Goal: Information Seeking & Learning: Learn about a topic

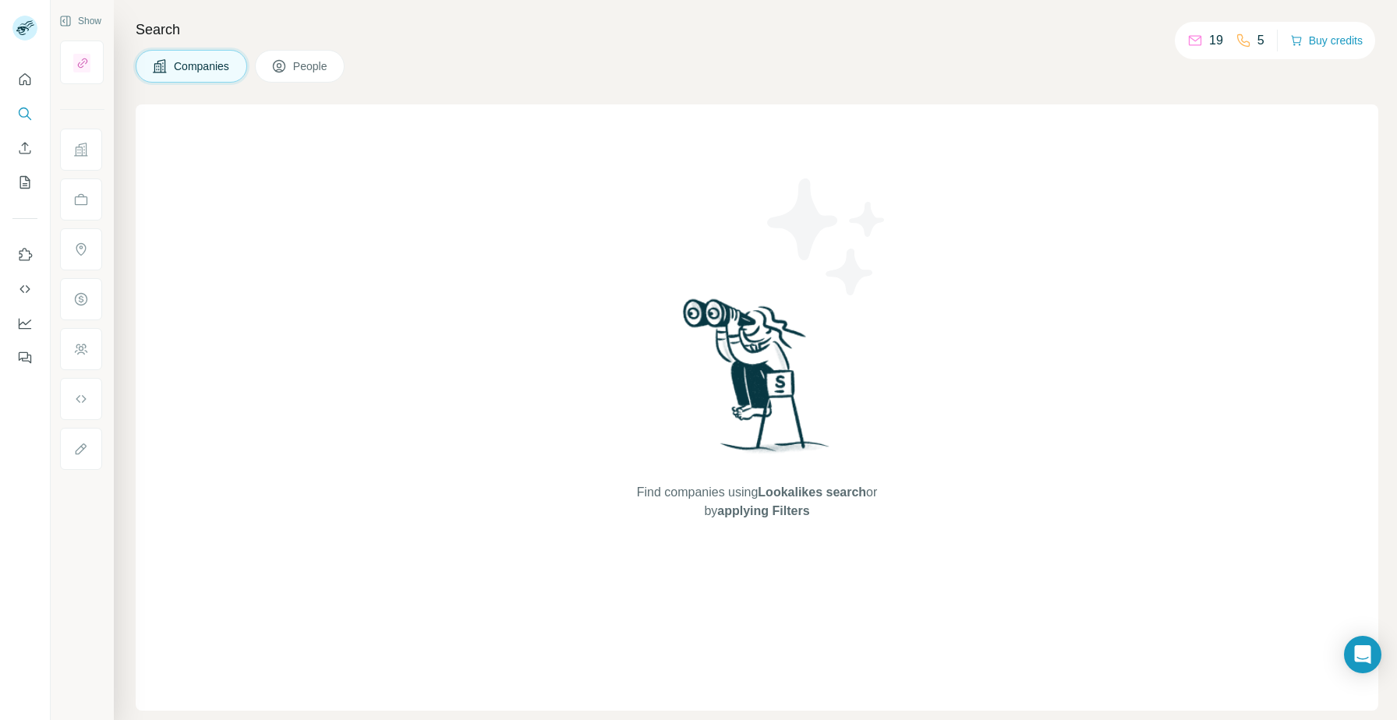
click at [316, 76] on button "People" at bounding box center [300, 66] width 90 height 33
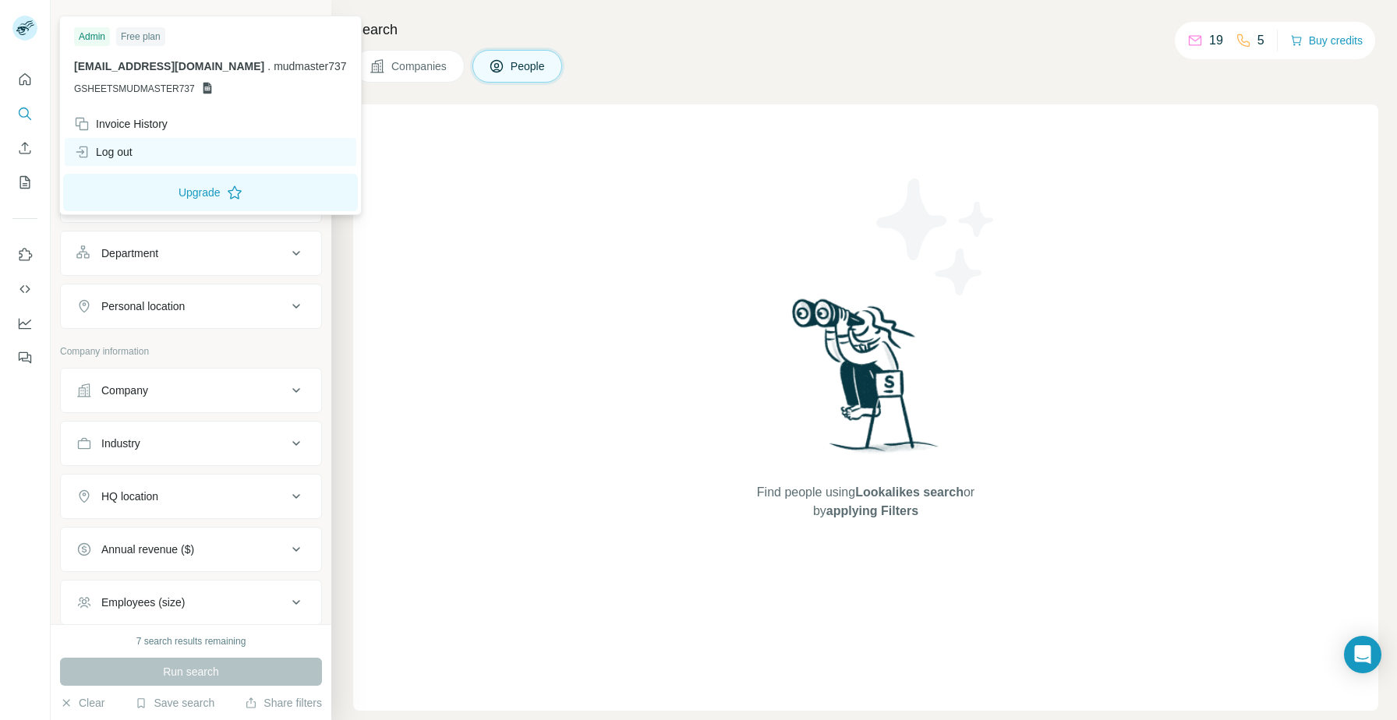
click at [133, 156] on div "Log out" at bounding box center [103, 152] width 58 height 16
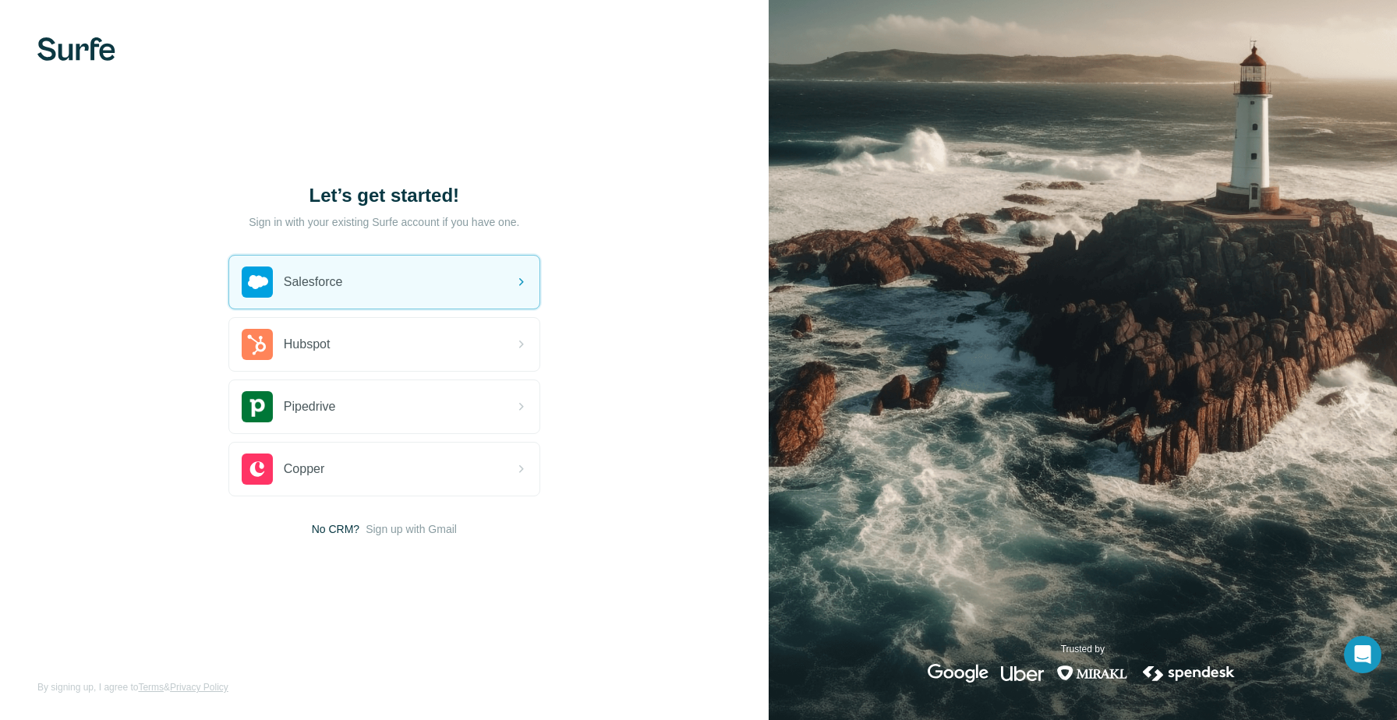
click at [85, 48] on img at bounding box center [76, 48] width 78 height 23
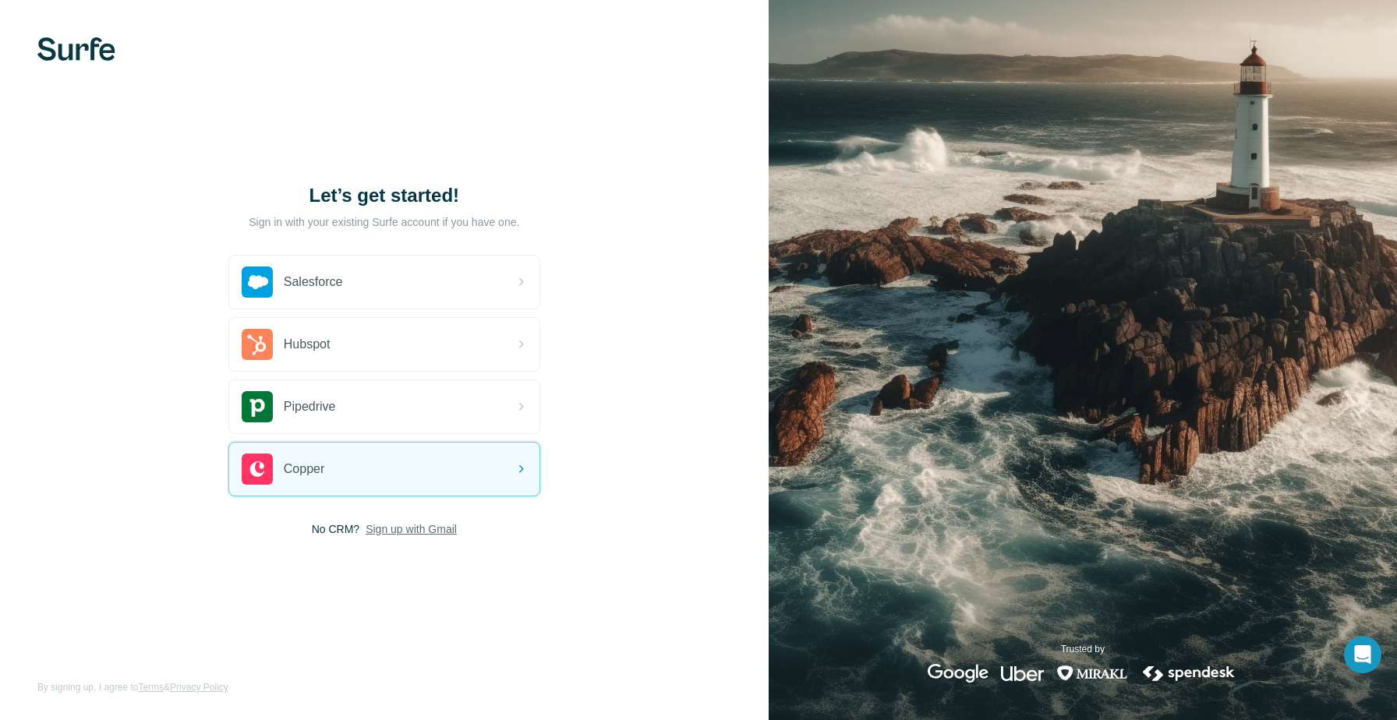
click at [437, 521] on span "Sign up with Gmail" at bounding box center [411, 529] width 91 height 16
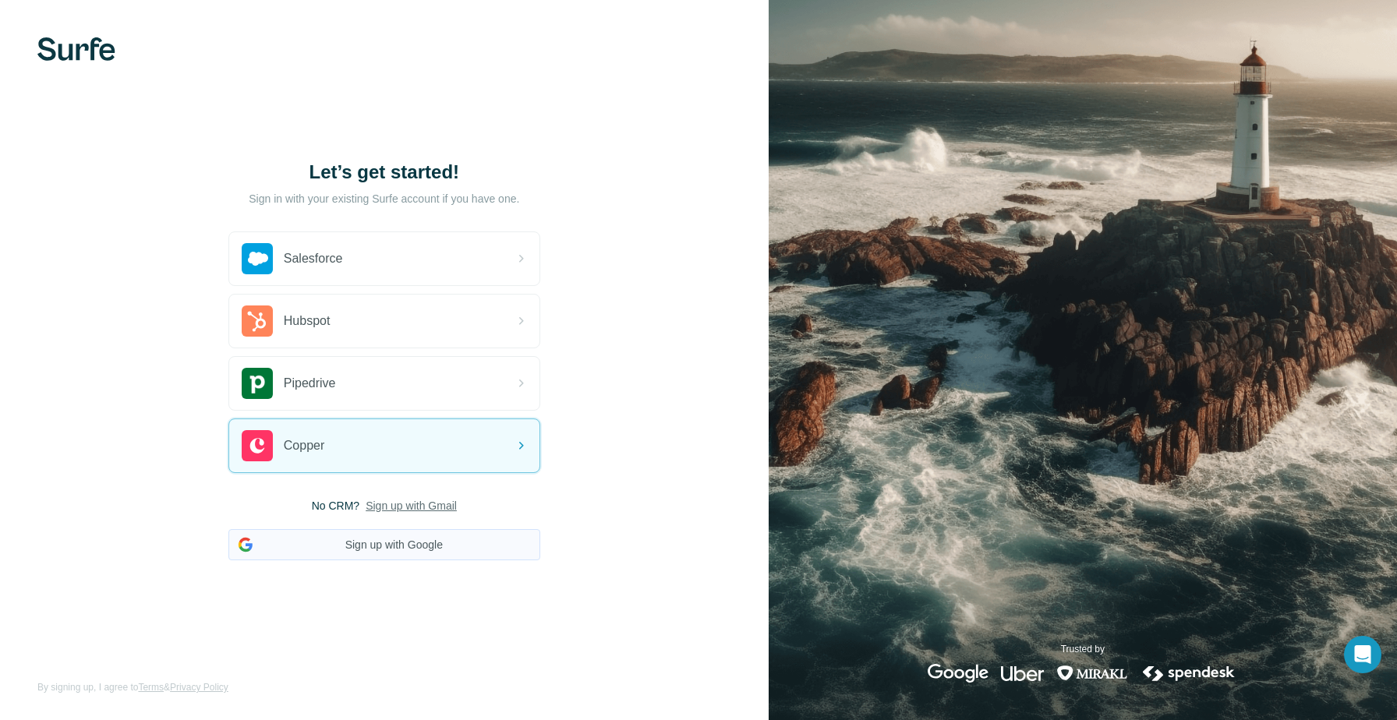
click at [426, 547] on button "Sign up with Google" at bounding box center [384, 544] width 312 height 31
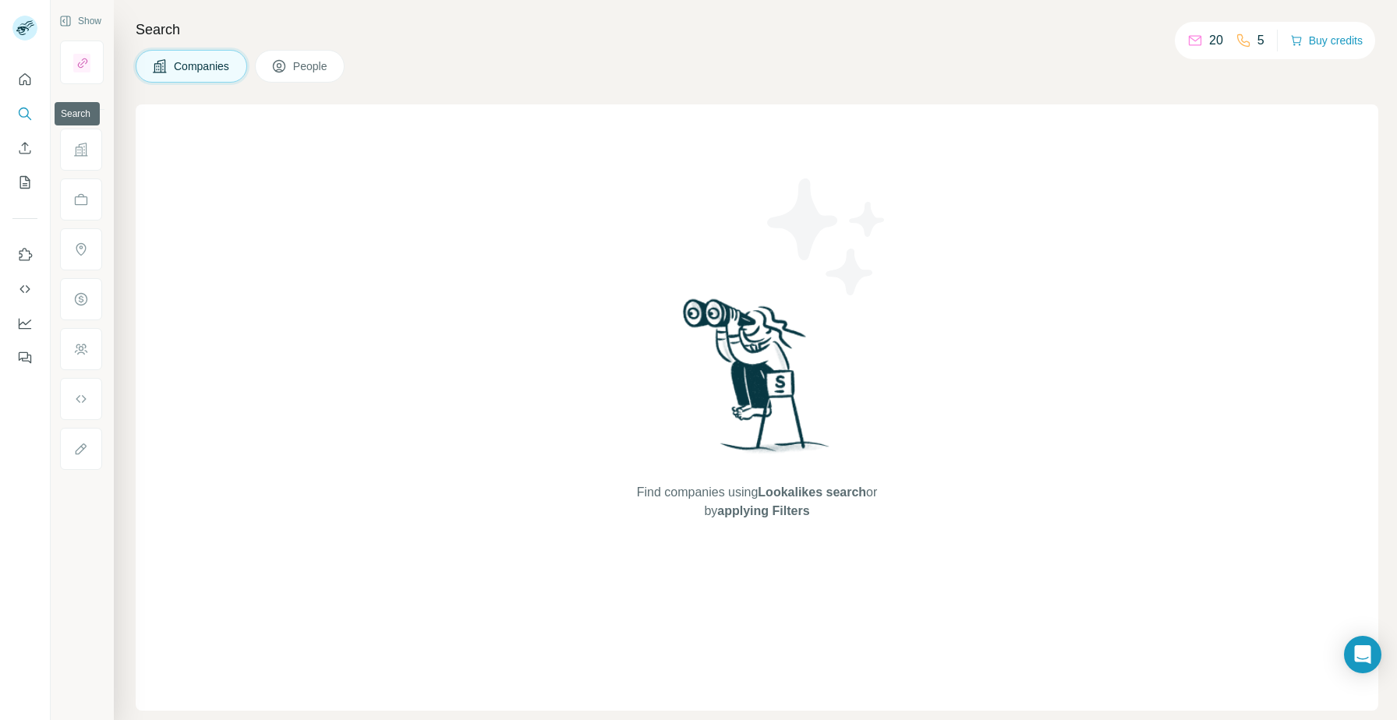
click at [23, 118] on icon "Search" at bounding box center [25, 114] width 16 height 16
click at [296, 55] on button "People" at bounding box center [300, 66] width 90 height 33
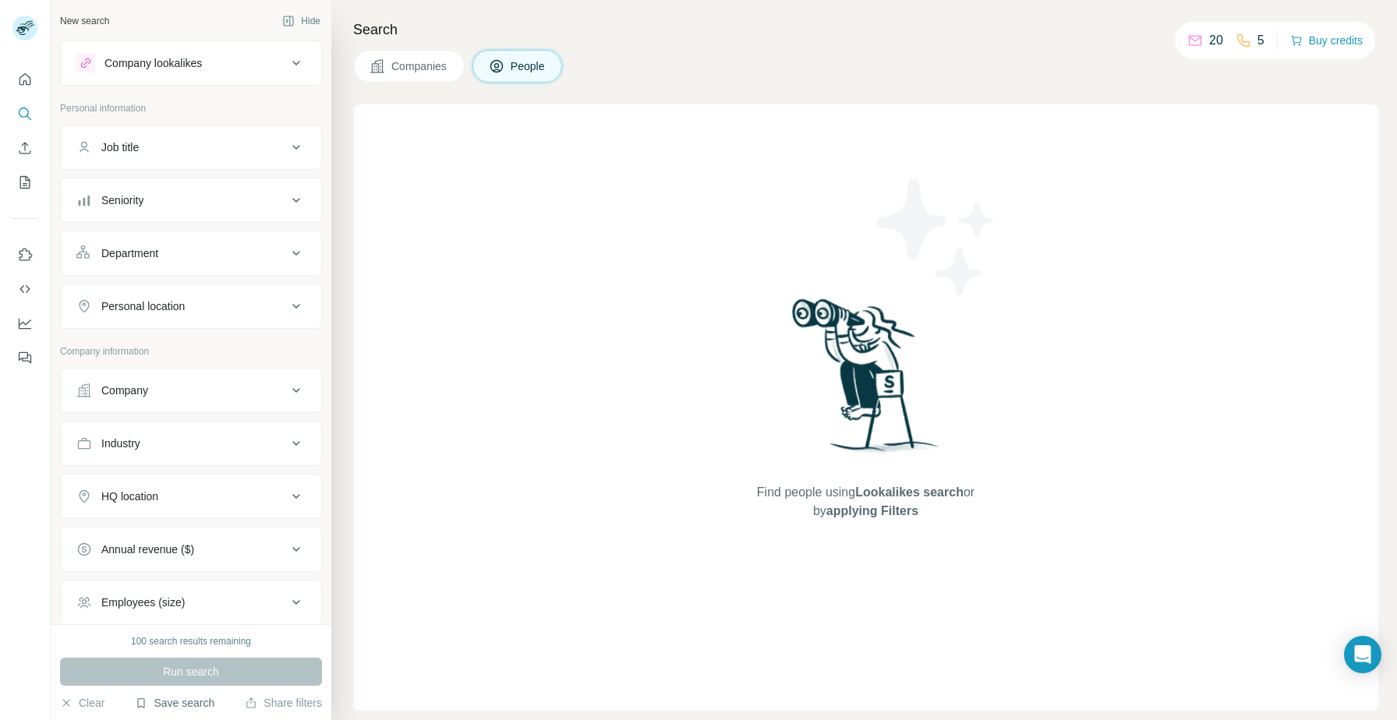
click at [186, 699] on button "Save search" at bounding box center [175, 703] width 80 height 16
click at [228, 674] on div "View my saved searches" at bounding box center [220, 675] width 164 height 31
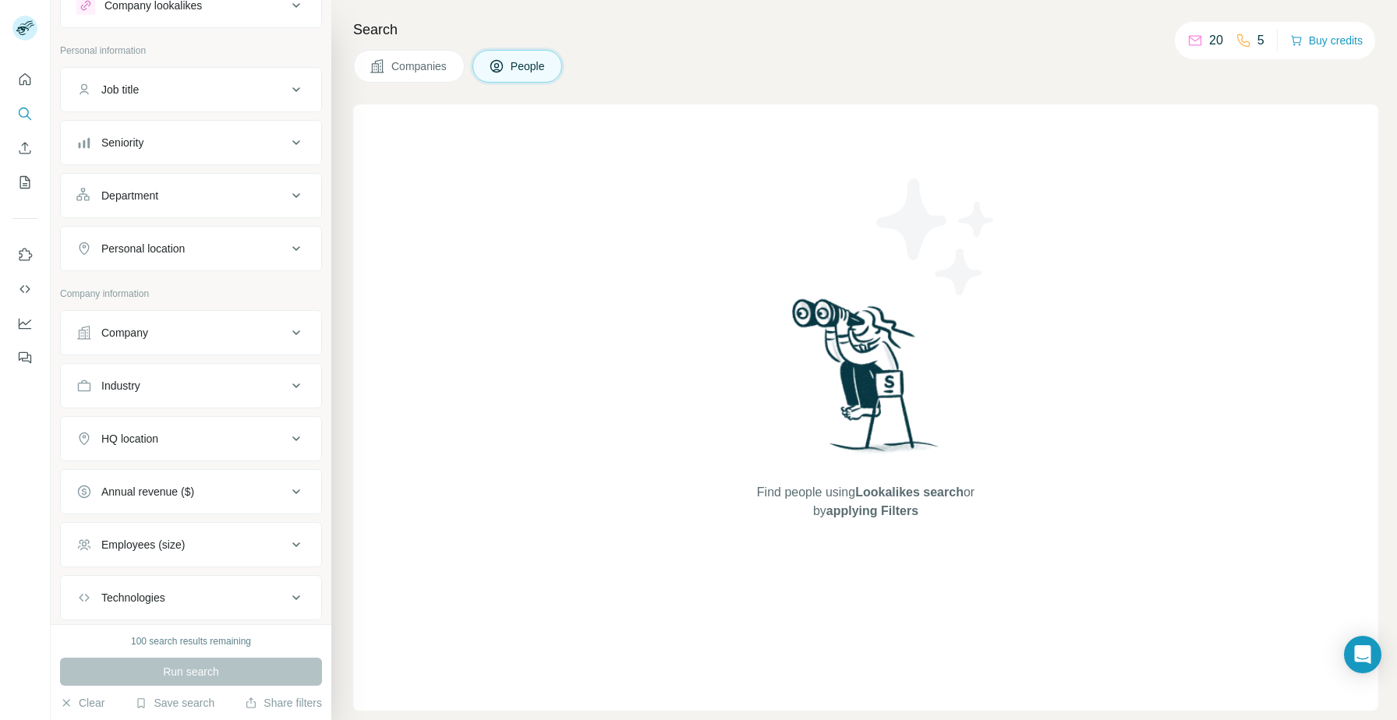
scroll to position [83, 0]
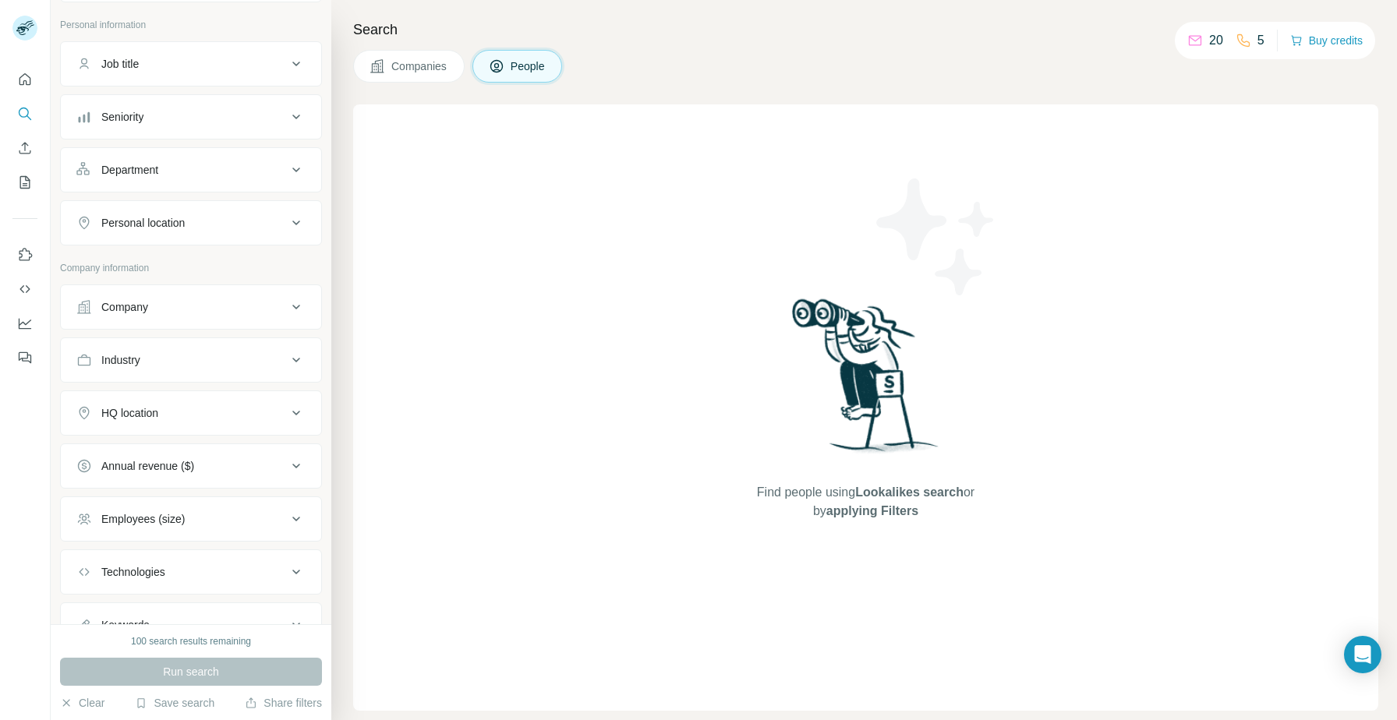
click at [211, 353] on div "Industry" at bounding box center [181, 360] width 210 height 16
click at [211, 355] on div "Industry" at bounding box center [181, 360] width 210 height 16
click at [193, 422] on button "HQ location" at bounding box center [191, 412] width 260 height 37
click at [203, 456] on input "text" at bounding box center [190, 452] width 229 height 28
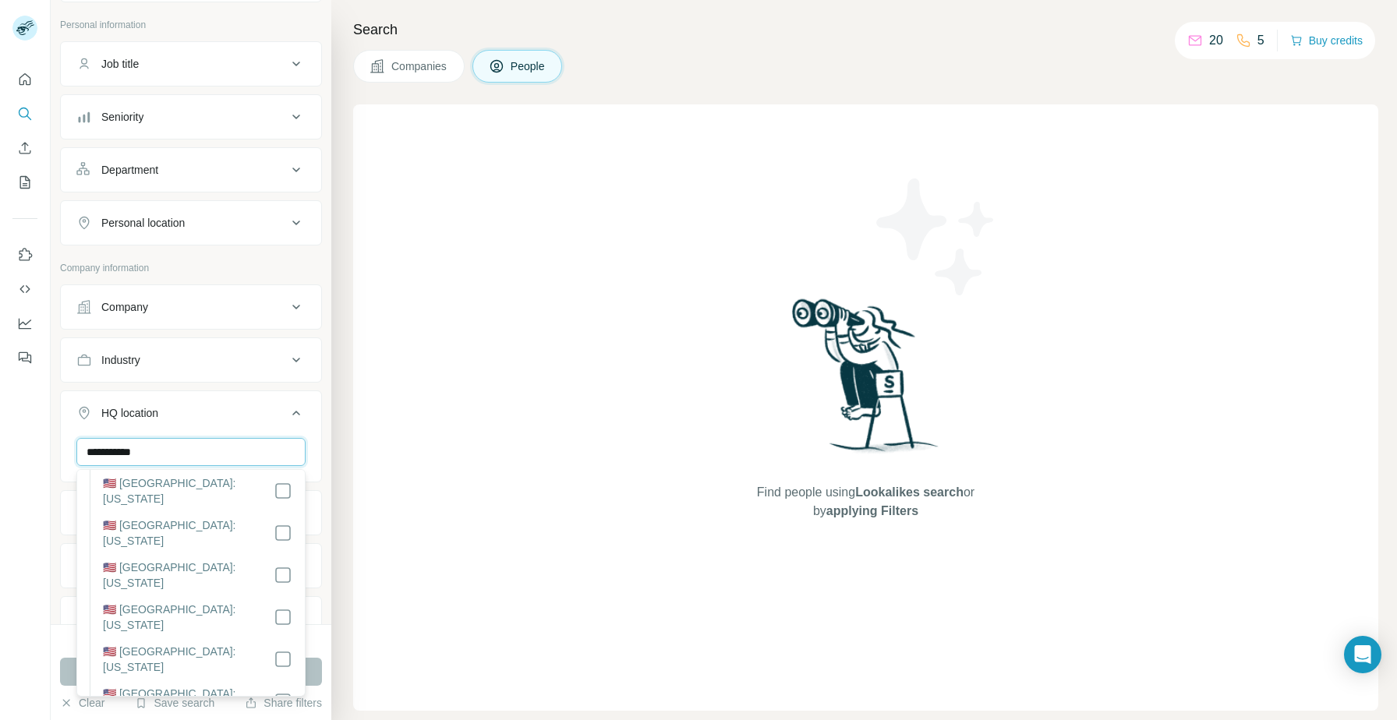
scroll to position [1021, 0]
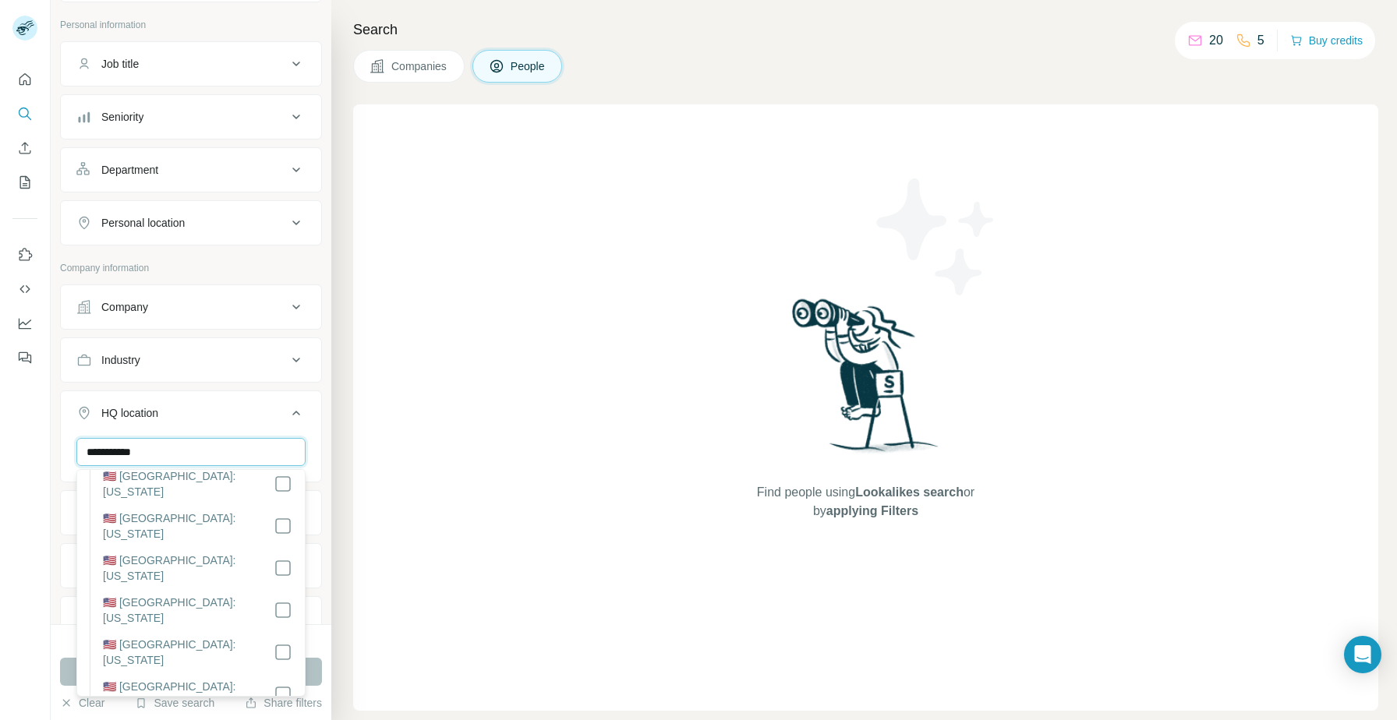
type input "**********"
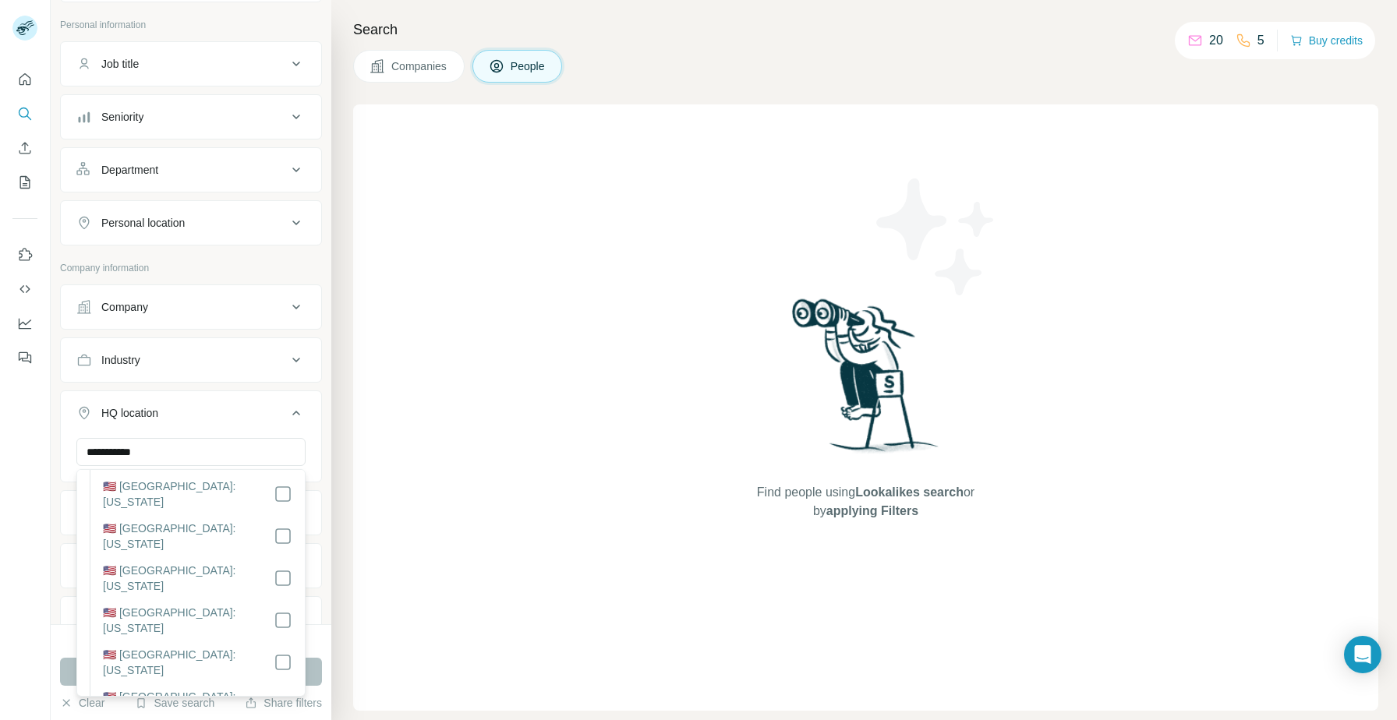
scroll to position [885, 0]
click at [232, 247] on div "**********" at bounding box center [191, 353] width 262 height 793
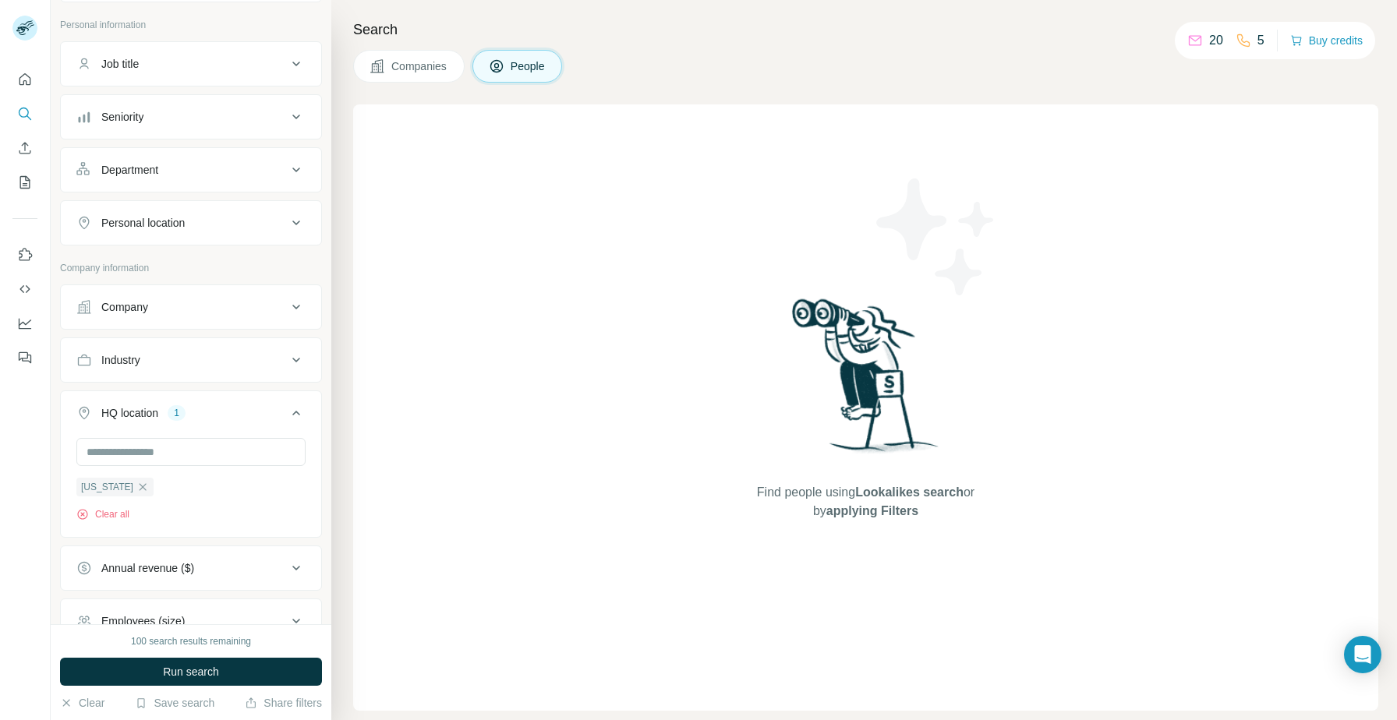
click at [451, 71] on button "Companies" at bounding box center [408, 66] width 111 height 33
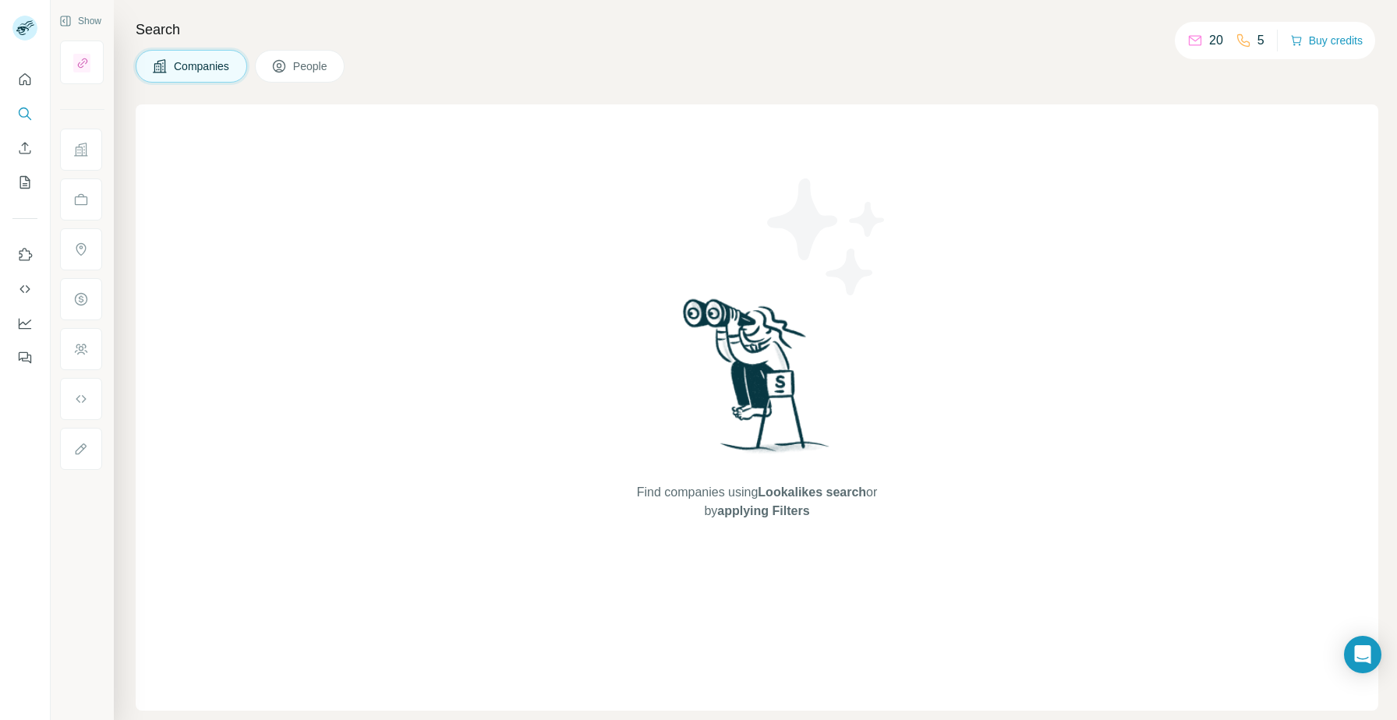
scroll to position [0, 0]
click at [25, 113] on icon "Search" at bounding box center [25, 114] width 16 height 16
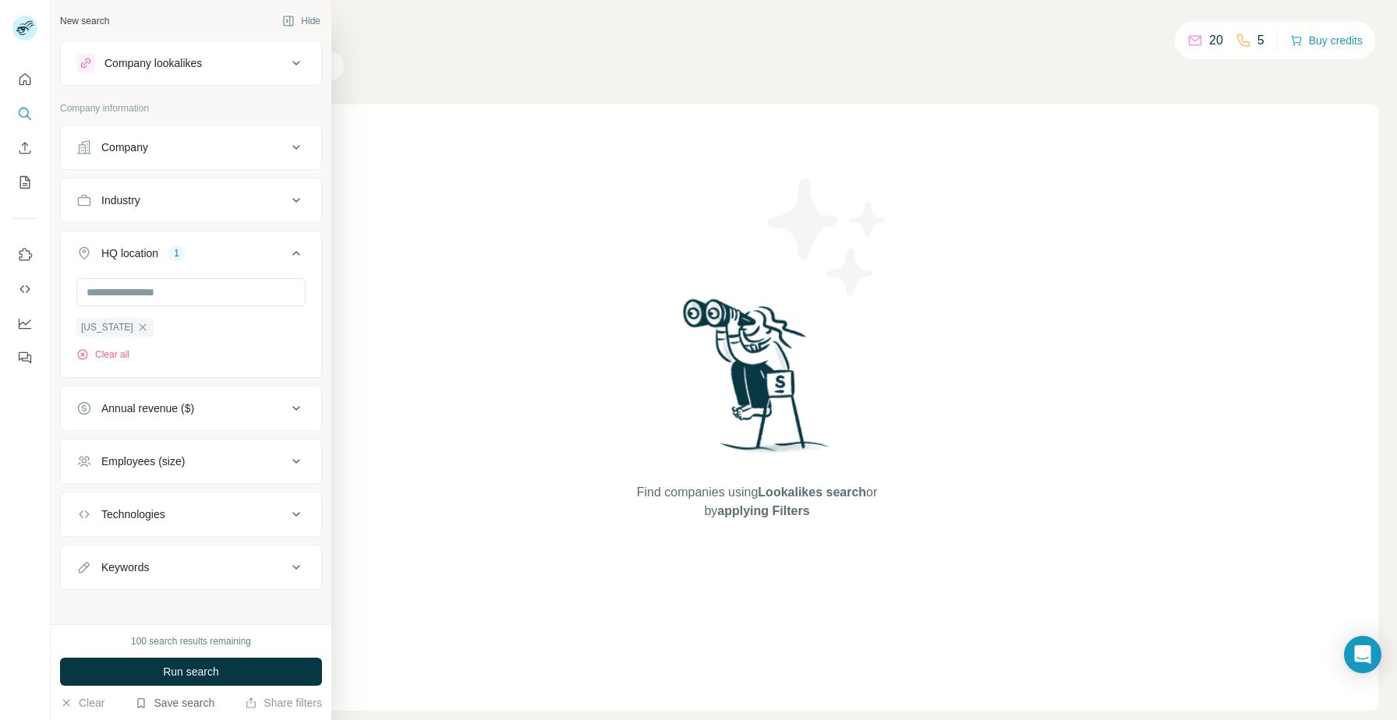
click at [183, 705] on button "Save search" at bounding box center [175, 703] width 80 height 16
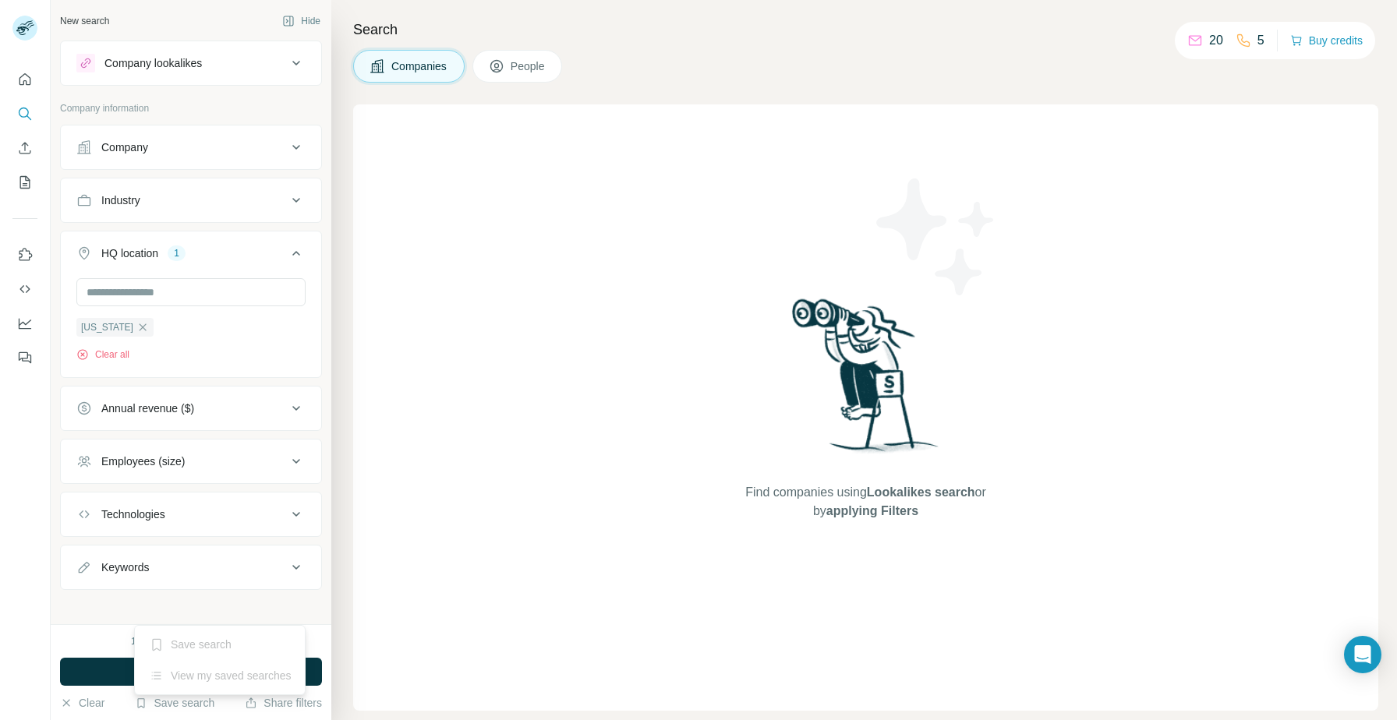
click at [250, 136] on button "Company" at bounding box center [191, 147] width 260 height 37
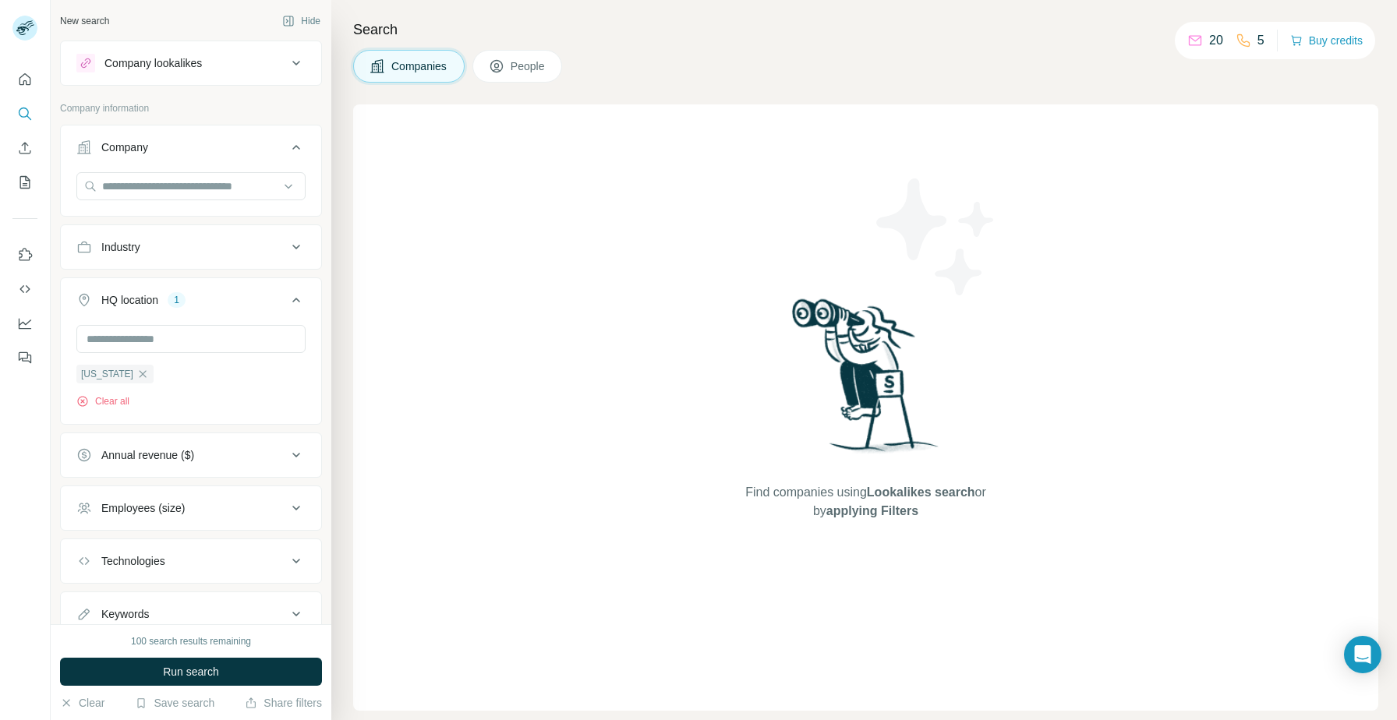
scroll to position [56, 0]
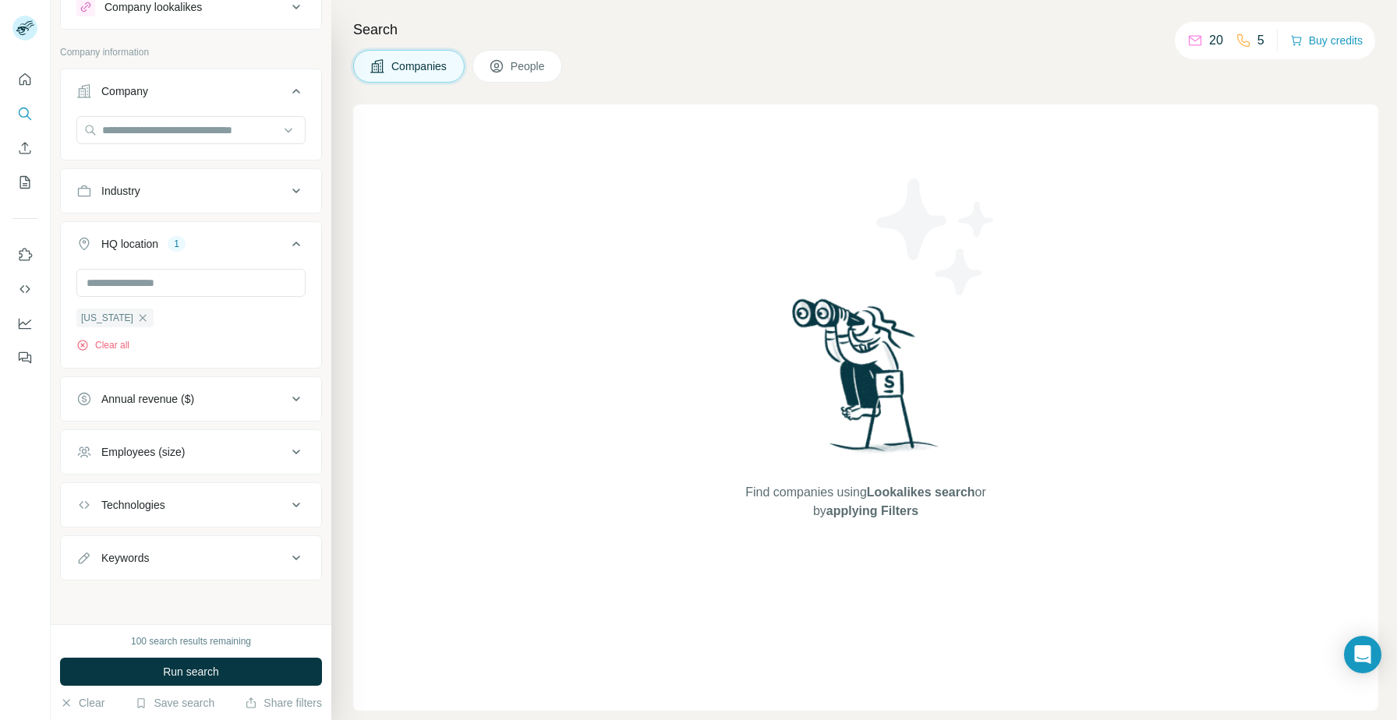
click at [228, 406] on div "Annual revenue ($)" at bounding box center [181, 399] width 210 height 16
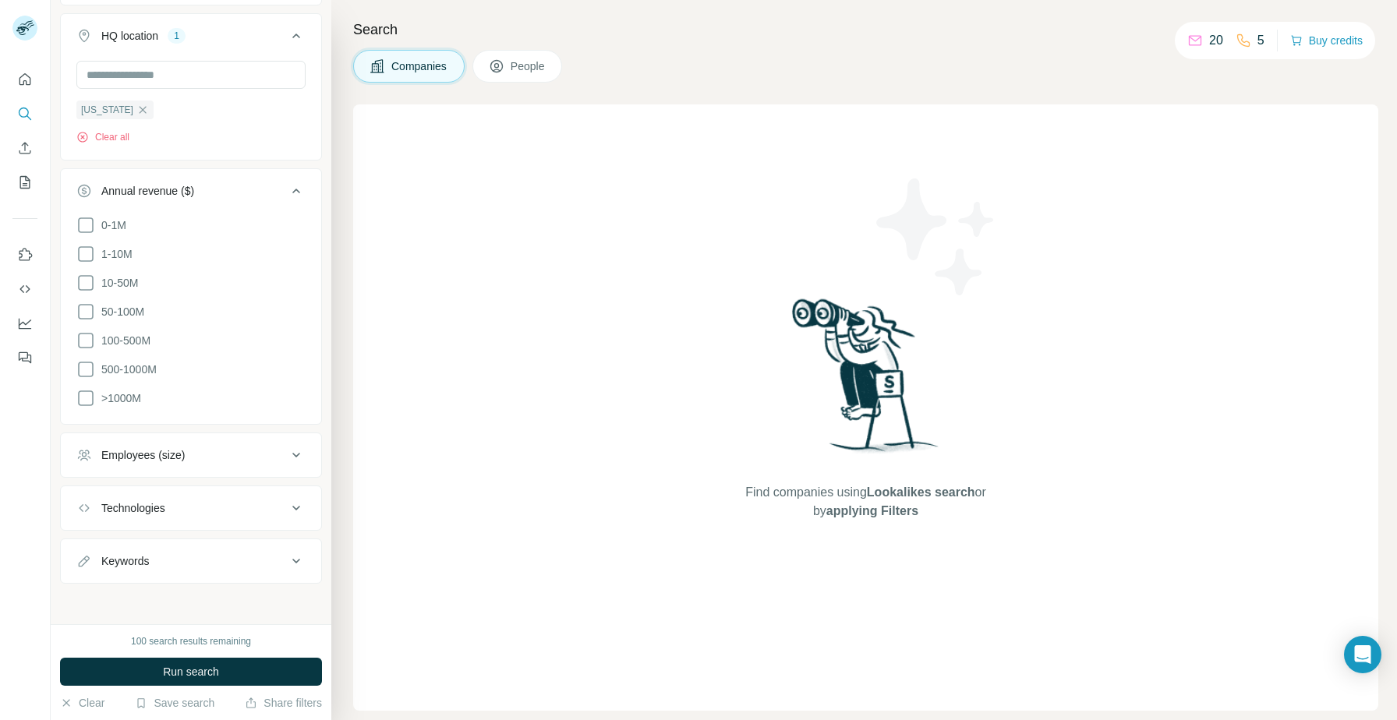
click at [252, 173] on button "Annual revenue ($)" at bounding box center [191, 194] width 260 height 44
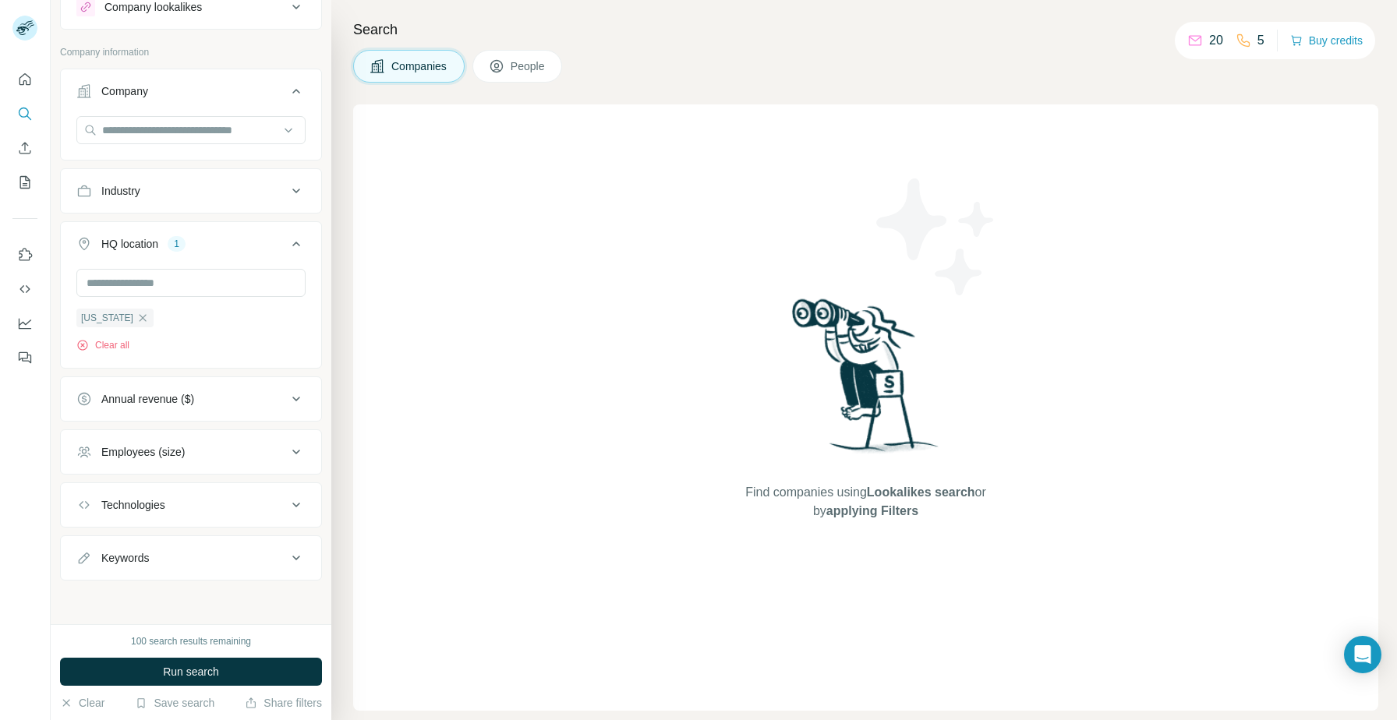
click at [222, 453] on div "Employees (size)" at bounding box center [181, 452] width 210 height 16
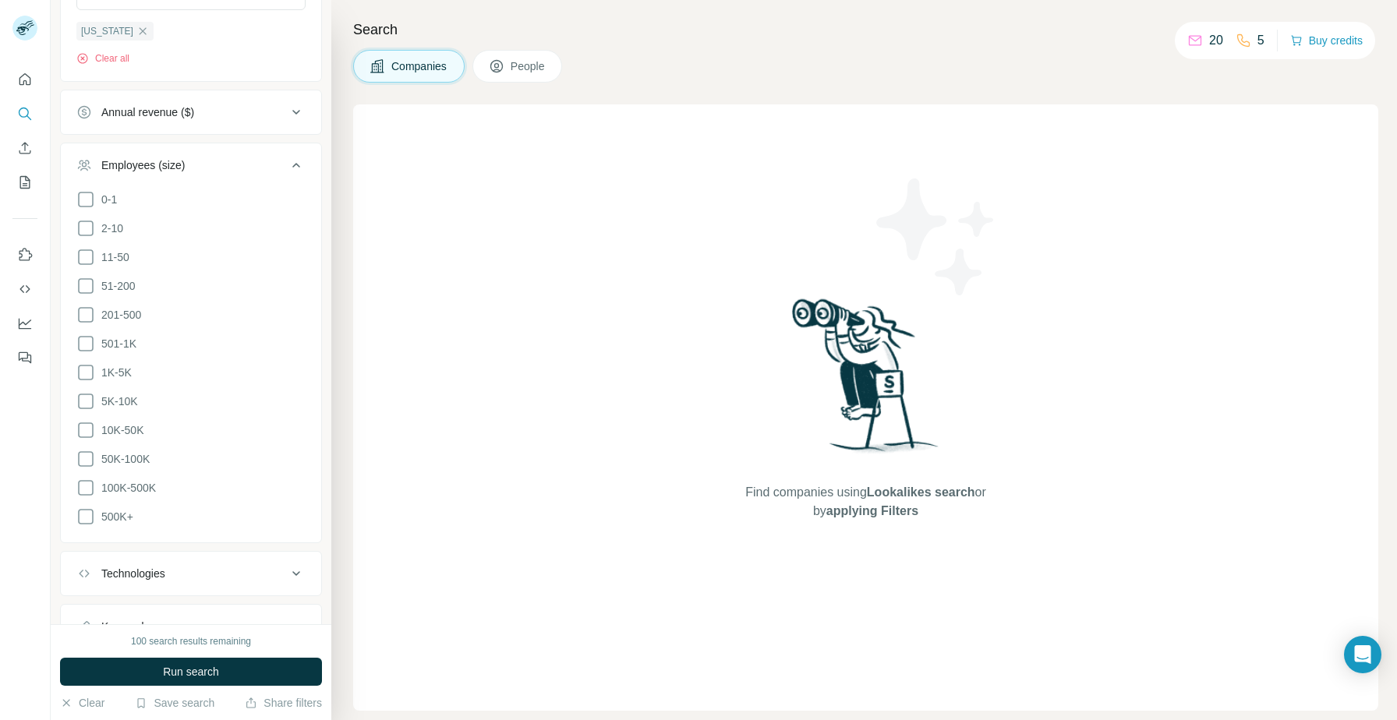
scroll to position [395, 0]
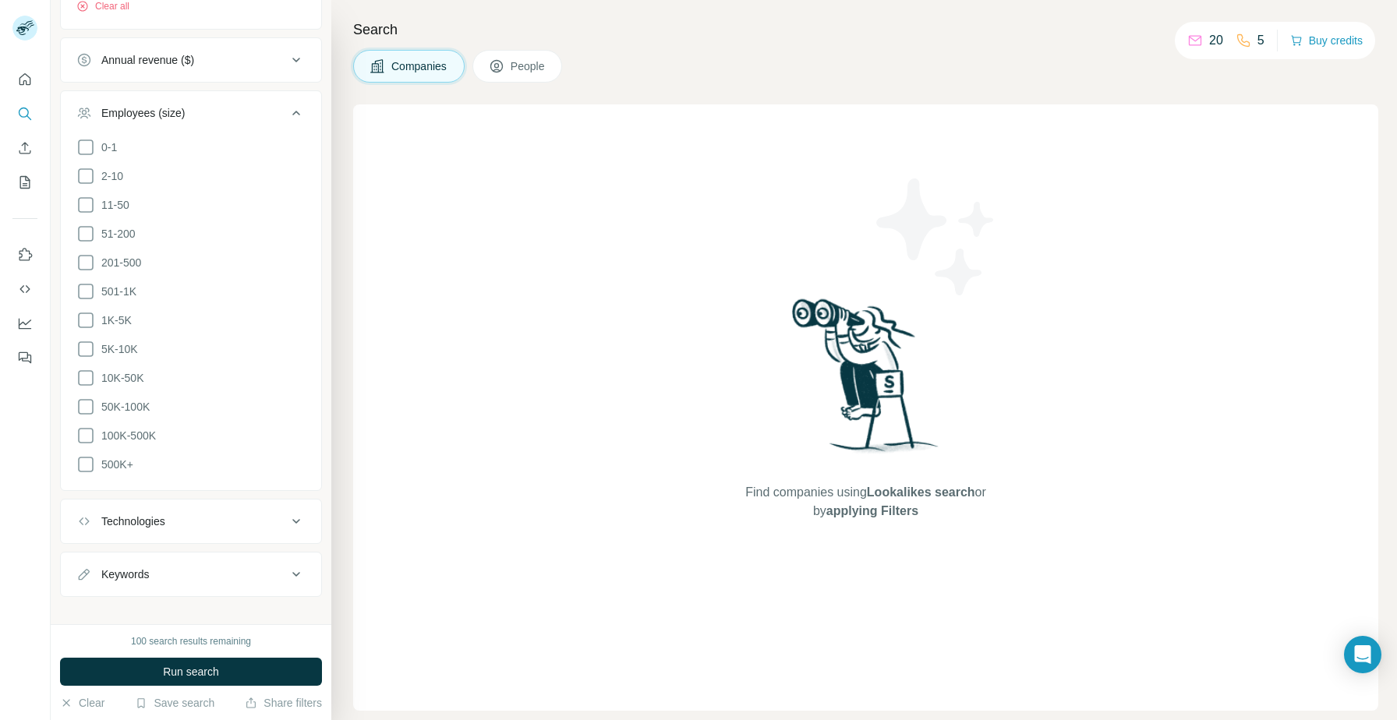
drag, startPoint x: 84, startPoint y: 204, endPoint x: 84, endPoint y: 248, distance: 43.7
click at [84, 204] on icon at bounding box center [85, 205] width 19 height 19
click at [86, 239] on icon at bounding box center [85, 233] width 19 height 19
click at [83, 258] on icon at bounding box center [85, 262] width 19 height 19
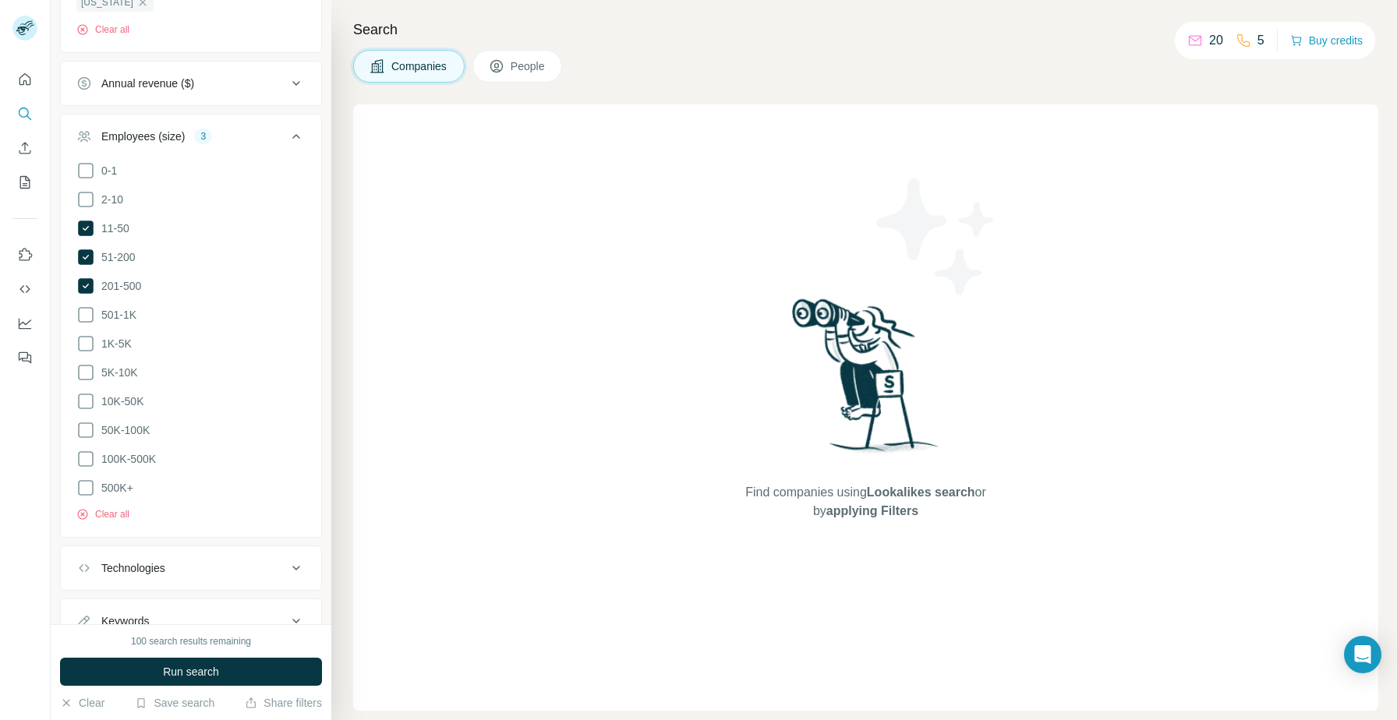
scroll to position [430, 0]
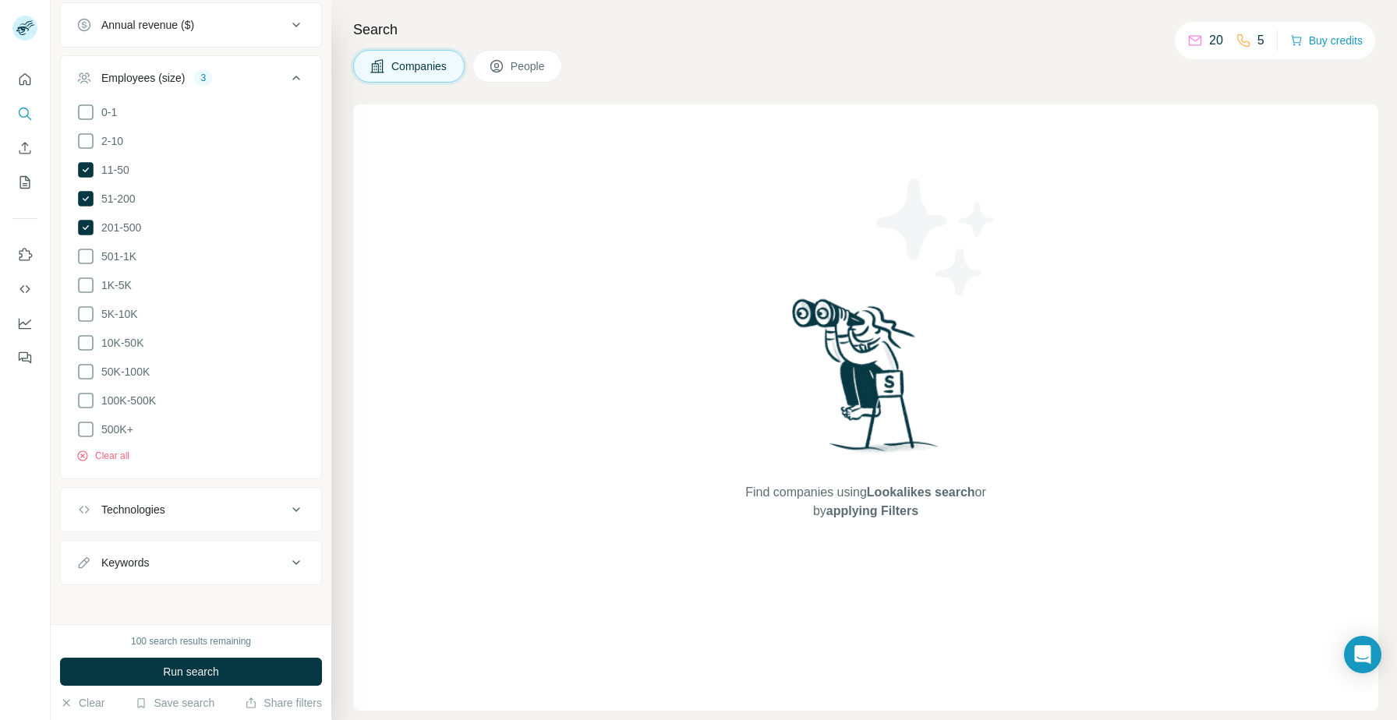
click at [180, 565] on div "Keywords" at bounding box center [181, 563] width 210 height 16
click at [193, 597] on input "text" at bounding box center [175, 602] width 198 height 28
type input "***"
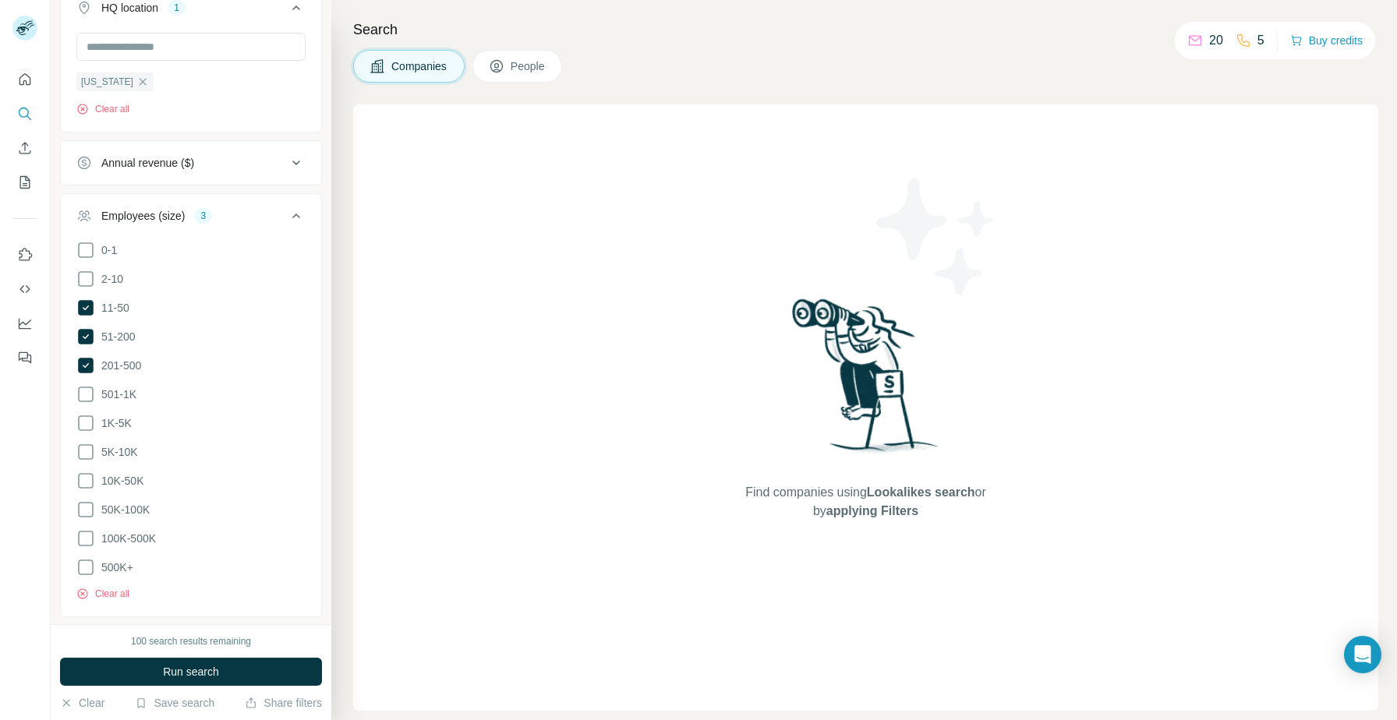
scroll to position [0, 0]
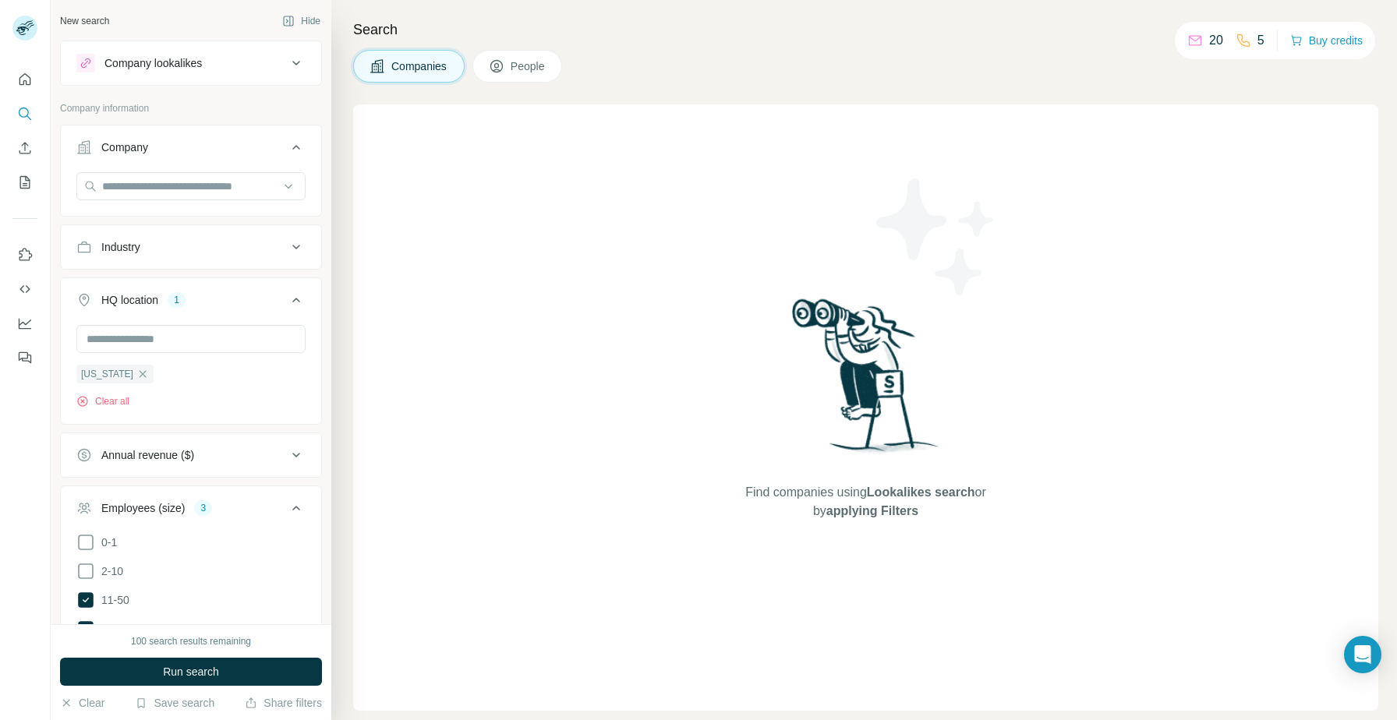
drag, startPoint x: 191, startPoint y: 232, endPoint x: 197, endPoint y: 253, distance: 22.0
click at [191, 232] on button "Industry" at bounding box center [191, 246] width 260 height 37
click at [197, 253] on div "Industry" at bounding box center [181, 247] width 210 height 16
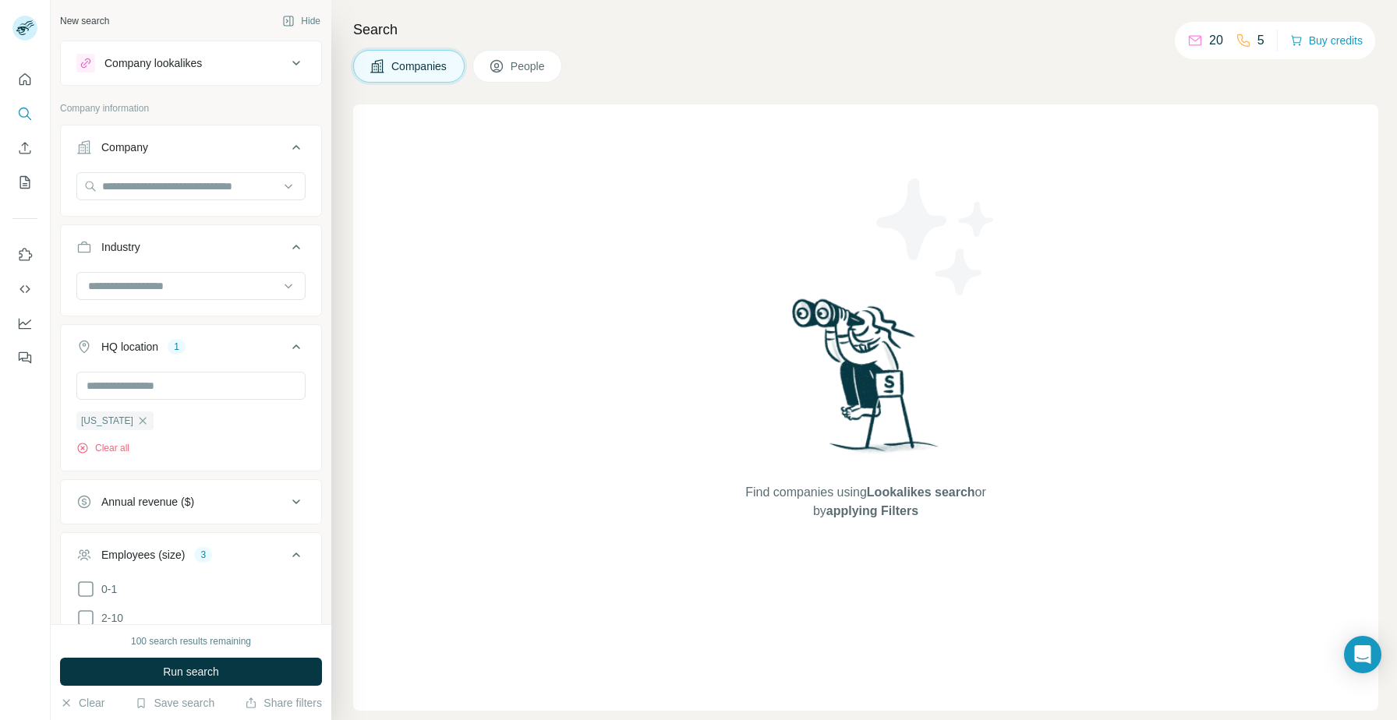
click at [173, 294] on input at bounding box center [183, 285] width 193 height 17
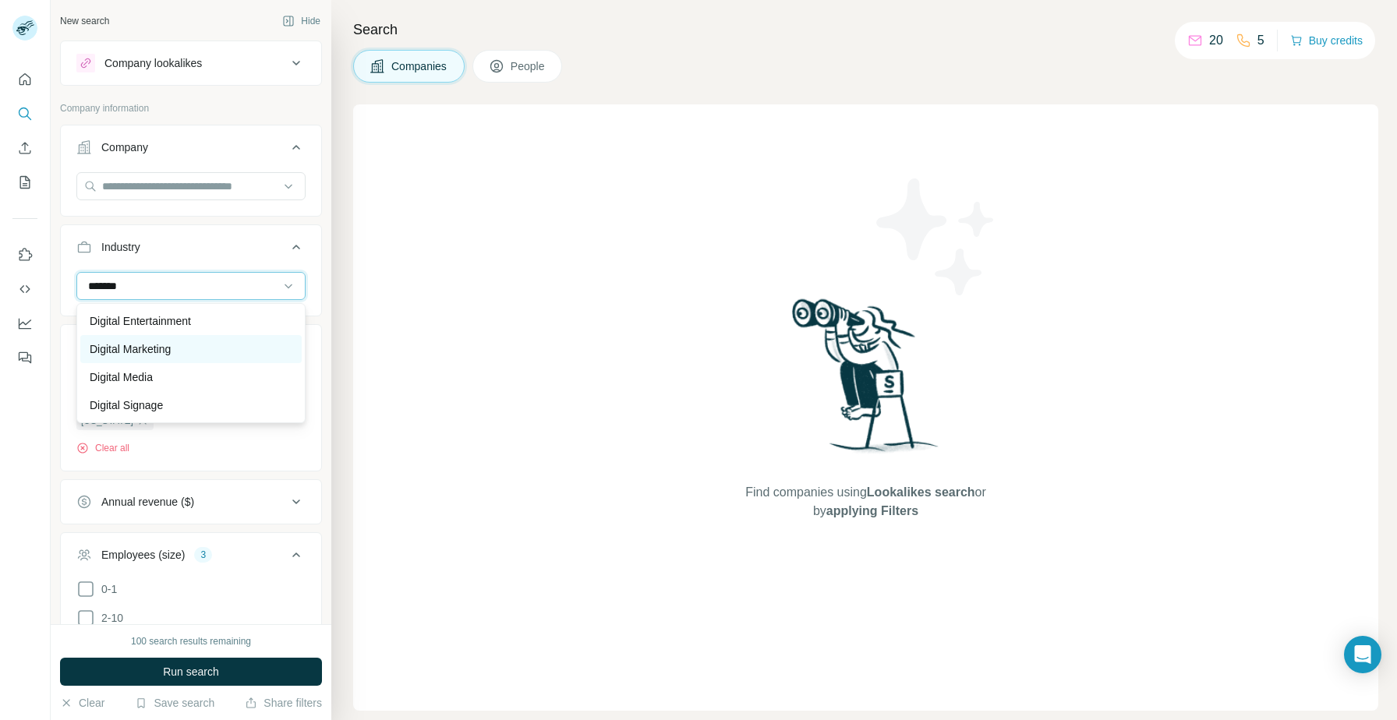
type input "*******"
click at [190, 345] on div "Digital Marketing" at bounding box center [191, 349] width 203 height 16
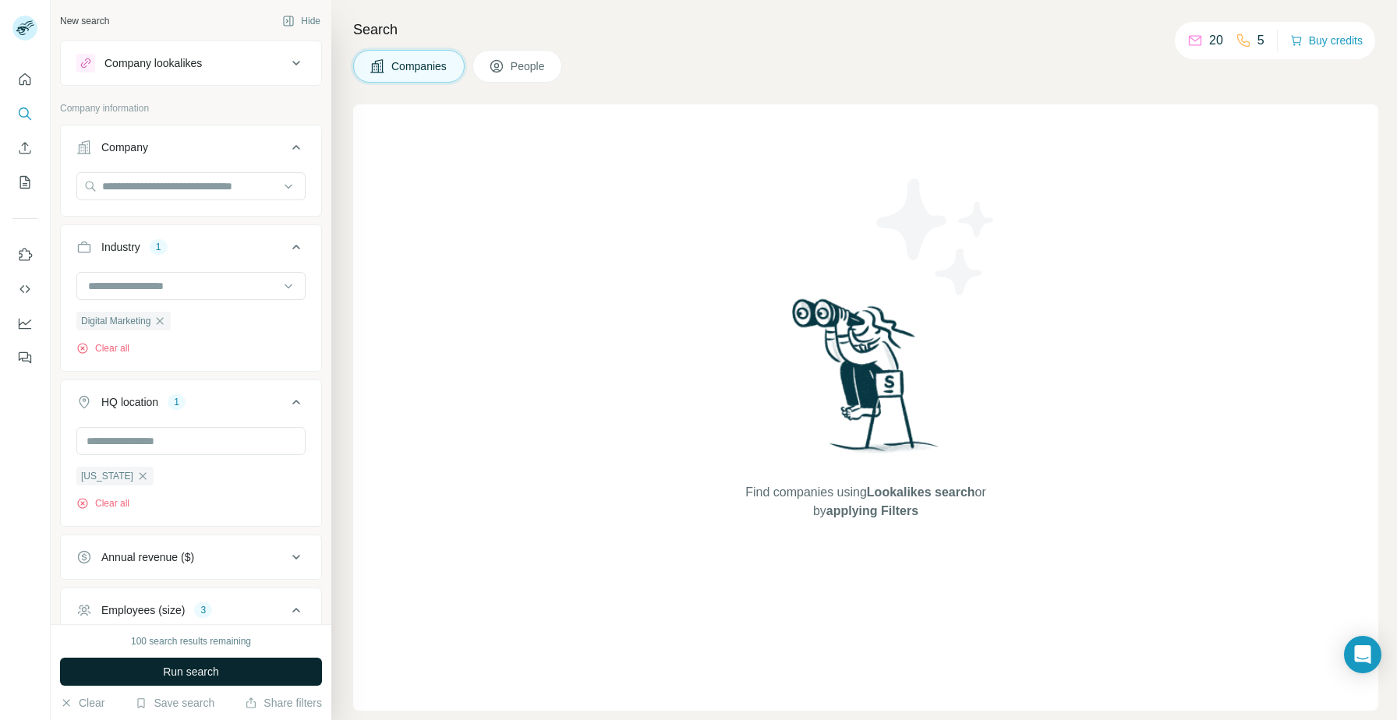
click at [228, 677] on button "Run search" at bounding box center [191, 672] width 262 height 28
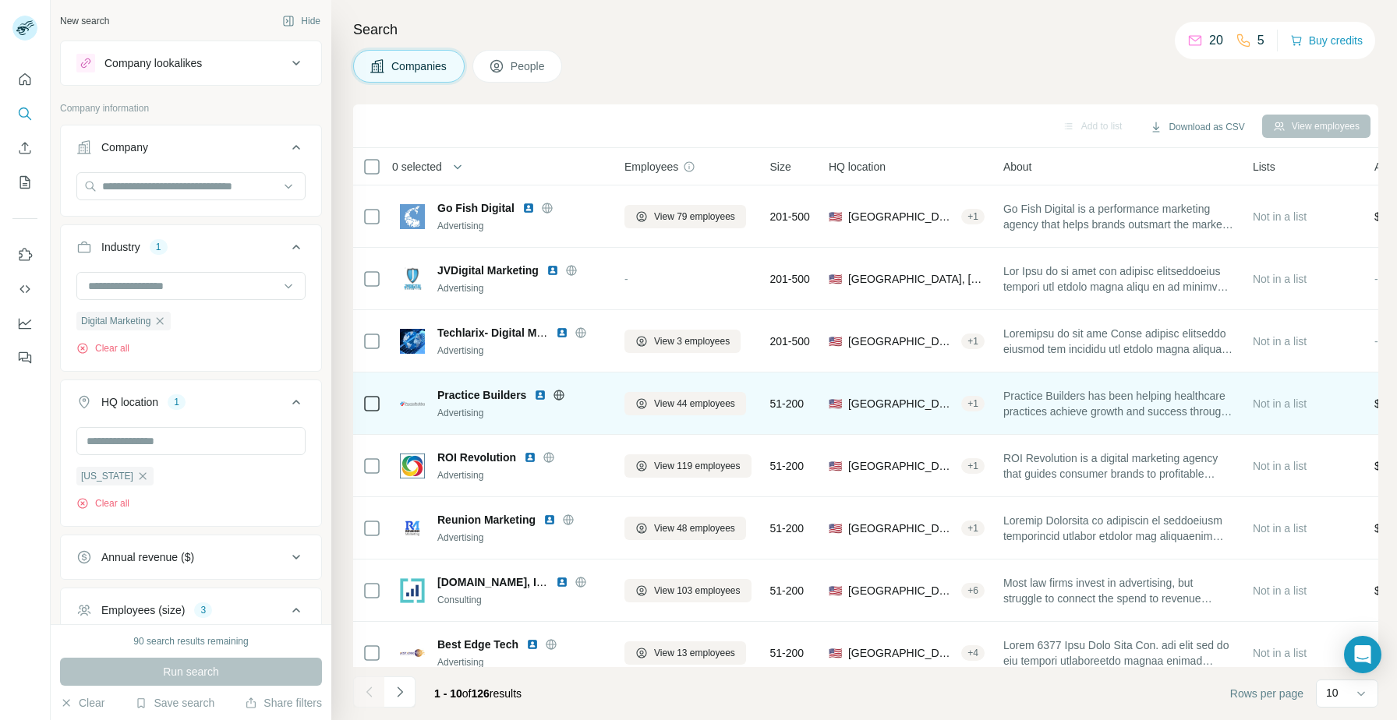
scroll to position [142, 0]
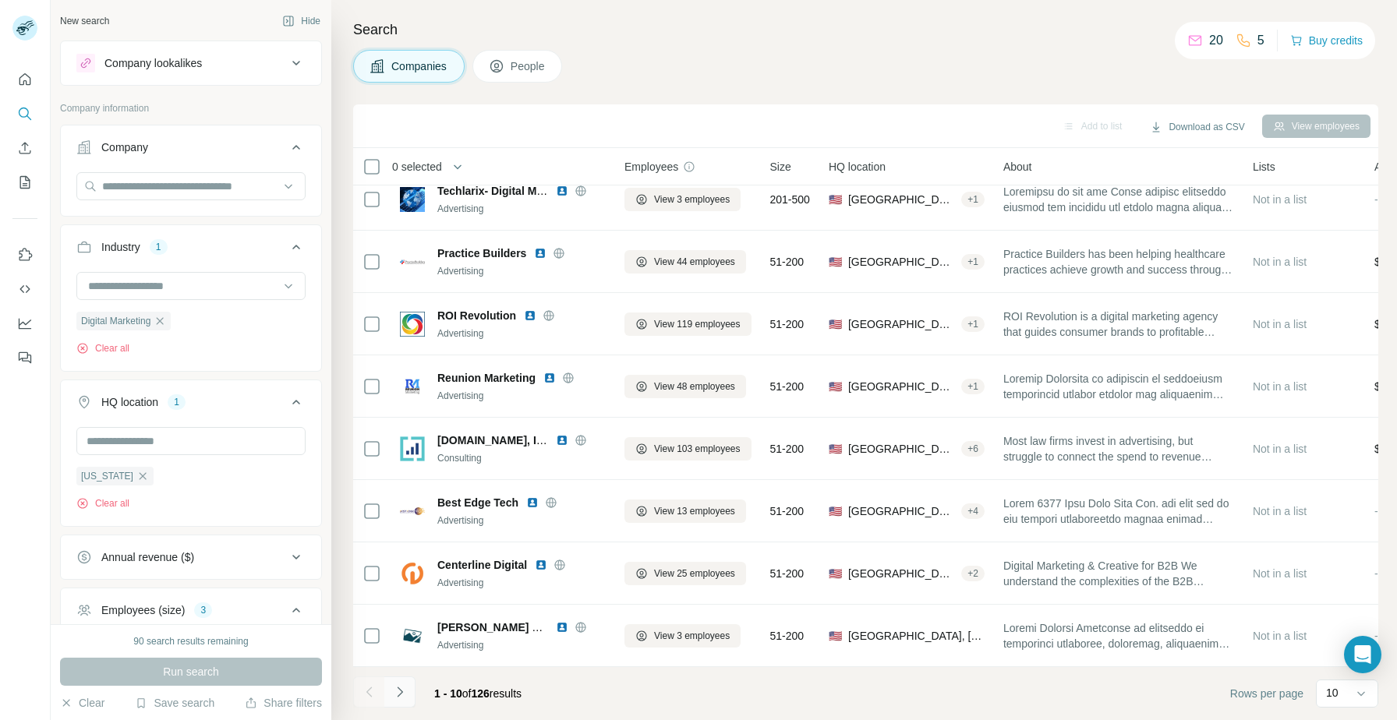
click at [405, 691] on icon "Navigate to next page" at bounding box center [400, 692] width 16 height 16
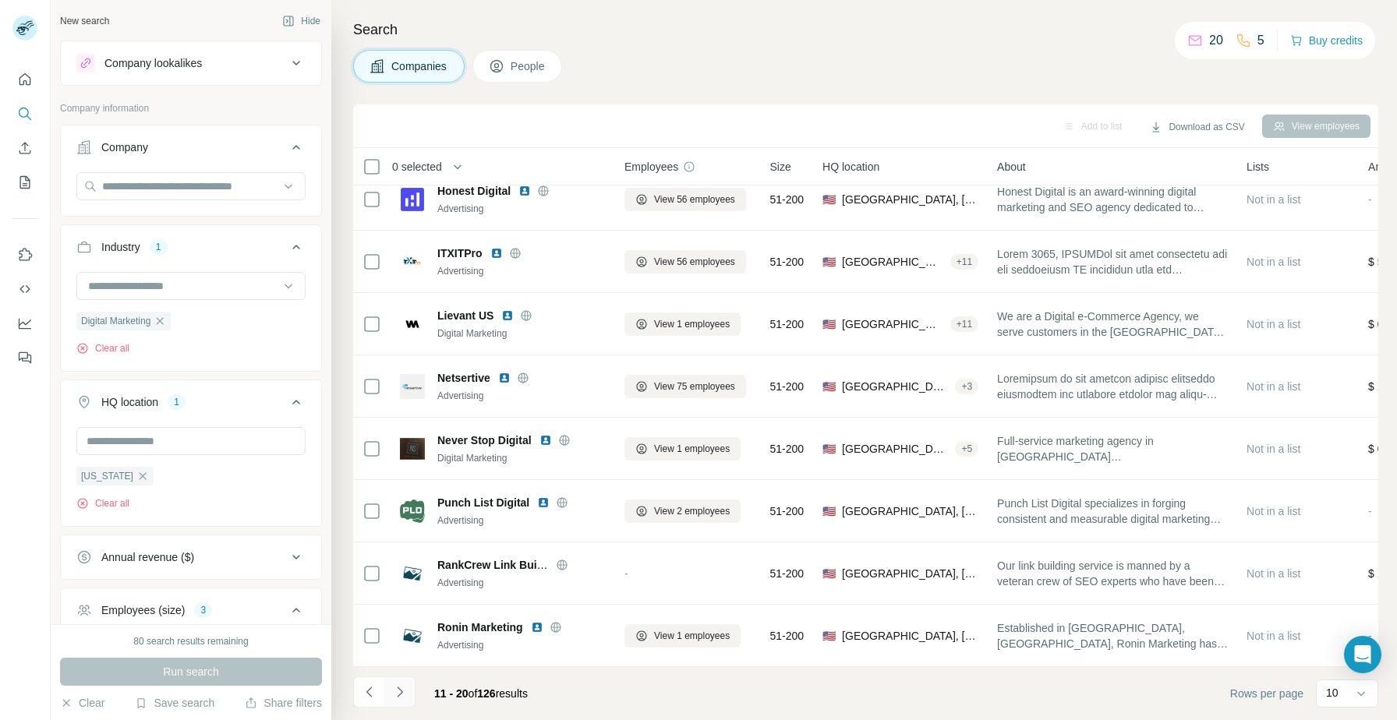
click at [400, 690] on icon "Navigate to next page" at bounding box center [399, 692] width 5 height 10
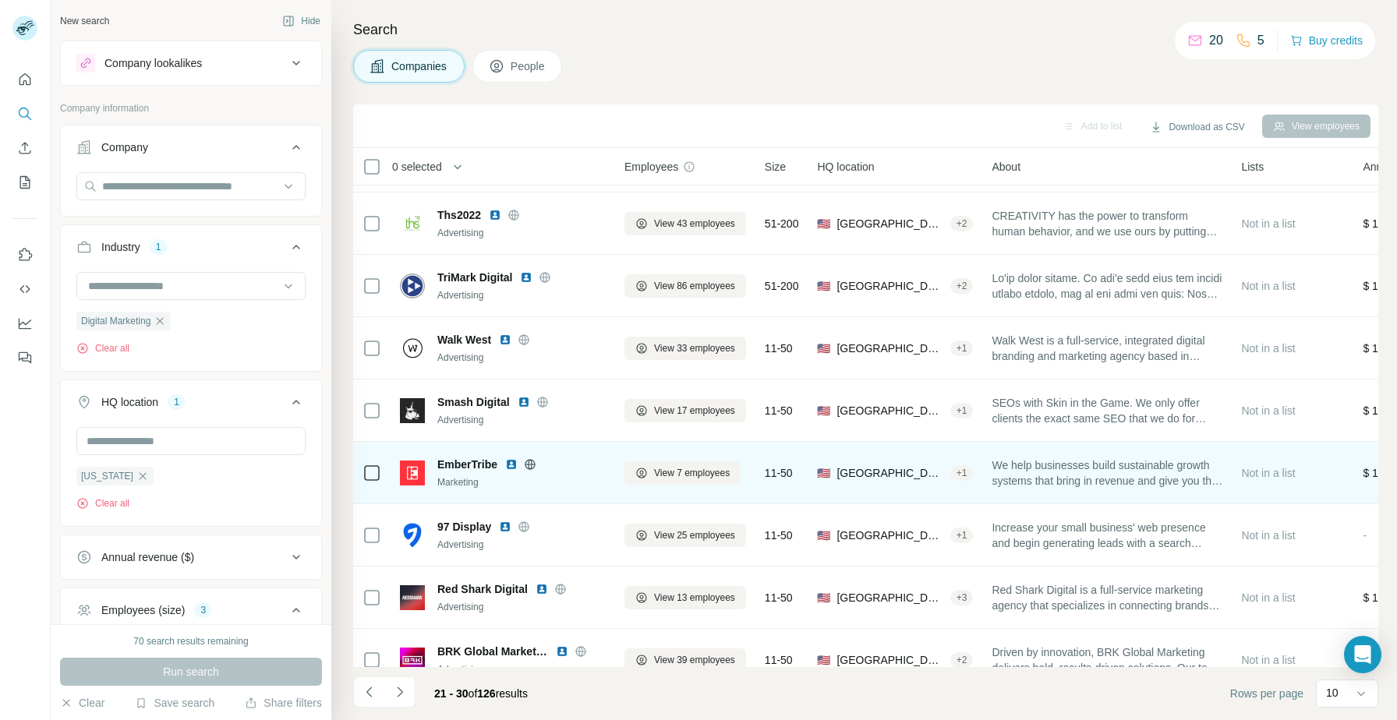
scroll to position [0, 0]
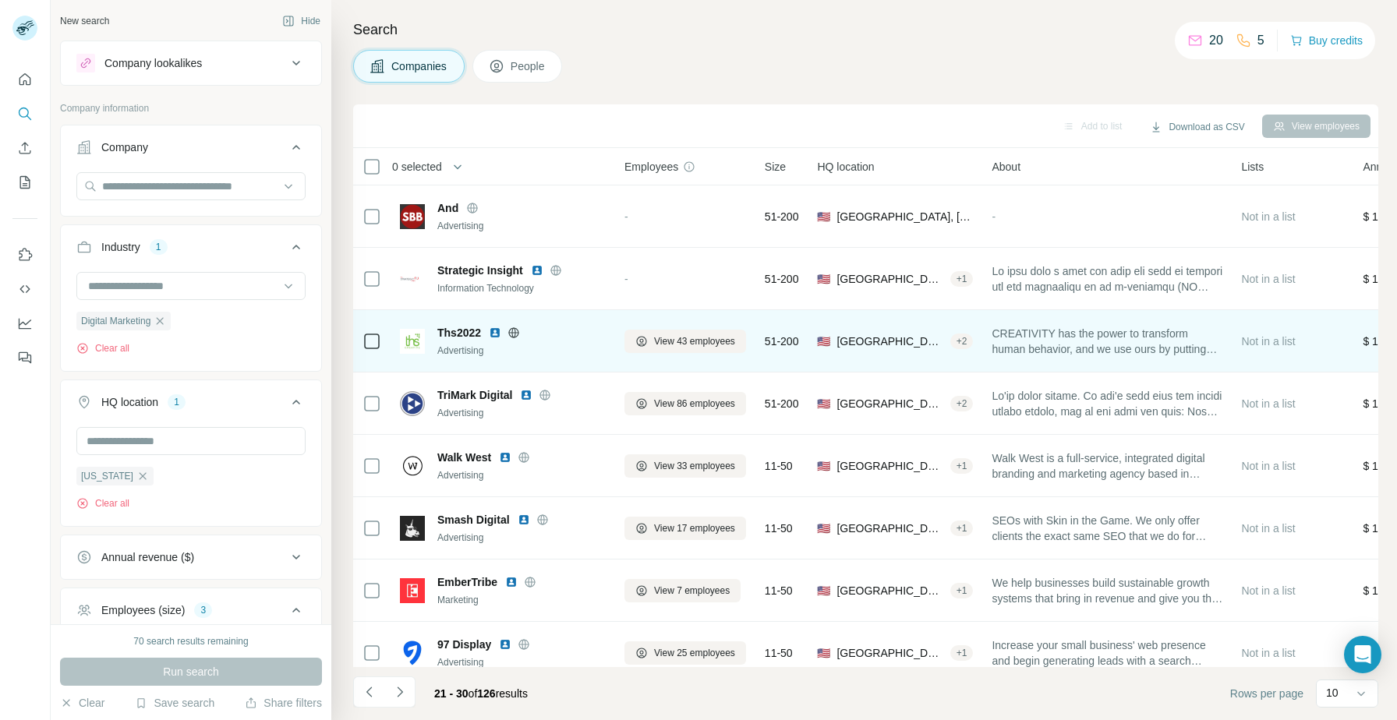
click at [495, 331] on img at bounding box center [495, 333] width 12 height 12
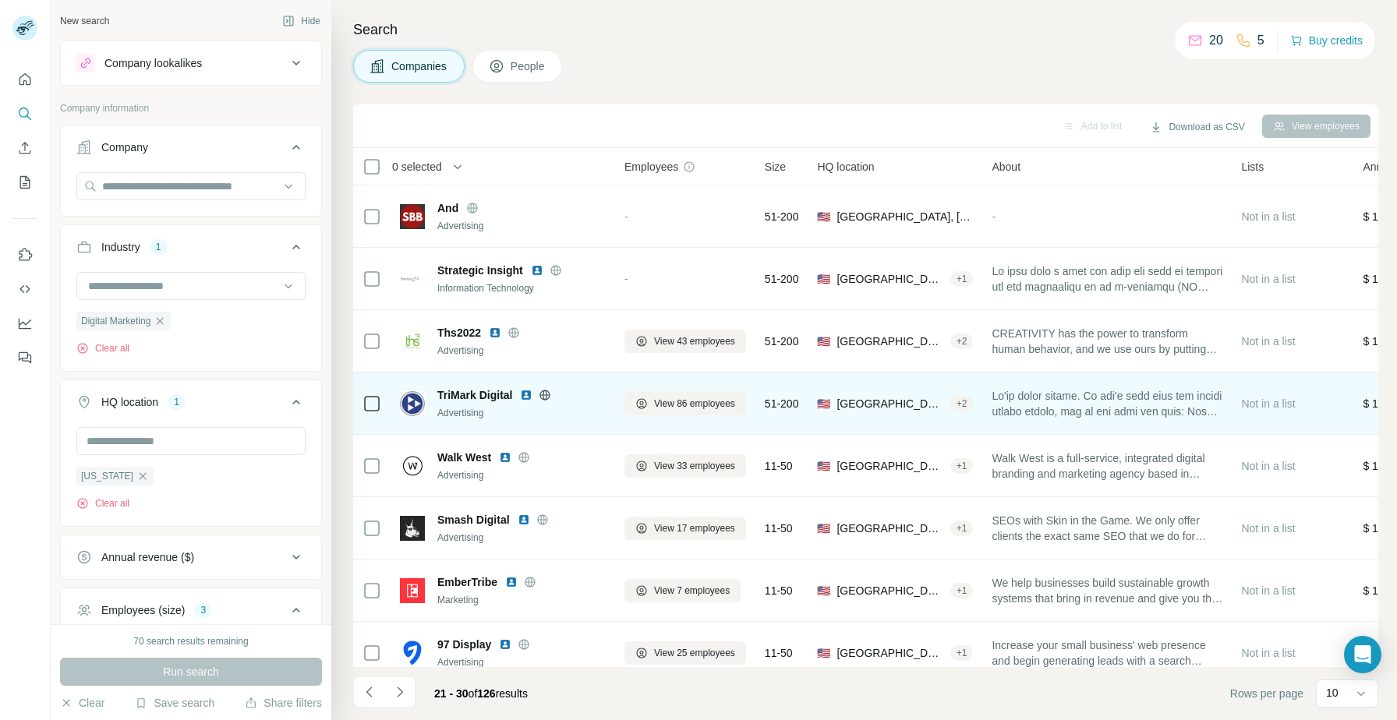
click at [526, 393] on img at bounding box center [526, 395] width 12 height 12
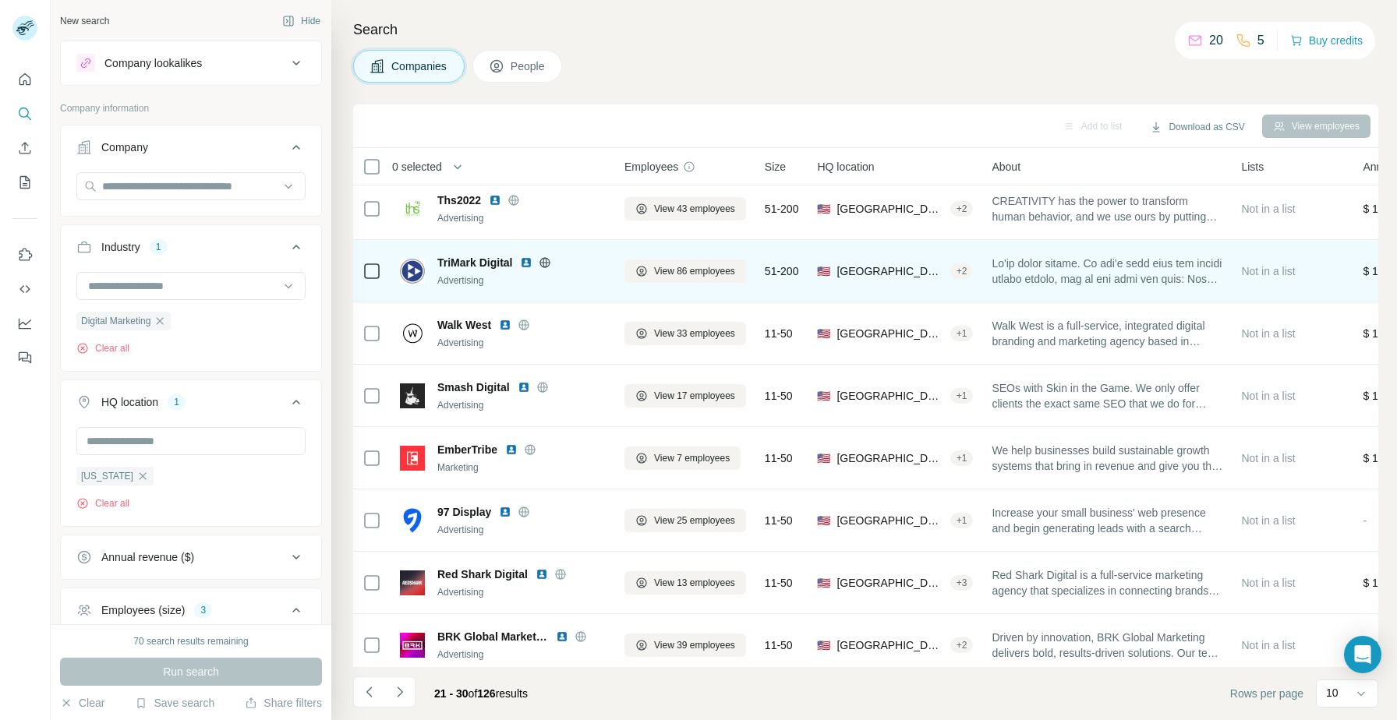
scroll to position [142, 0]
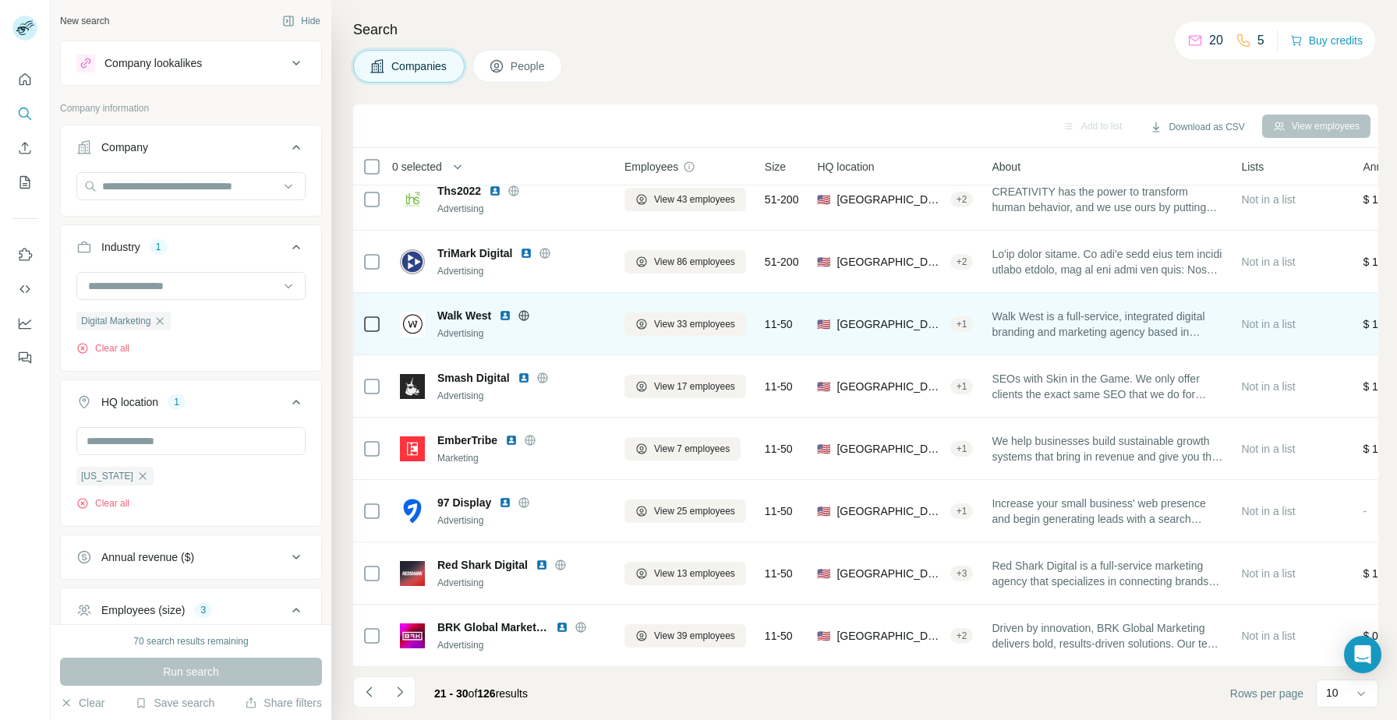
click at [504, 316] on img at bounding box center [505, 315] width 12 height 12
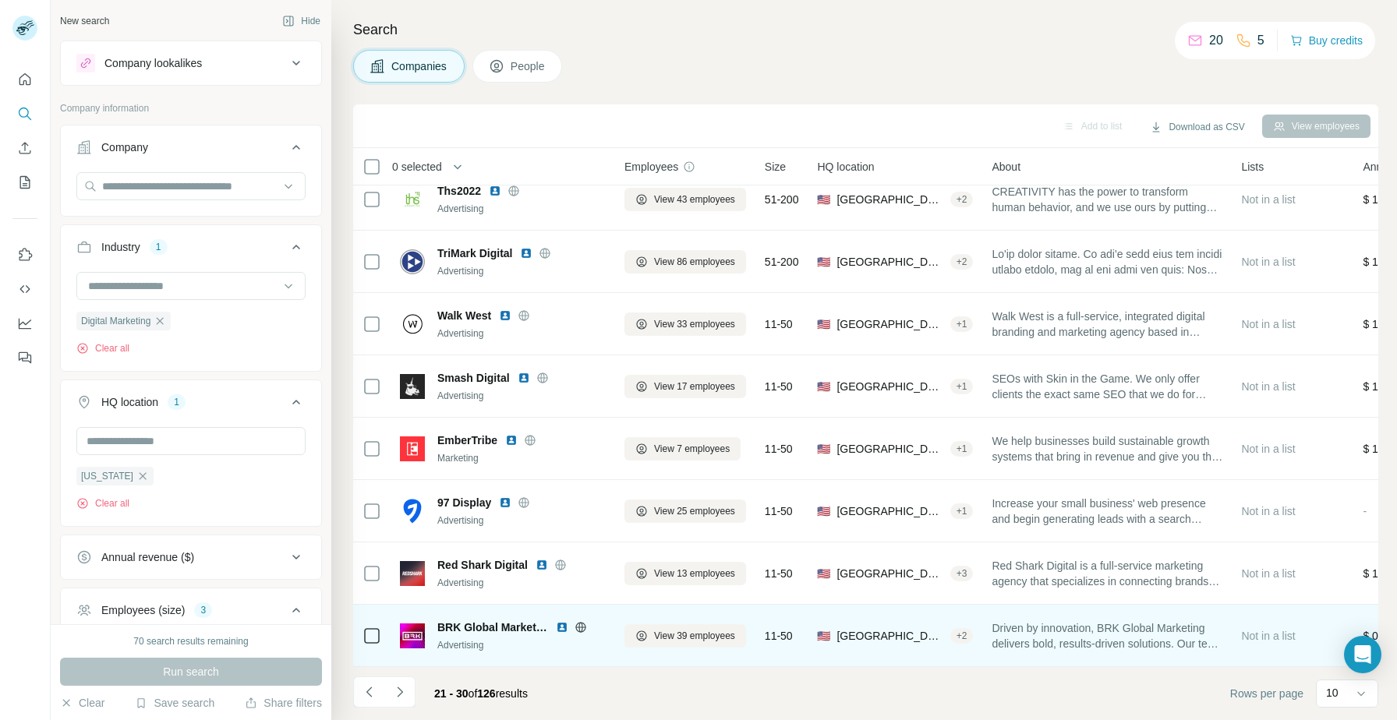
click at [565, 628] on img at bounding box center [562, 627] width 12 height 12
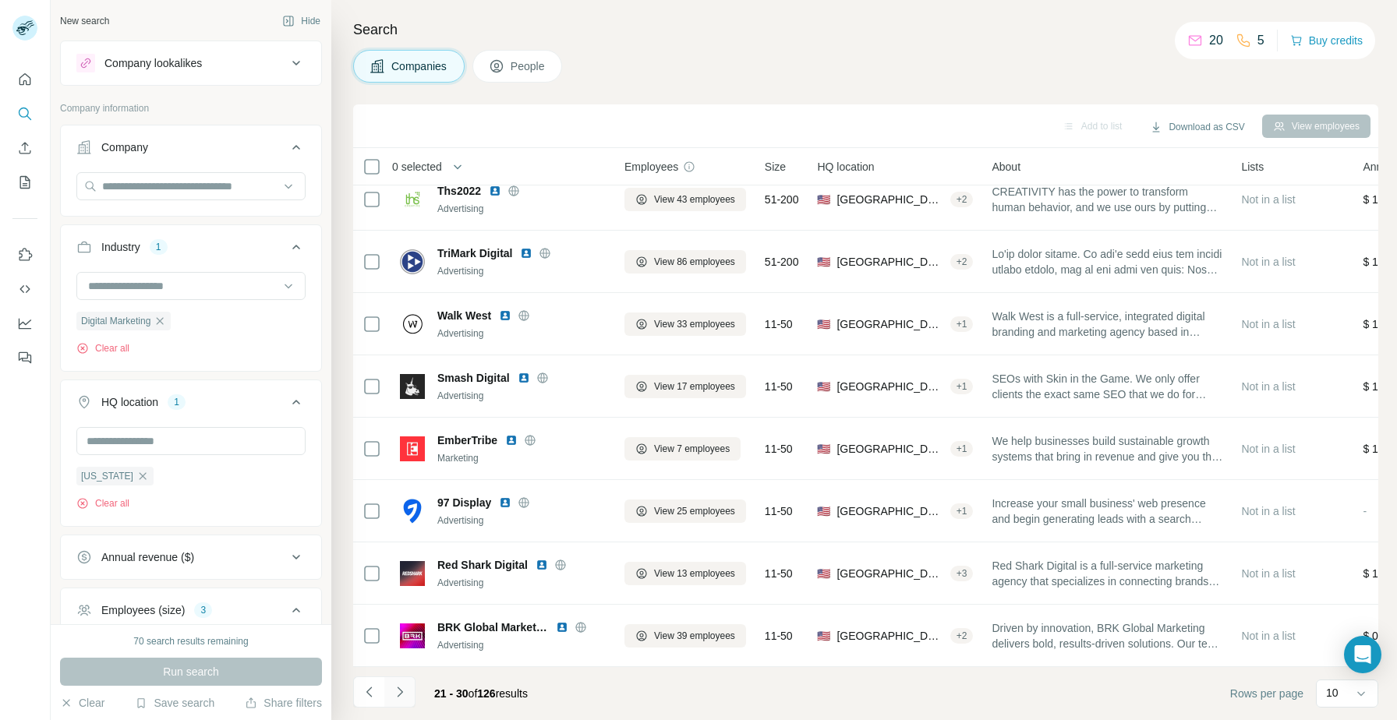
click at [402, 695] on icon "Navigate to next page" at bounding box center [400, 692] width 16 height 16
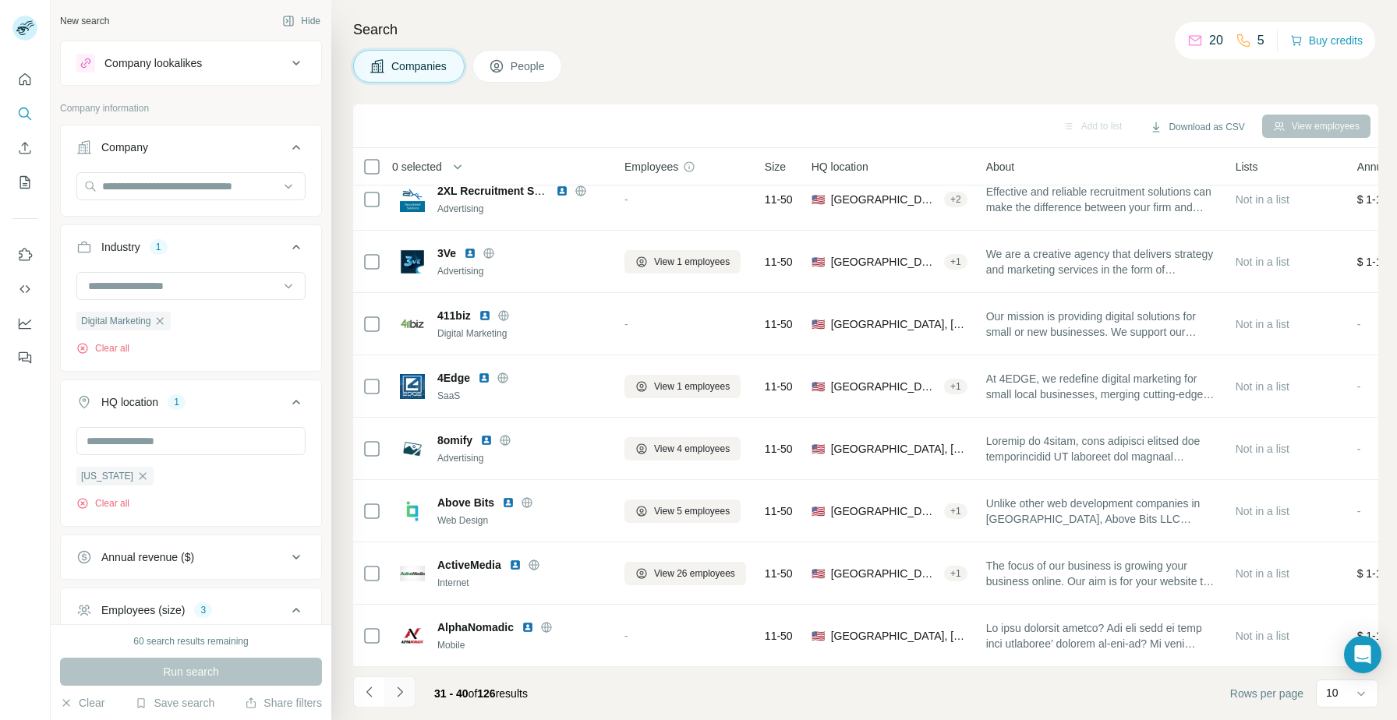
click at [395, 697] on icon "Navigate to next page" at bounding box center [400, 692] width 16 height 16
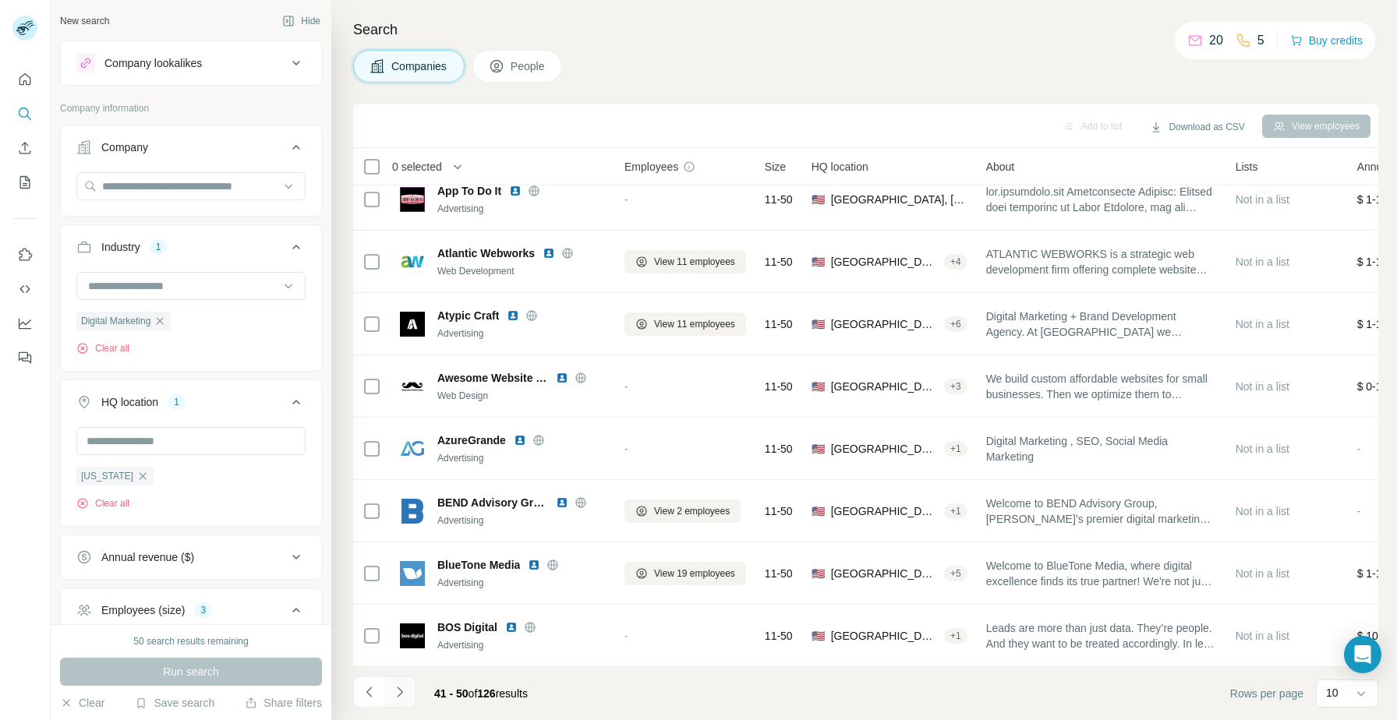
click at [404, 693] on icon "Navigate to next page" at bounding box center [400, 692] width 16 height 16
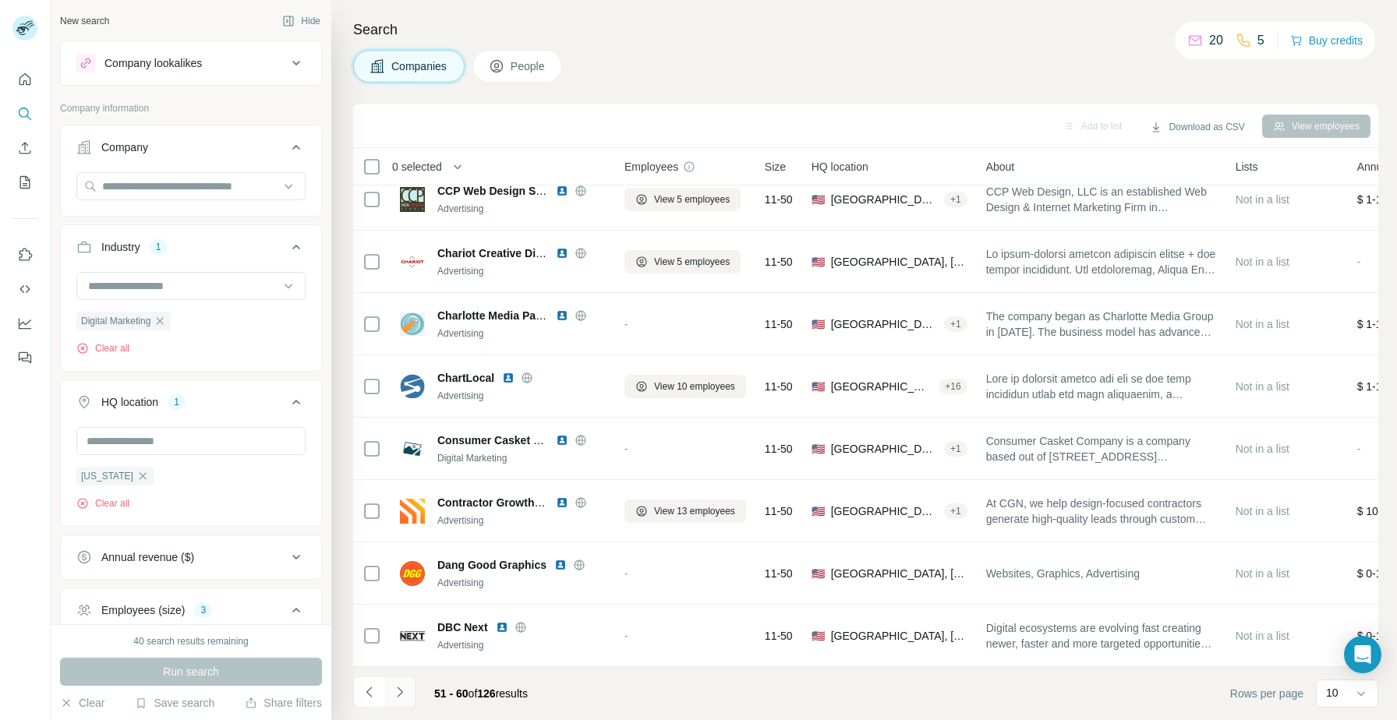
click at [408, 690] on button "Navigate to next page" at bounding box center [399, 692] width 31 height 31
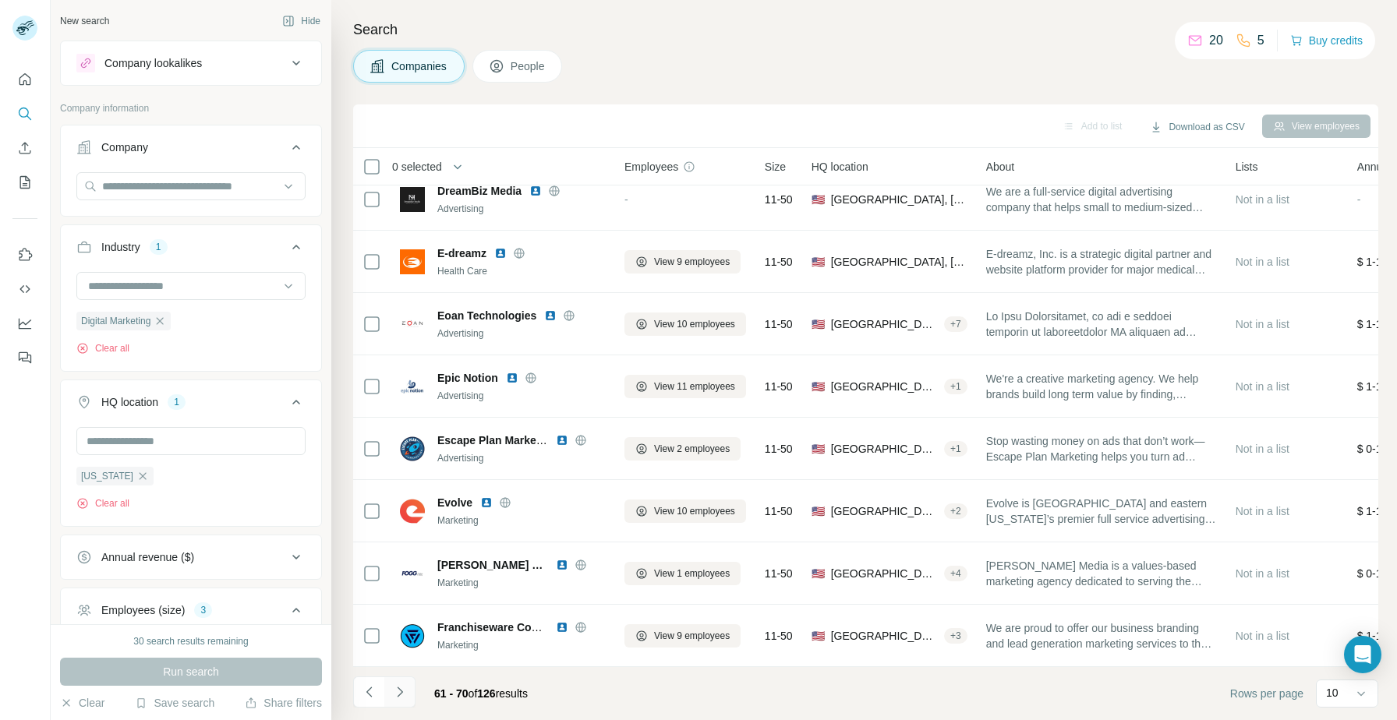
click at [392, 695] on icon "Navigate to next page" at bounding box center [400, 692] width 16 height 16
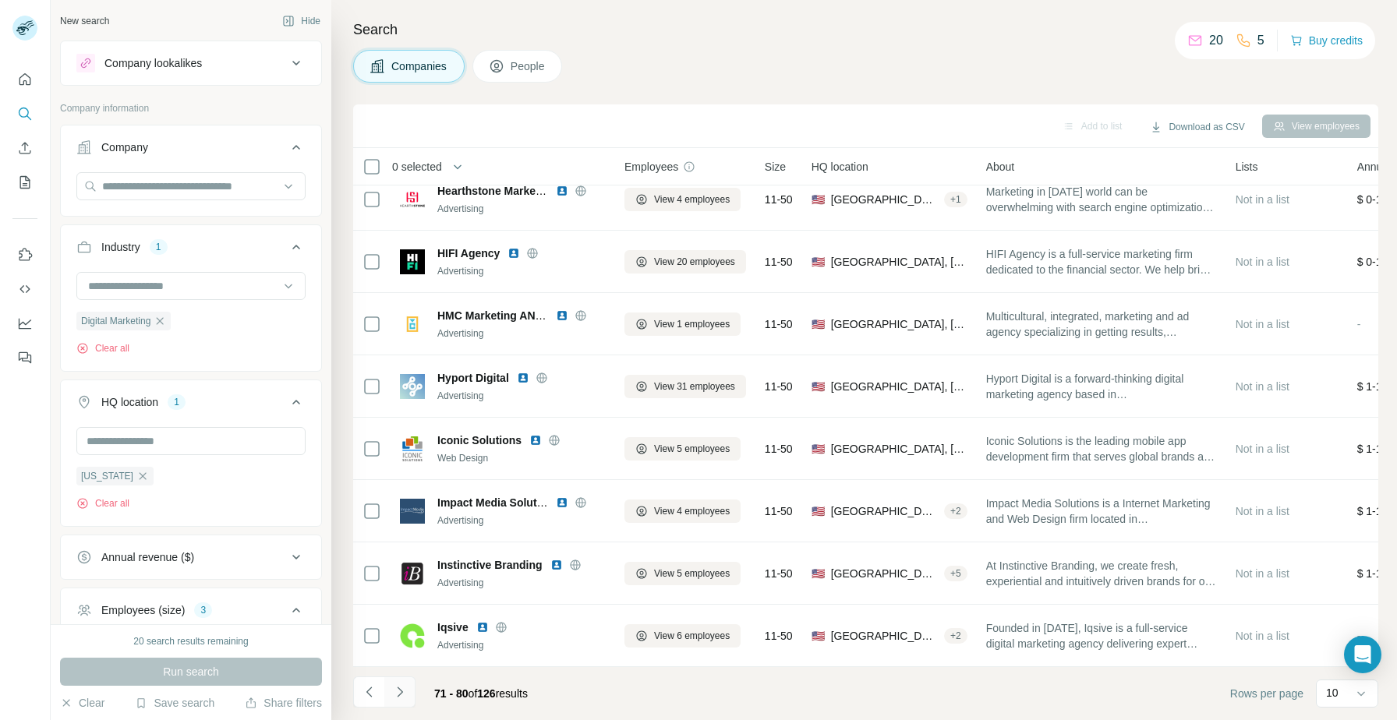
click at [396, 692] on icon "Navigate to next page" at bounding box center [400, 692] width 16 height 16
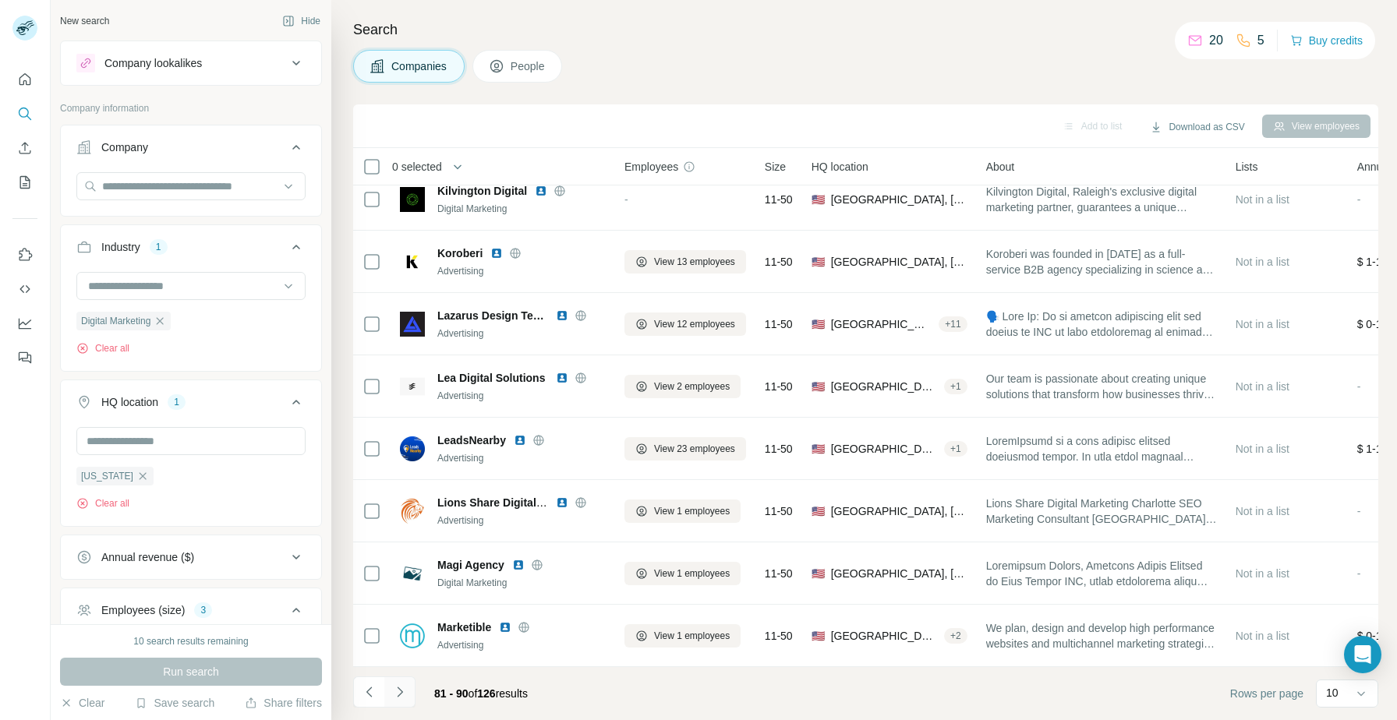
click at [398, 696] on icon "Navigate to next page" at bounding box center [400, 692] width 16 height 16
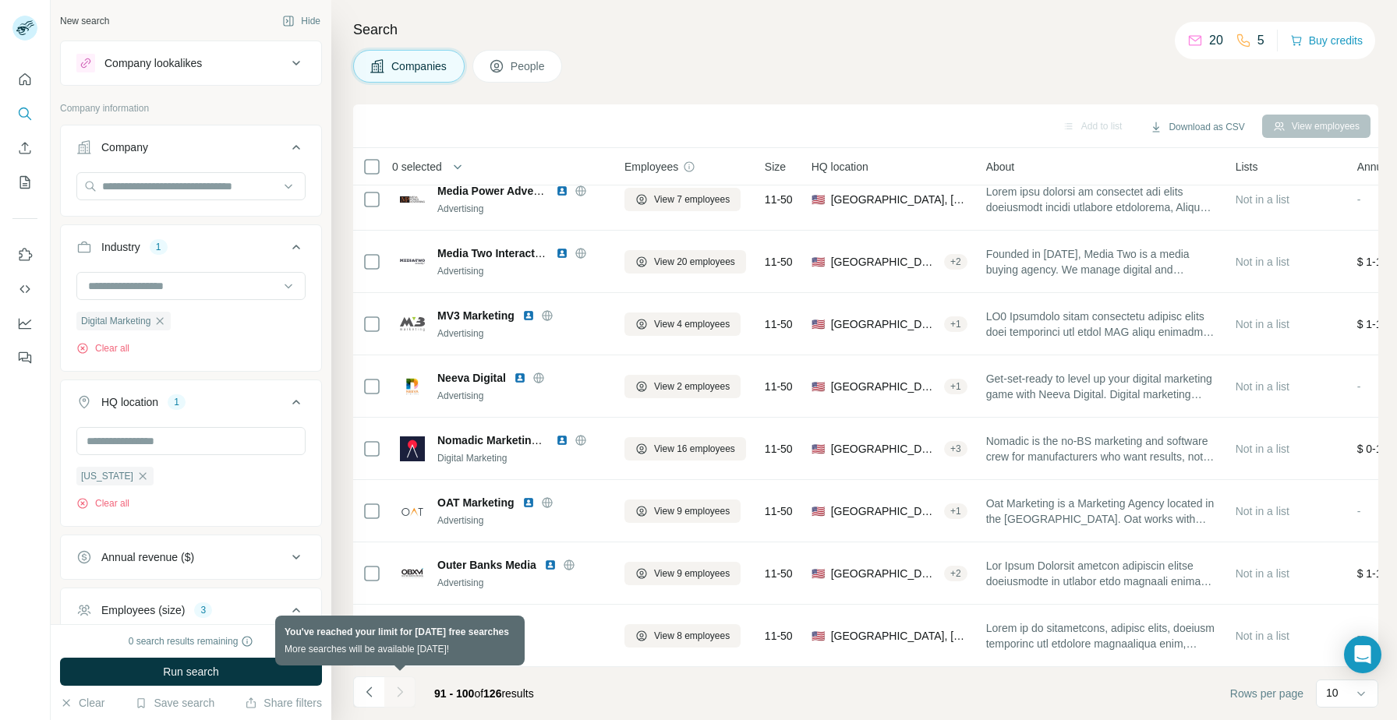
click at [409, 691] on div at bounding box center [399, 692] width 31 height 31
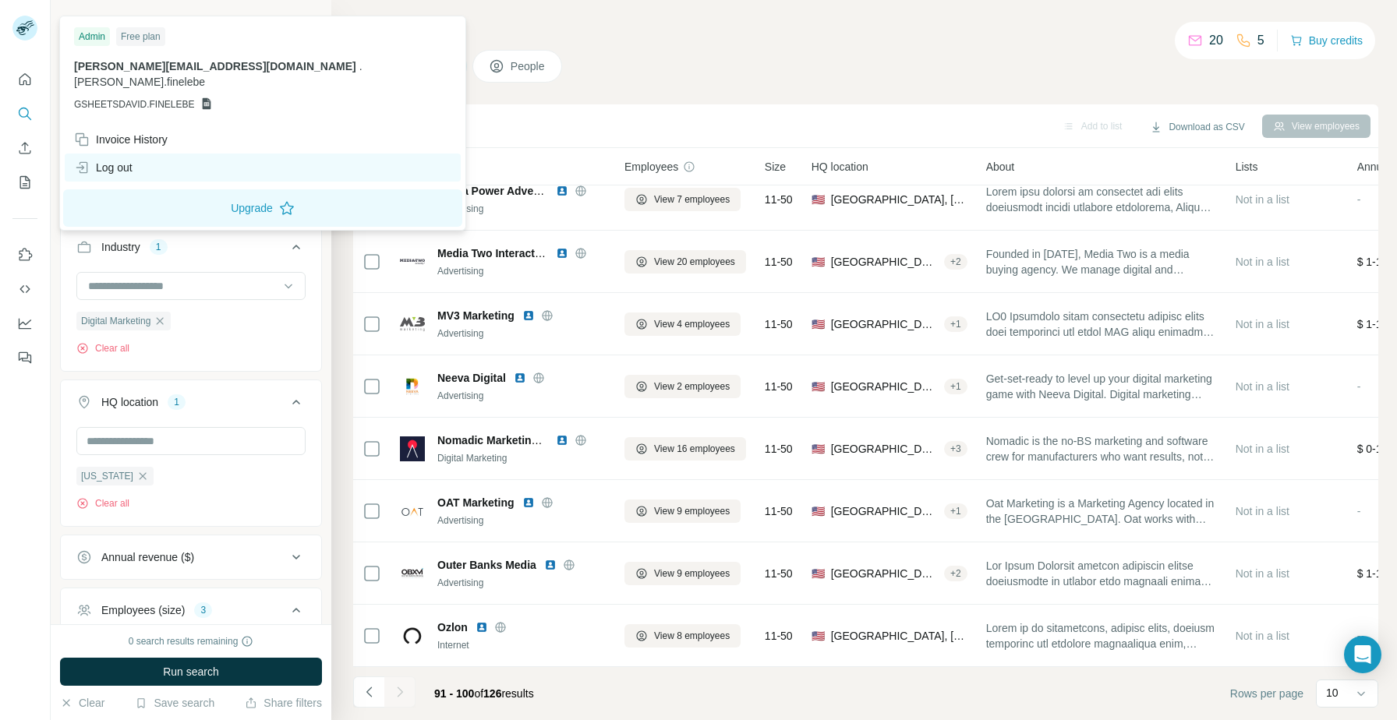
click at [141, 154] on div "Log out" at bounding box center [263, 168] width 396 height 28
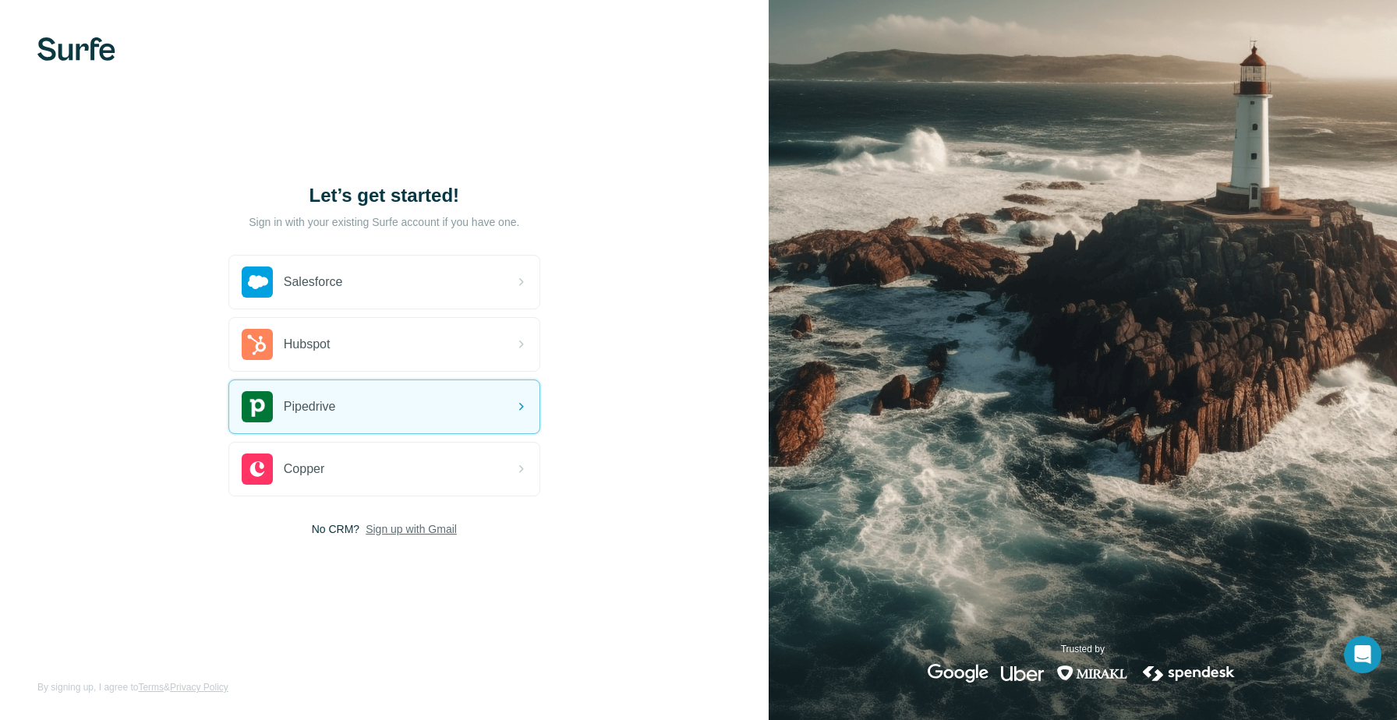
click at [427, 526] on span "Sign up with Gmail" at bounding box center [411, 529] width 91 height 16
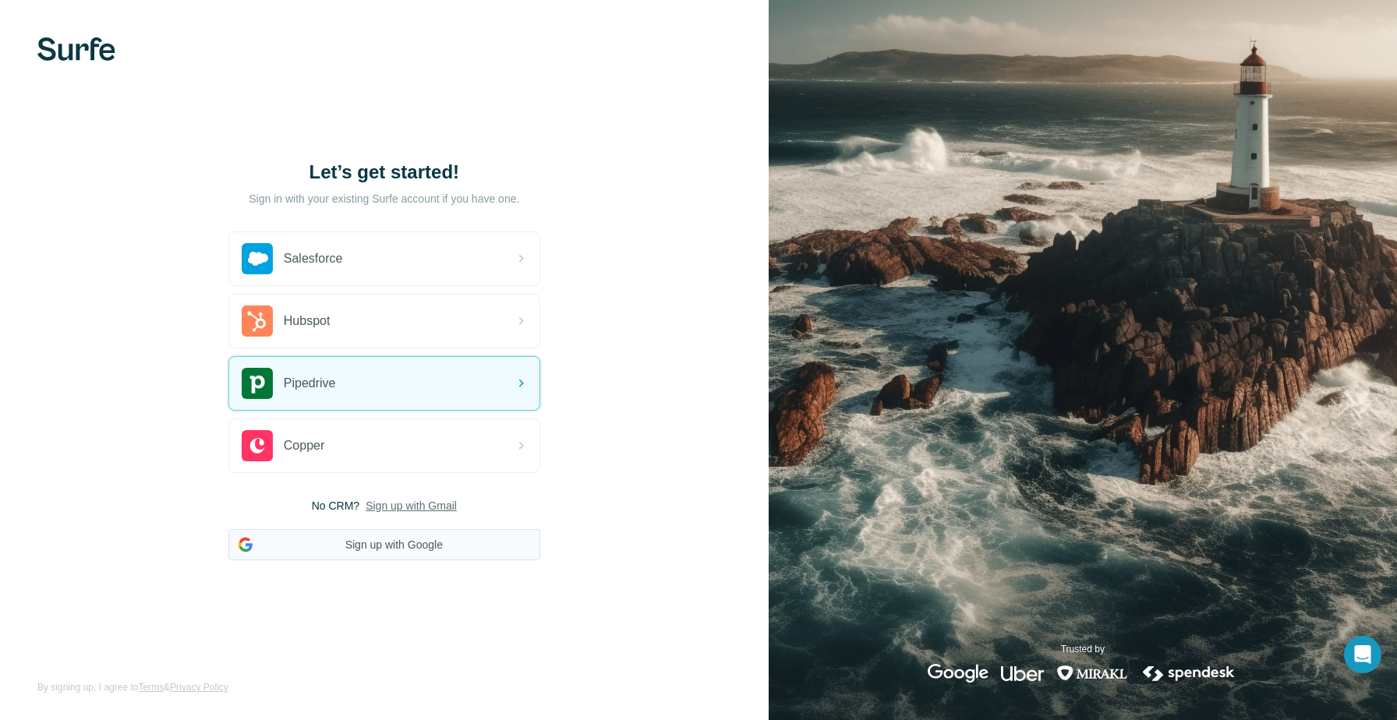
click at [386, 546] on button "Sign up with Google" at bounding box center [384, 544] width 312 height 31
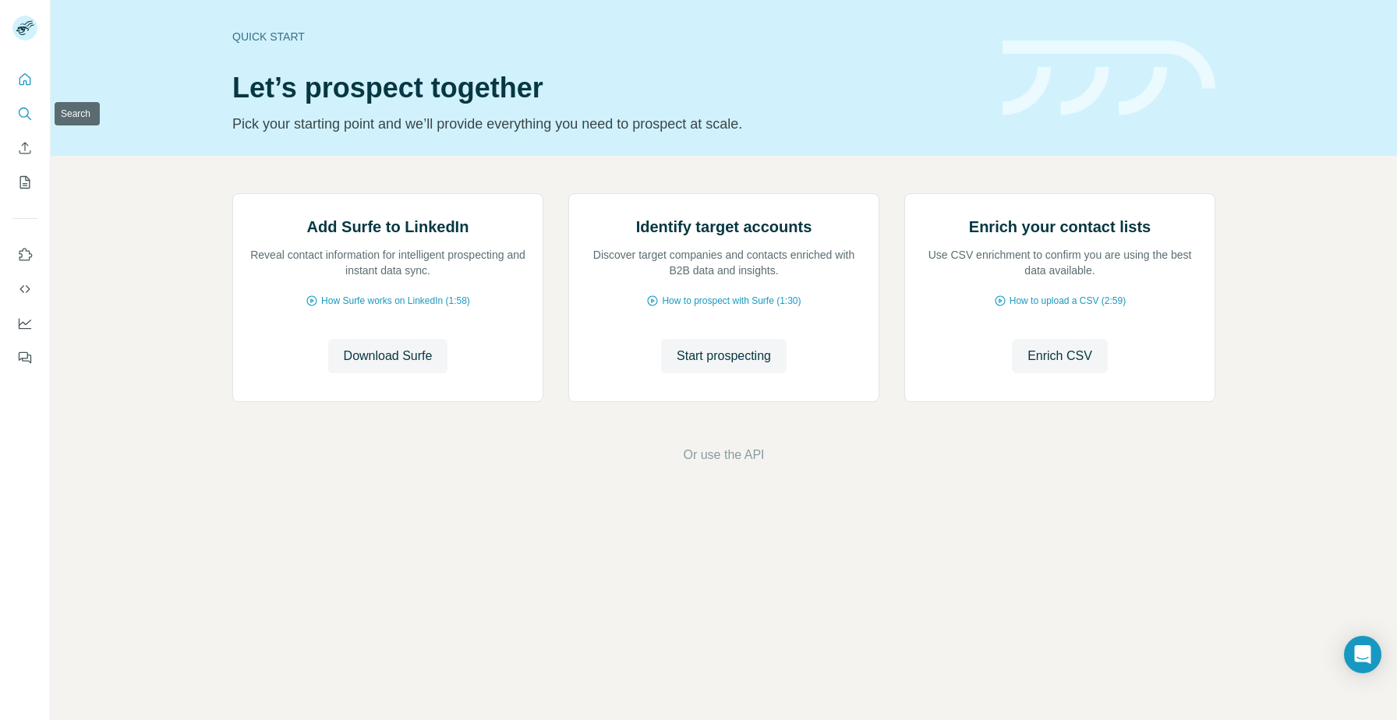
click at [25, 114] on icon "Search" at bounding box center [25, 114] width 16 height 16
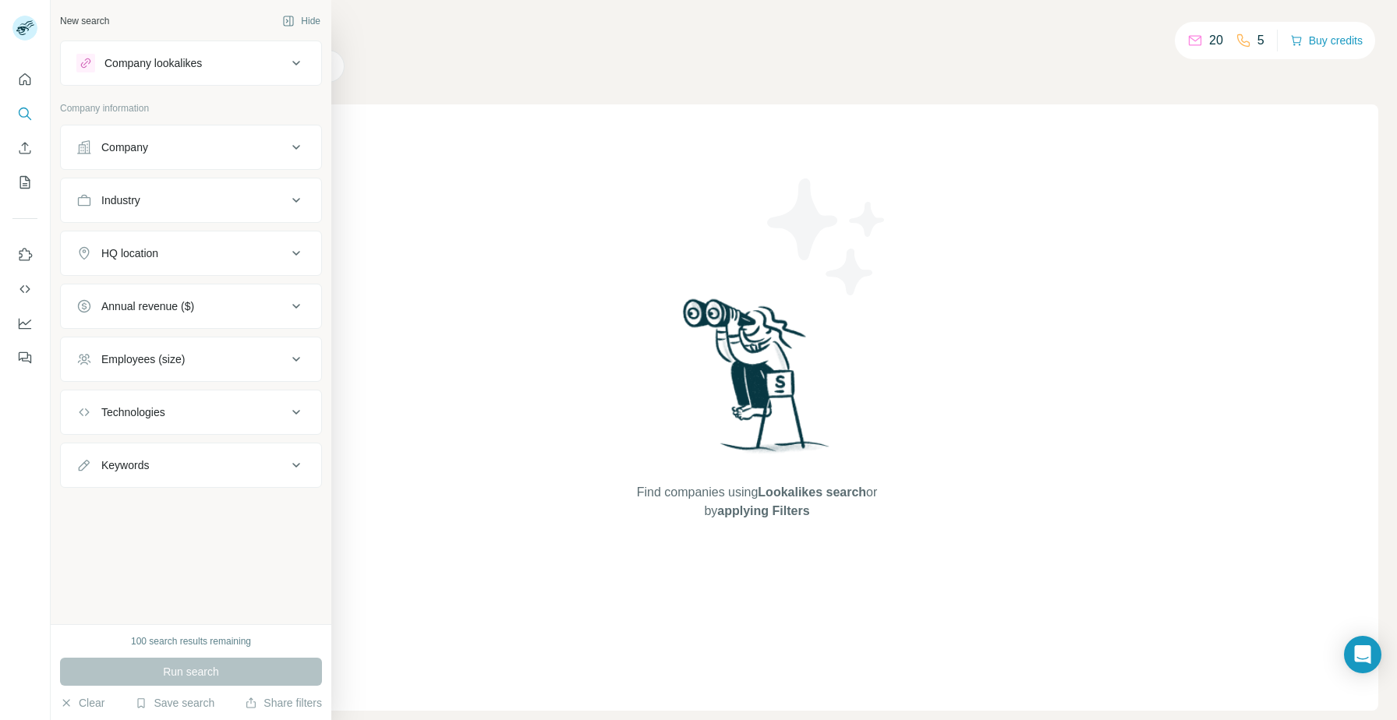
click at [221, 143] on div "Company" at bounding box center [181, 148] width 210 height 16
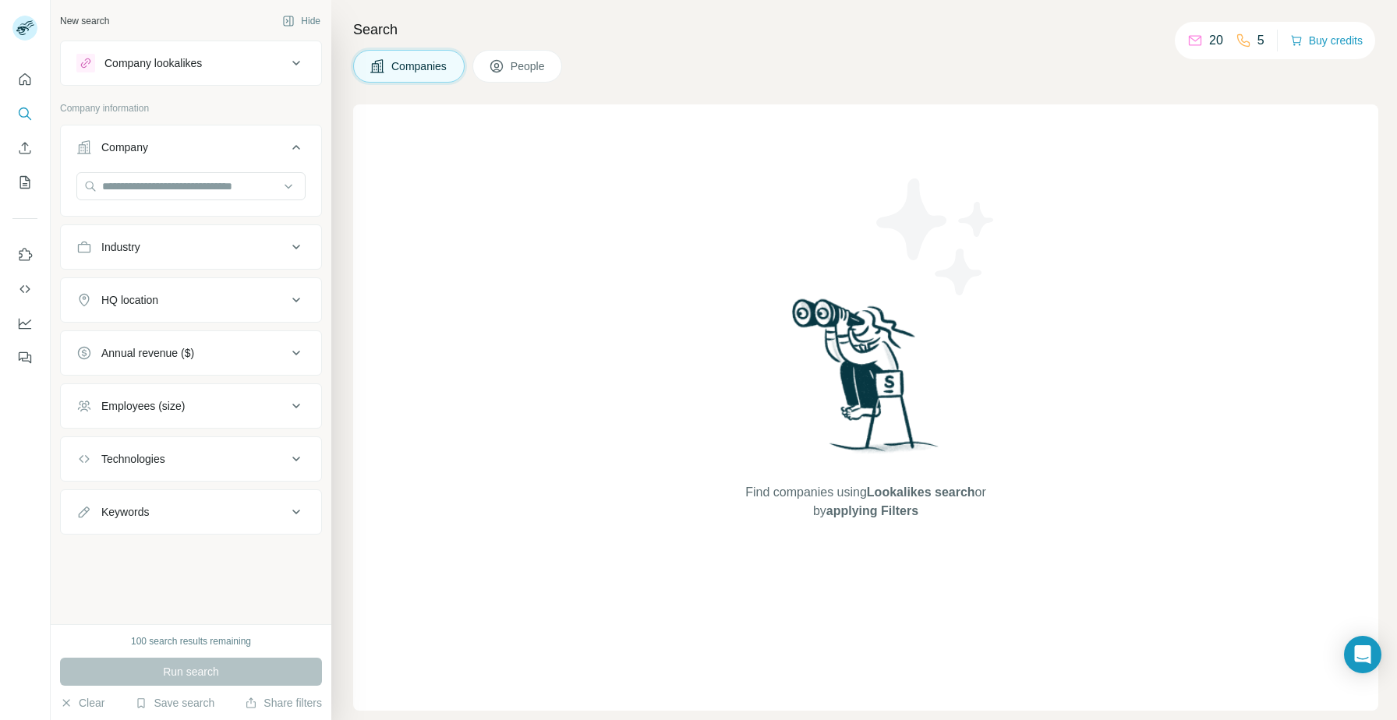
click at [188, 314] on button "HQ location" at bounding box center [191, 299] width 260 height 37
click at [225, 333] on input "text" at bounding box center [190, 339] width 229 height 28
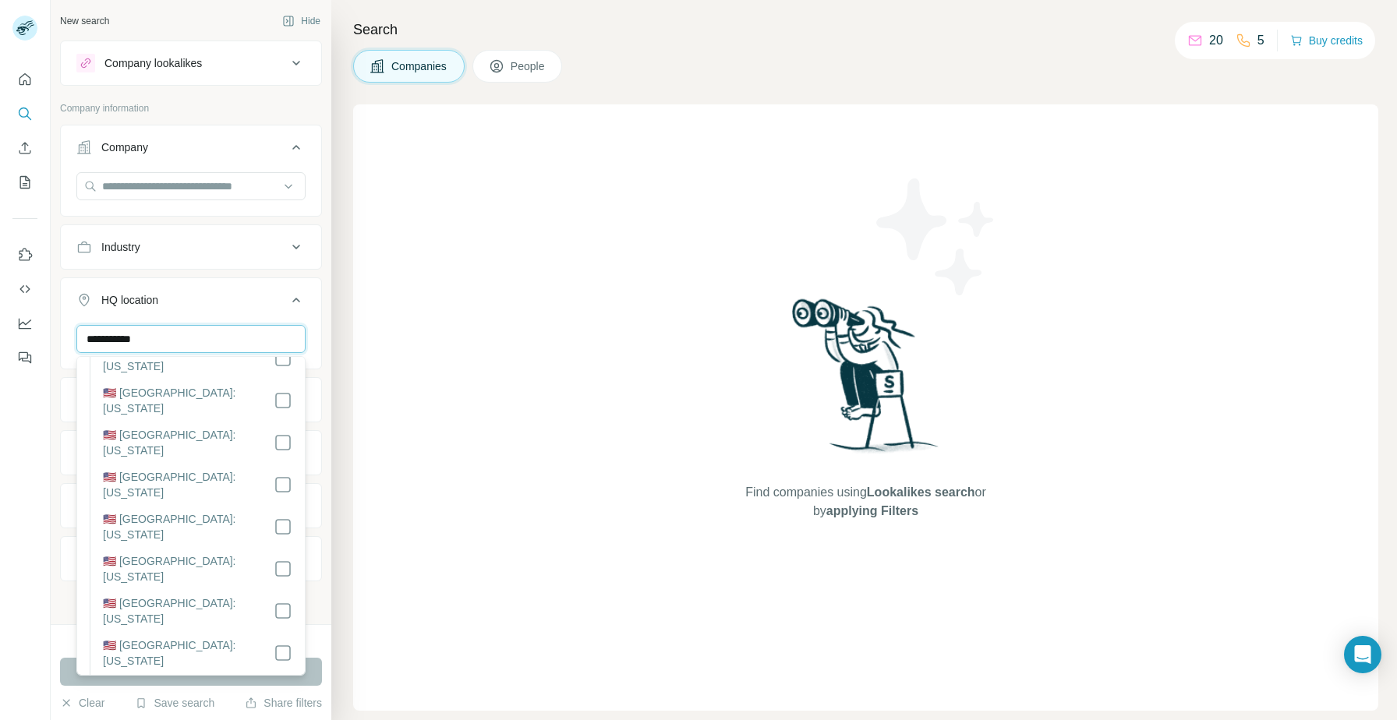
scroll to position [825, 0]
type input "**********"
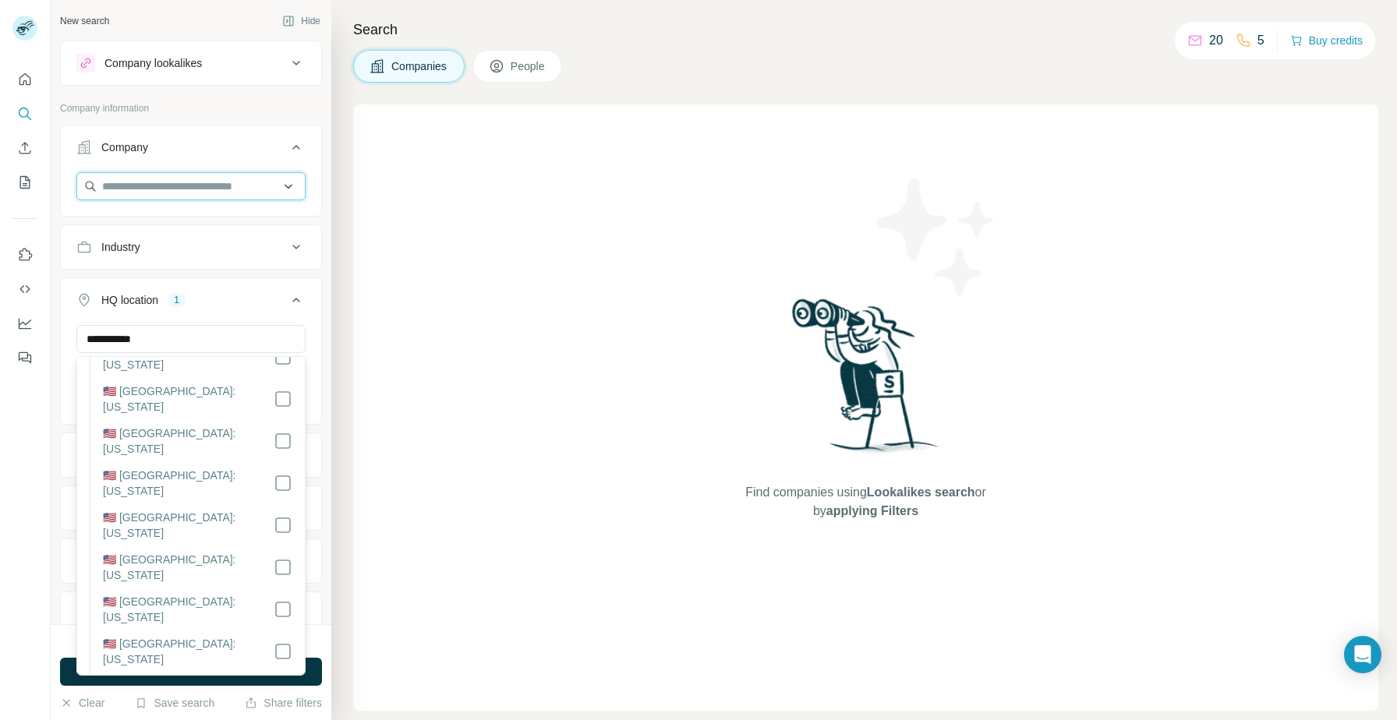
click at [235, 175] on input "text" at bounding box center [190, 186] width 229 height 28
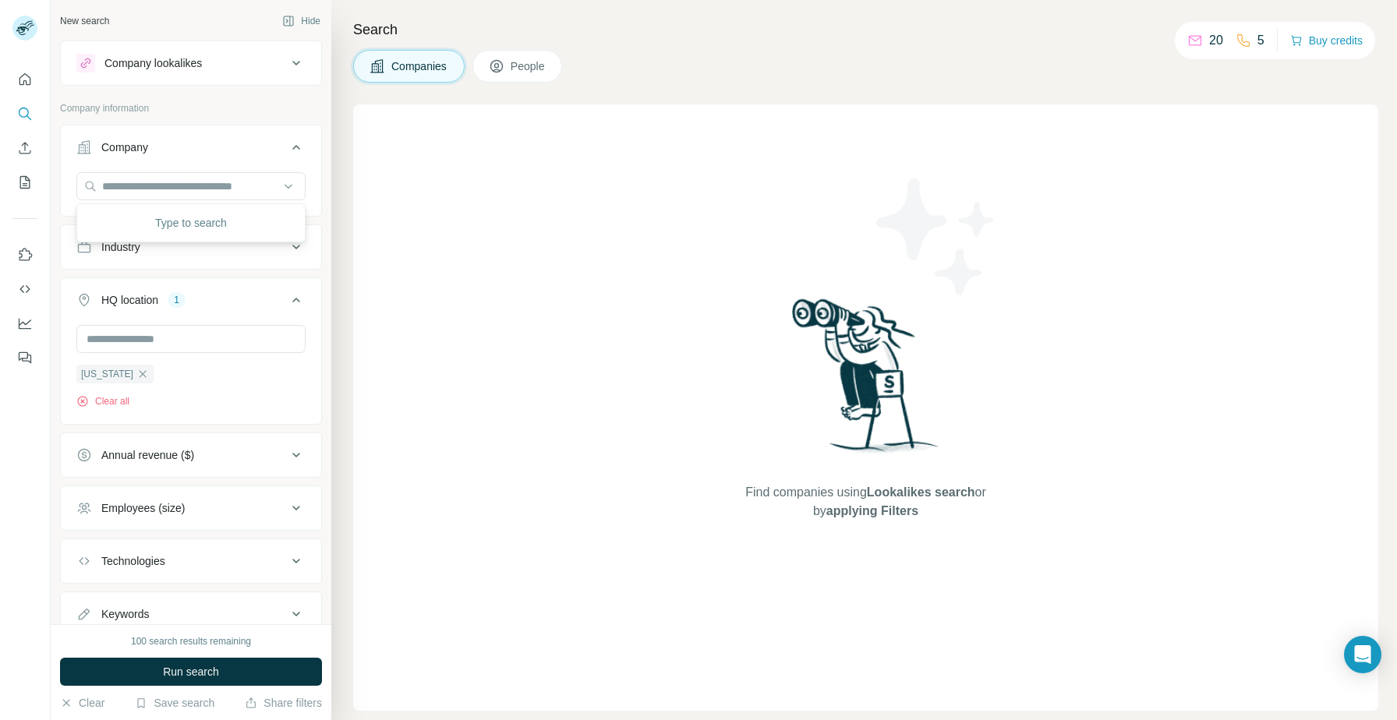
click at [179, 259] on button "Industry" at bounding box center [191, 246] width 260 height 37
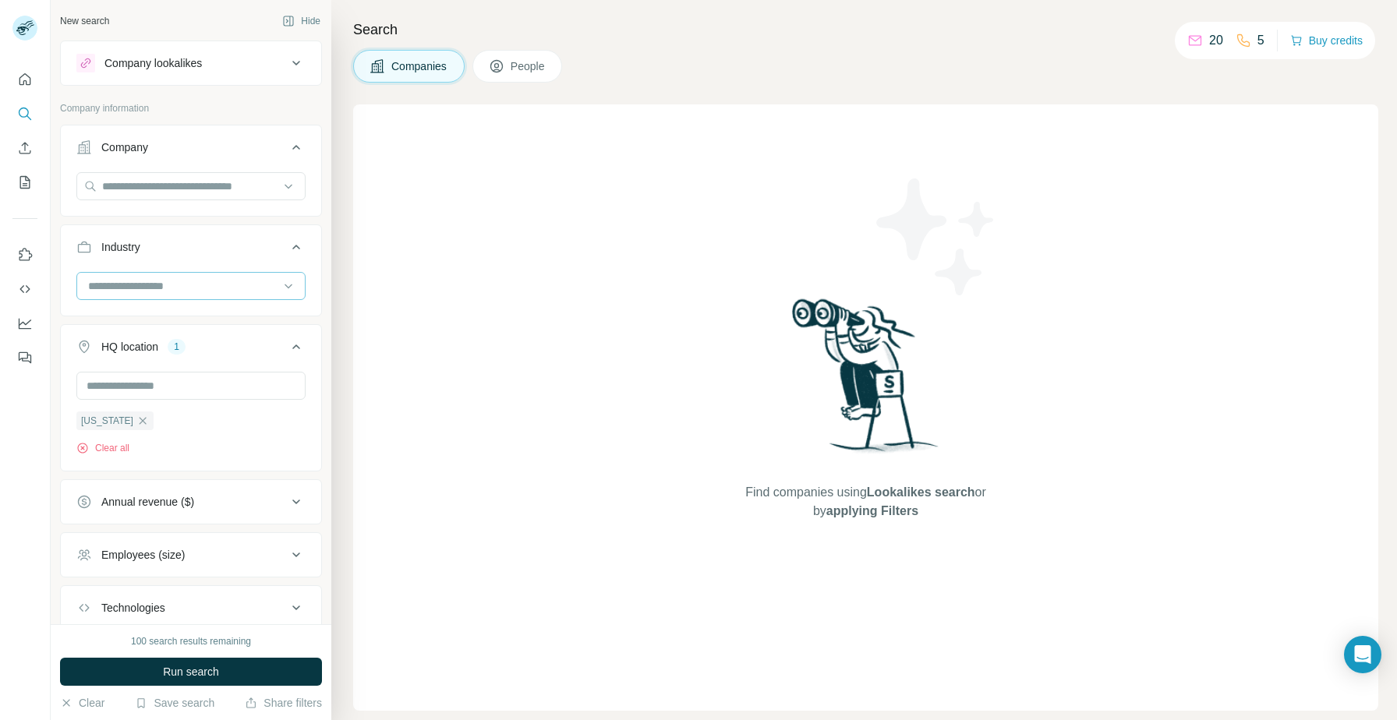
click at [217, 285] on input at bounding box center [183, 285] width 193 height 17
type input "*******"
click at [159, 352] on p "Digital Marketing" at bounding box center [130, 349] width 81 height 16
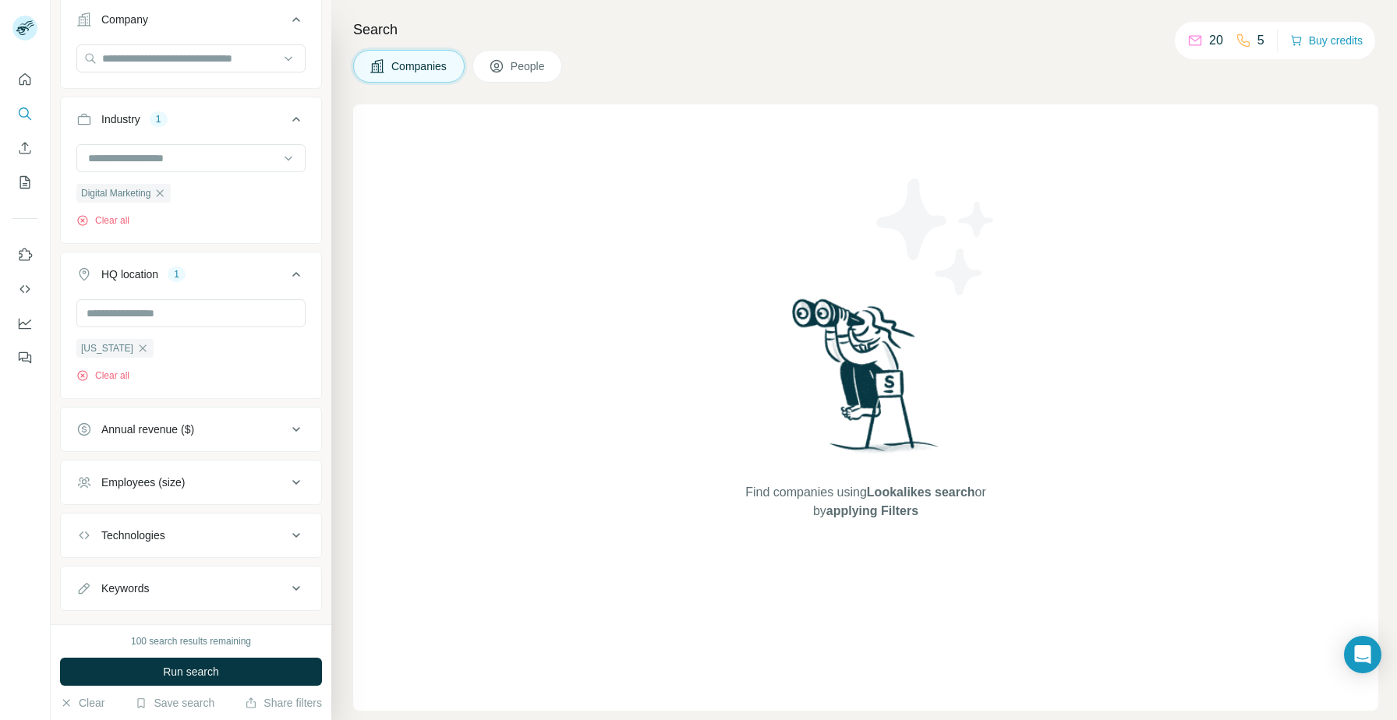
scroll to position [158, 0]
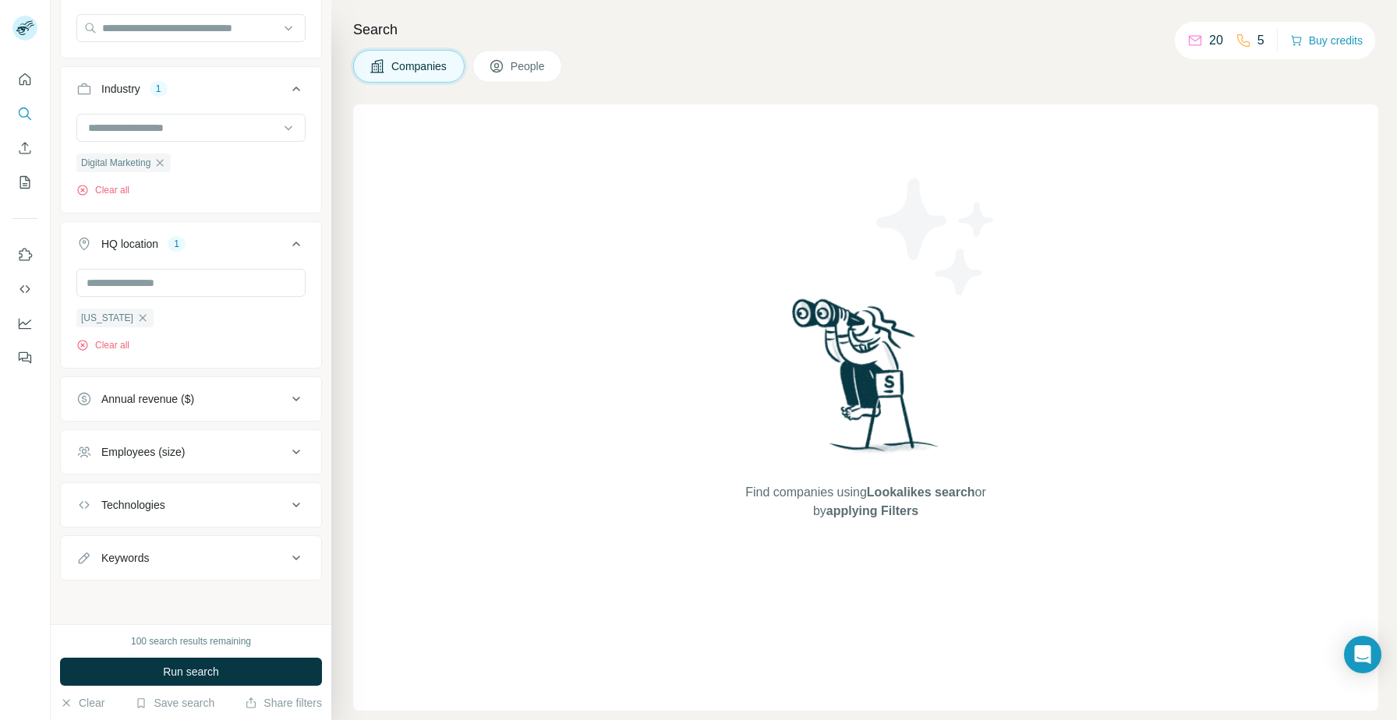
click at [210, 451] on div "Employees (size)" at bounding box center [181, 452] width 210 height 16
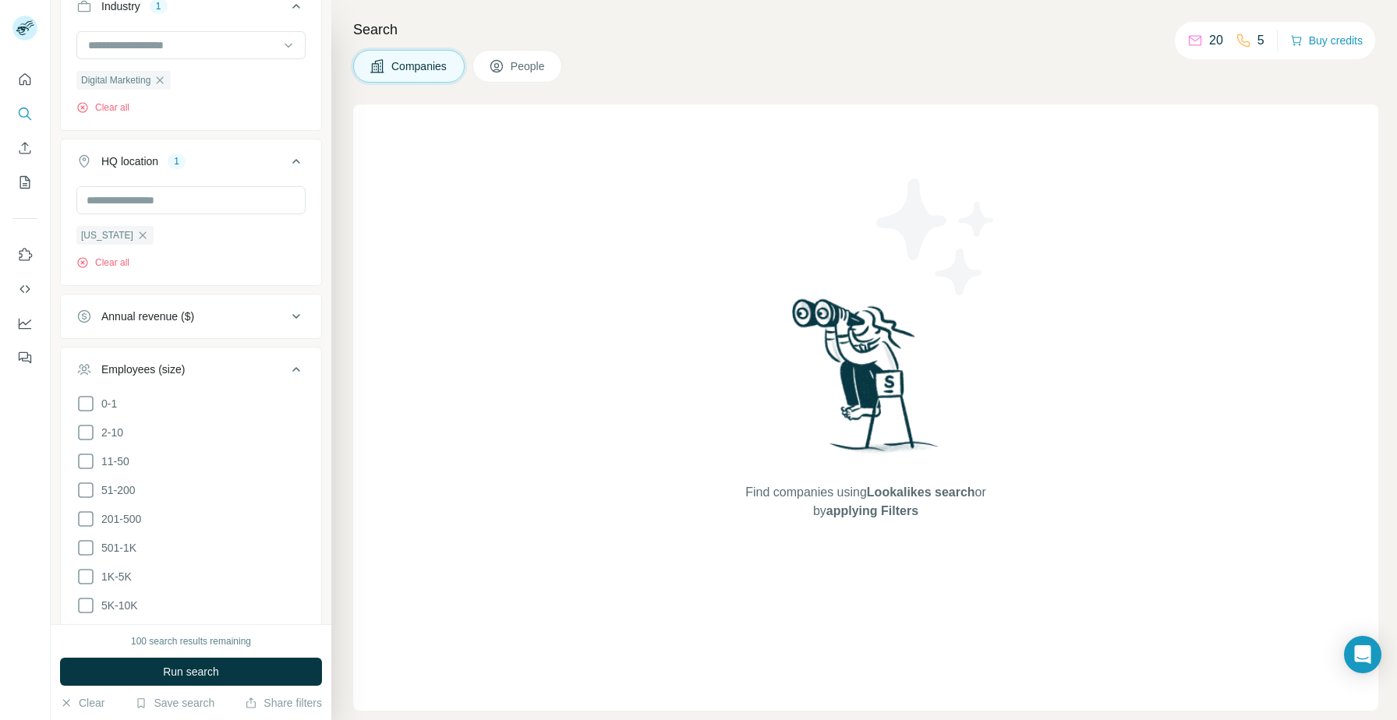
scroll to position [273, 0]
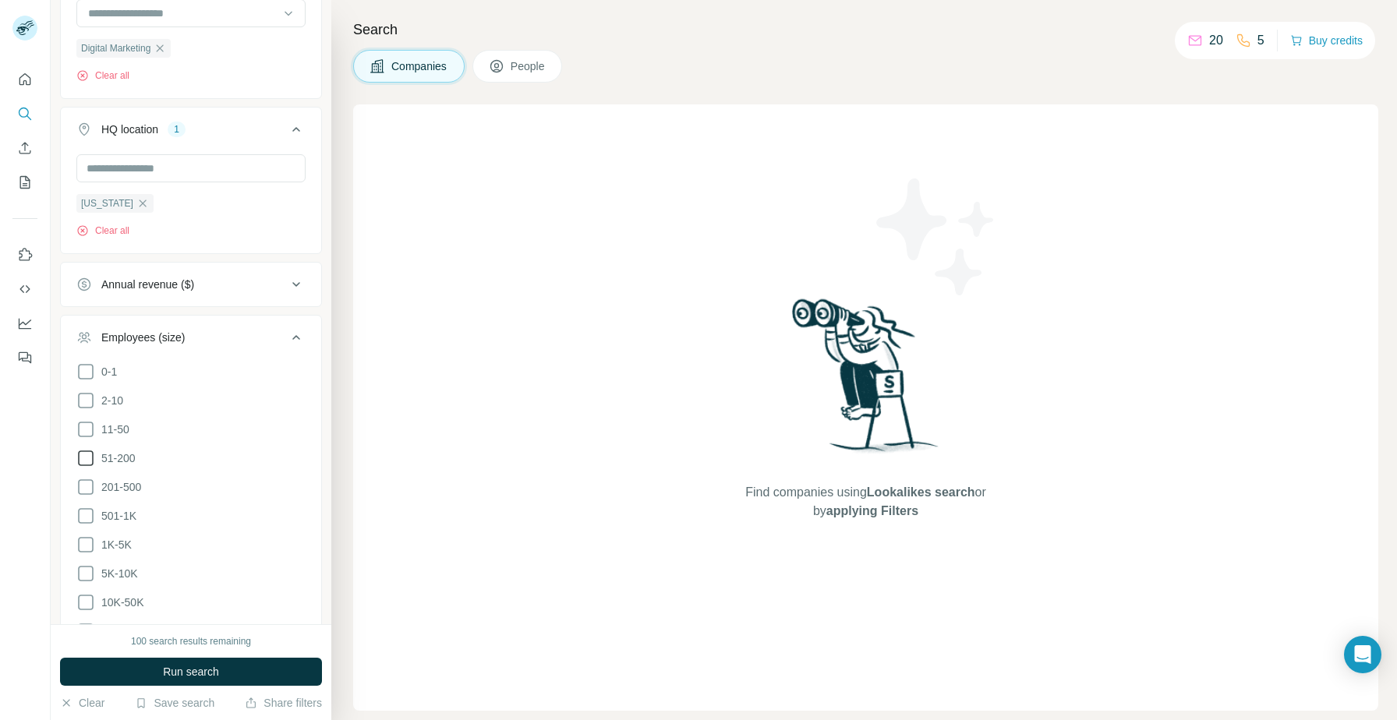
drag, startPoint x: 88, startPoint y: 432, endPoint x: 88, endPoint y: 456, distance: 24.2
click at [88, 432] on icon at bounding box center [85, 429] width 19 height 19
click at [88, 459] on icon at bounding box center [85, 458] width 19 height 19
click at [86, 488] on icon at bounding box center [85, 487] width 19 height 19
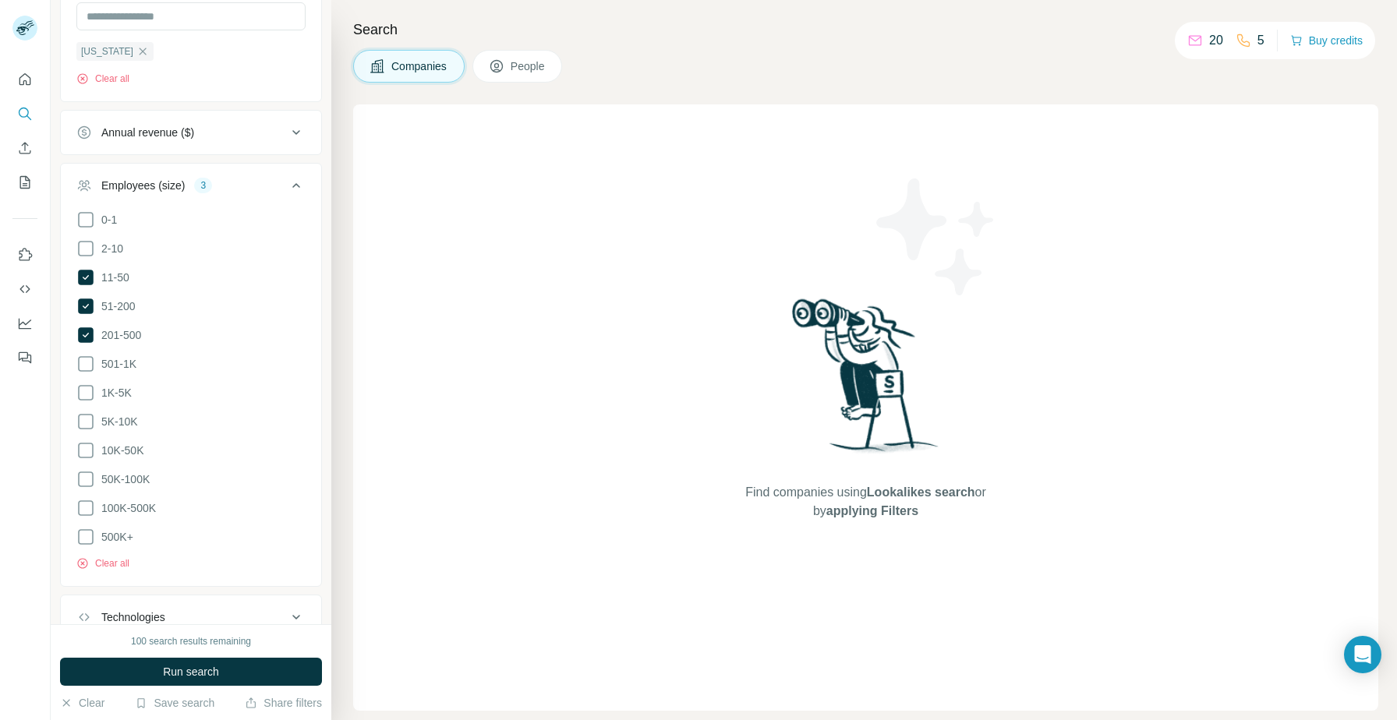
scroll to position [532, 0]
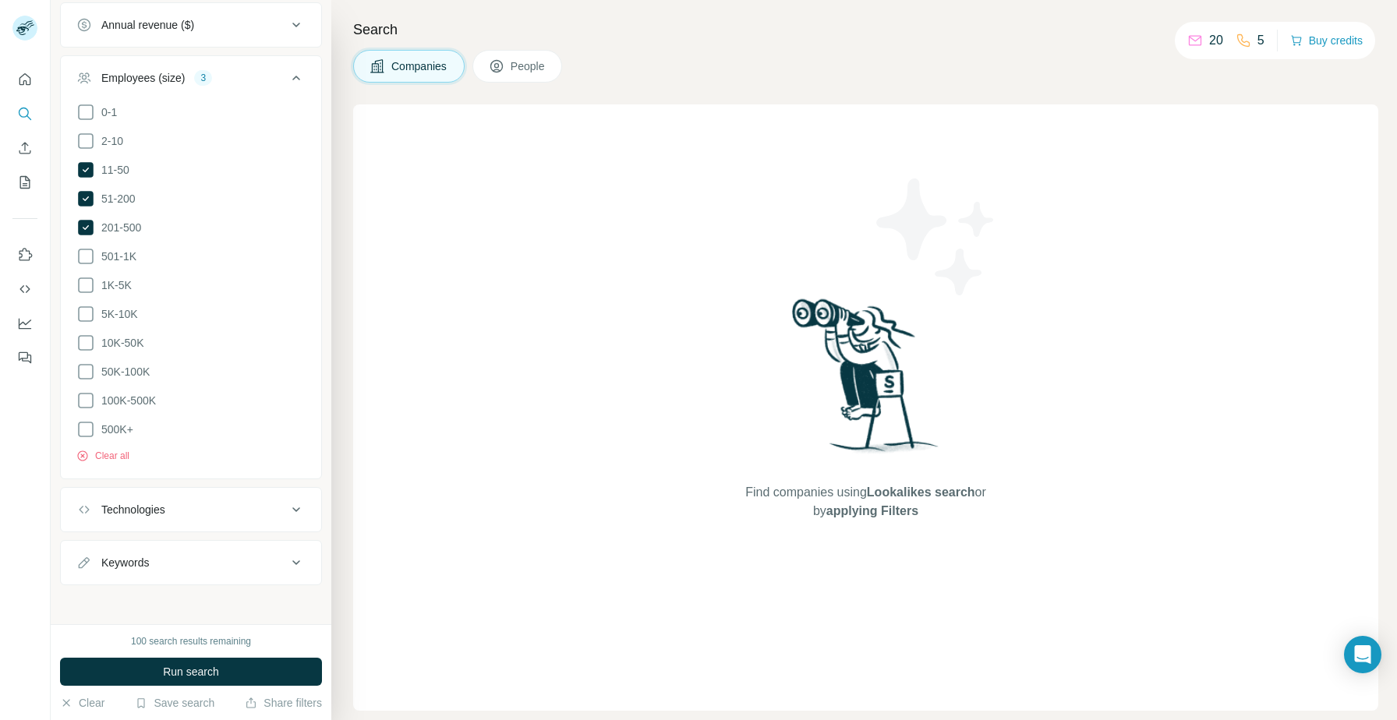
click at [186, 558] on div "Keywords" at bounding box center [181, 563] width 210 height 16
click at [200, 603] on input "text" at bounding box center [175, 602] width 198 height 28
type input "***"
click at [186, 670] on span "Run search" at bounding box center [191, 672] width 56 height 16
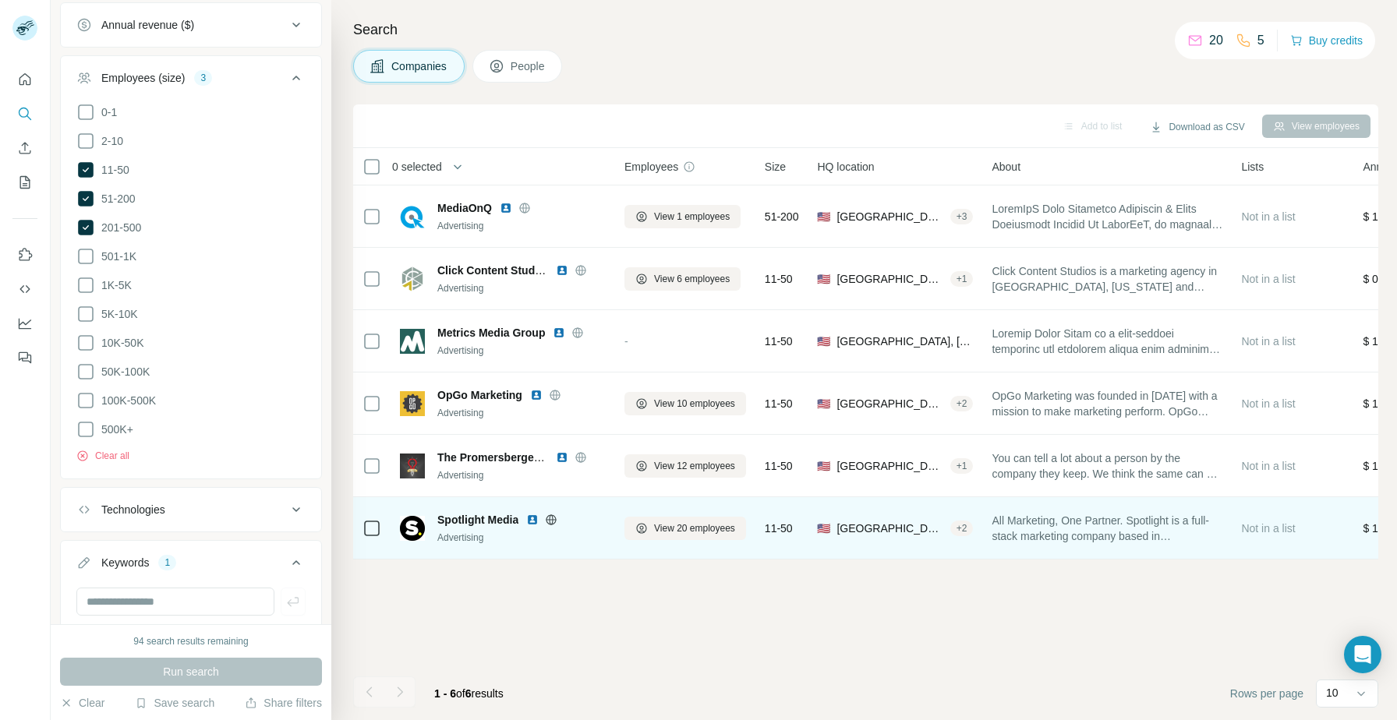
click at [532, 520] on img at bounding box center [532, 520] width 12 height 12
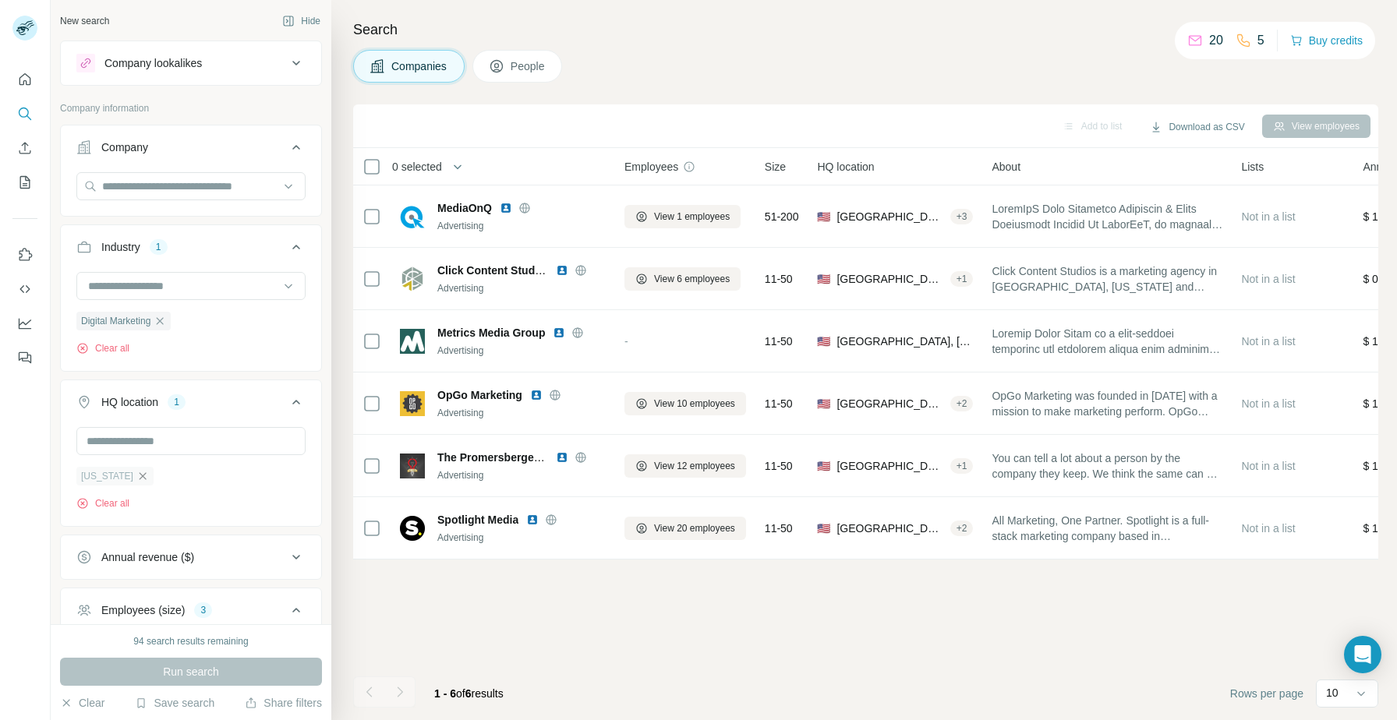
click at [149, 472] on icon "button" at bounding box center [142, 476] width 12 height 12
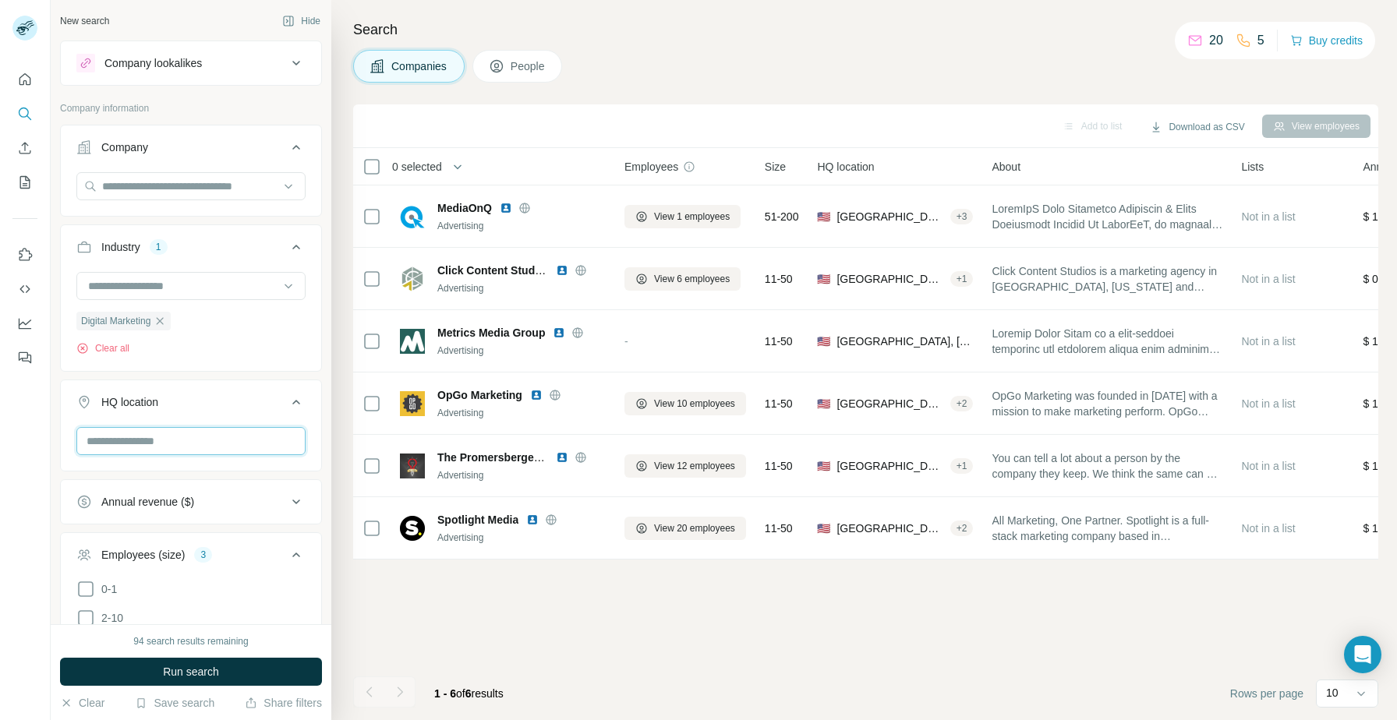
click at [154, 443] on input "text" at bounding box center [190, 441] width 229 height 28
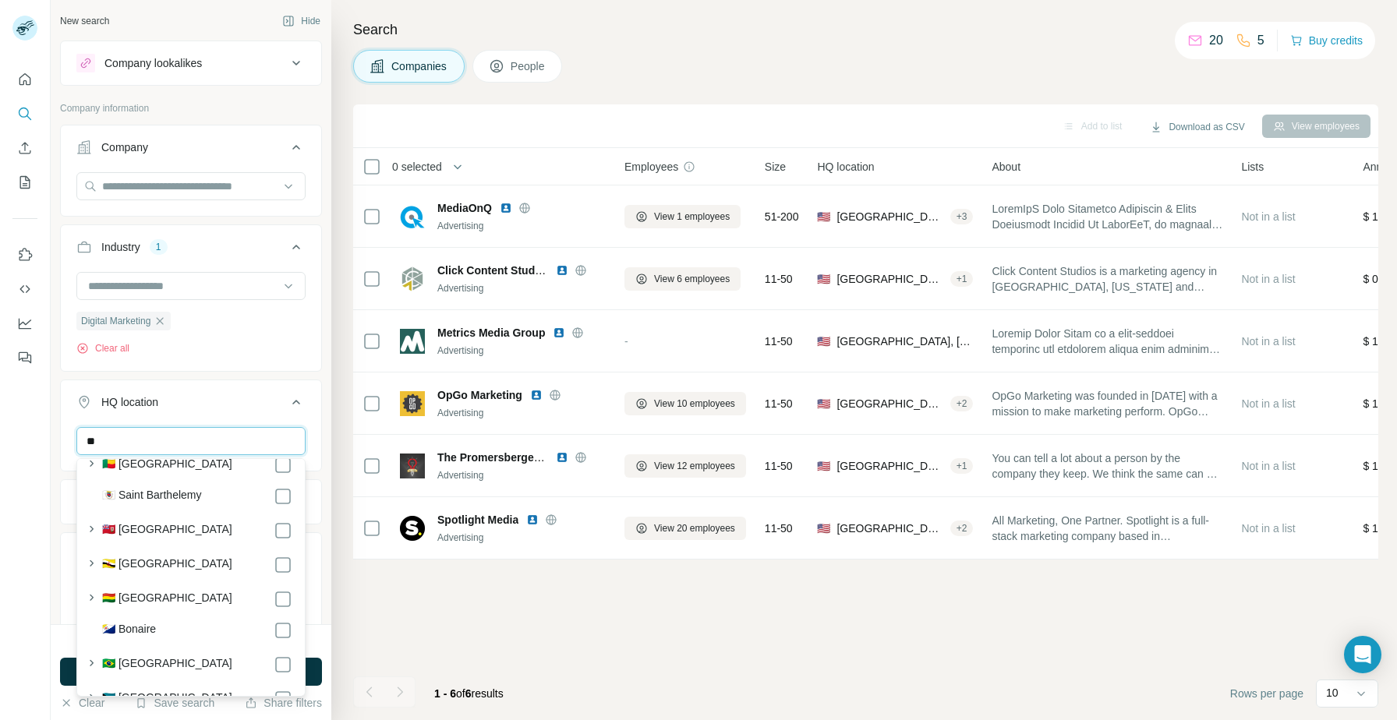
type input "*"
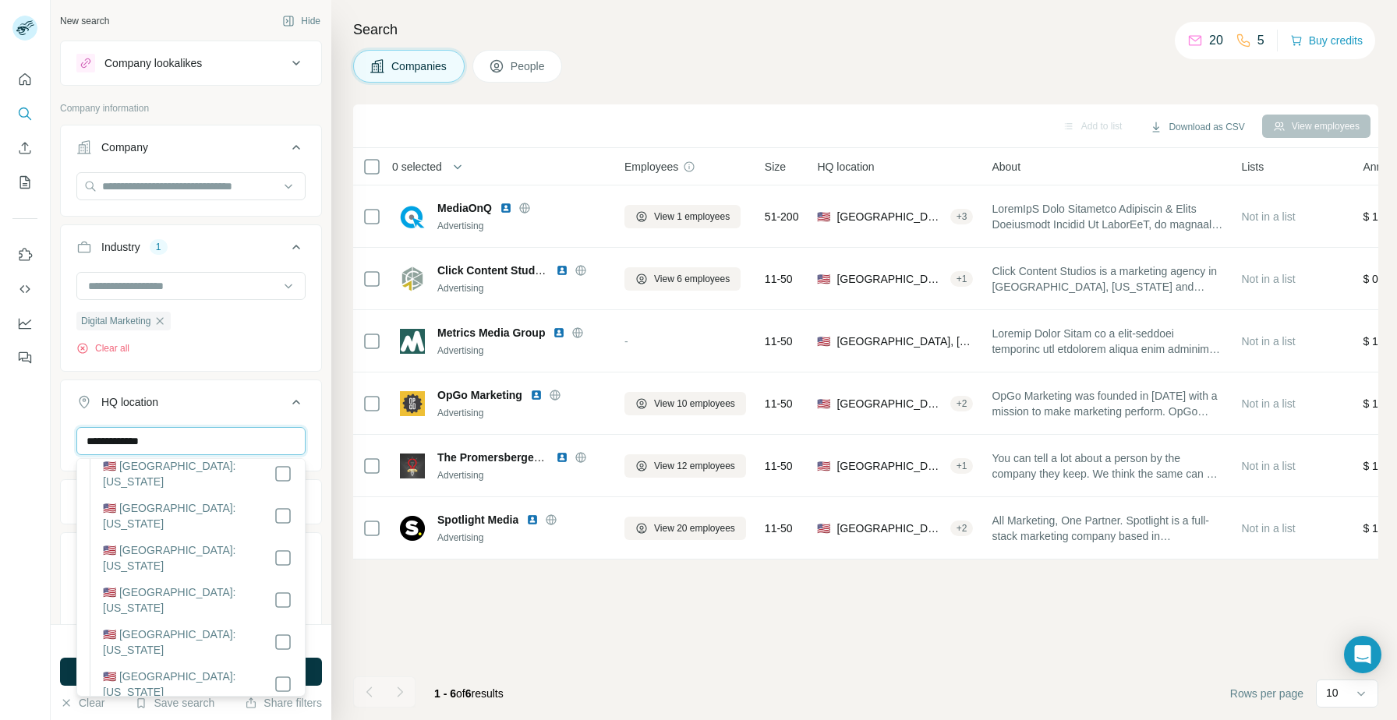
scroll to position [979, 0]
type input "**********"
click at [280, 404] on div "HQ location 1" at bounding box center [181, 402] width 210 height 16
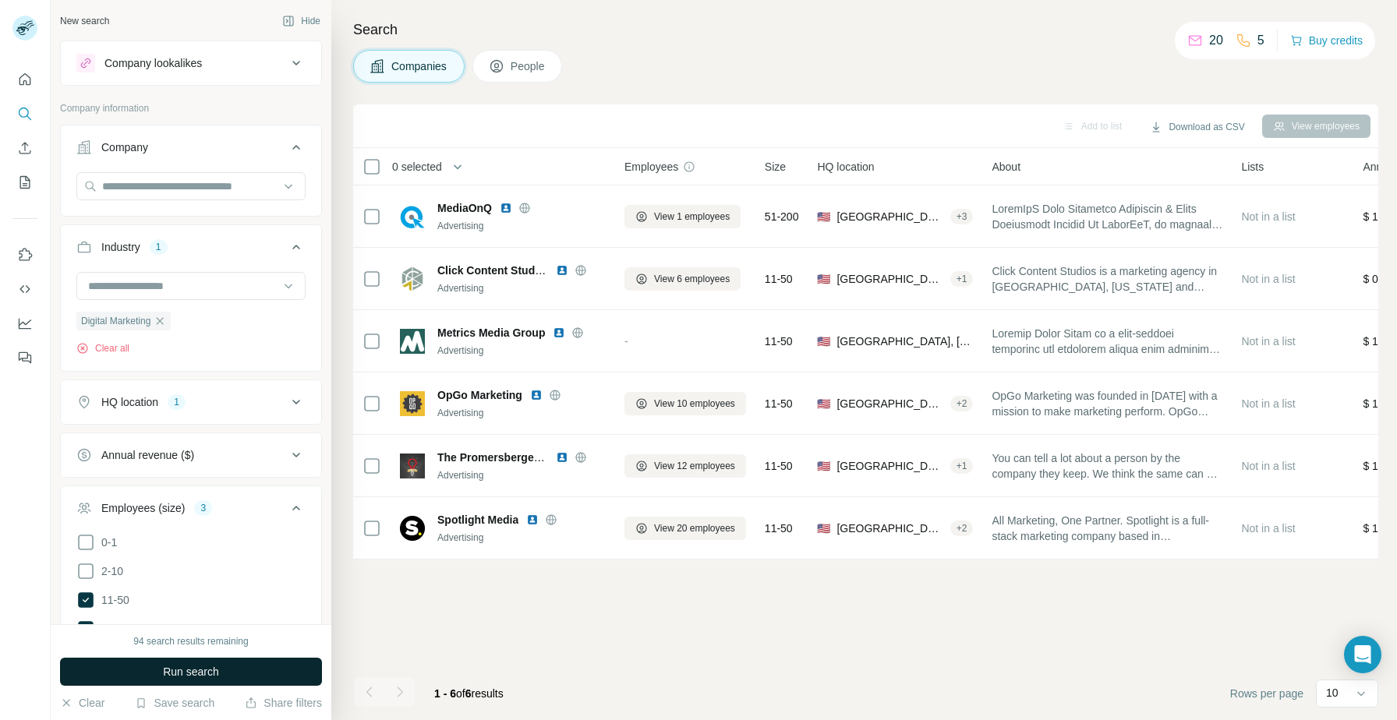
click at [178, 671] on span "Run search" at bounding box center [191, 672] width 56 height 16
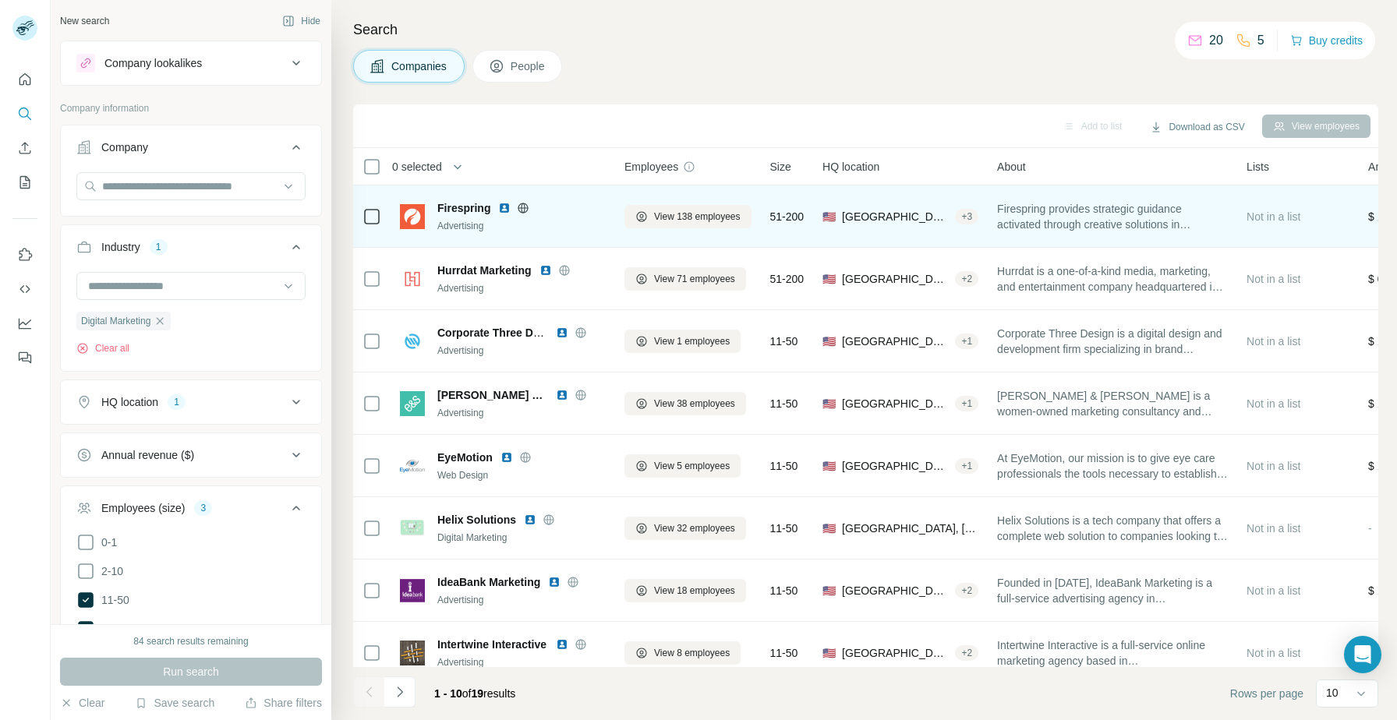
click at [503, 207] on img at bounding box center [504, 208] width 12 height 12
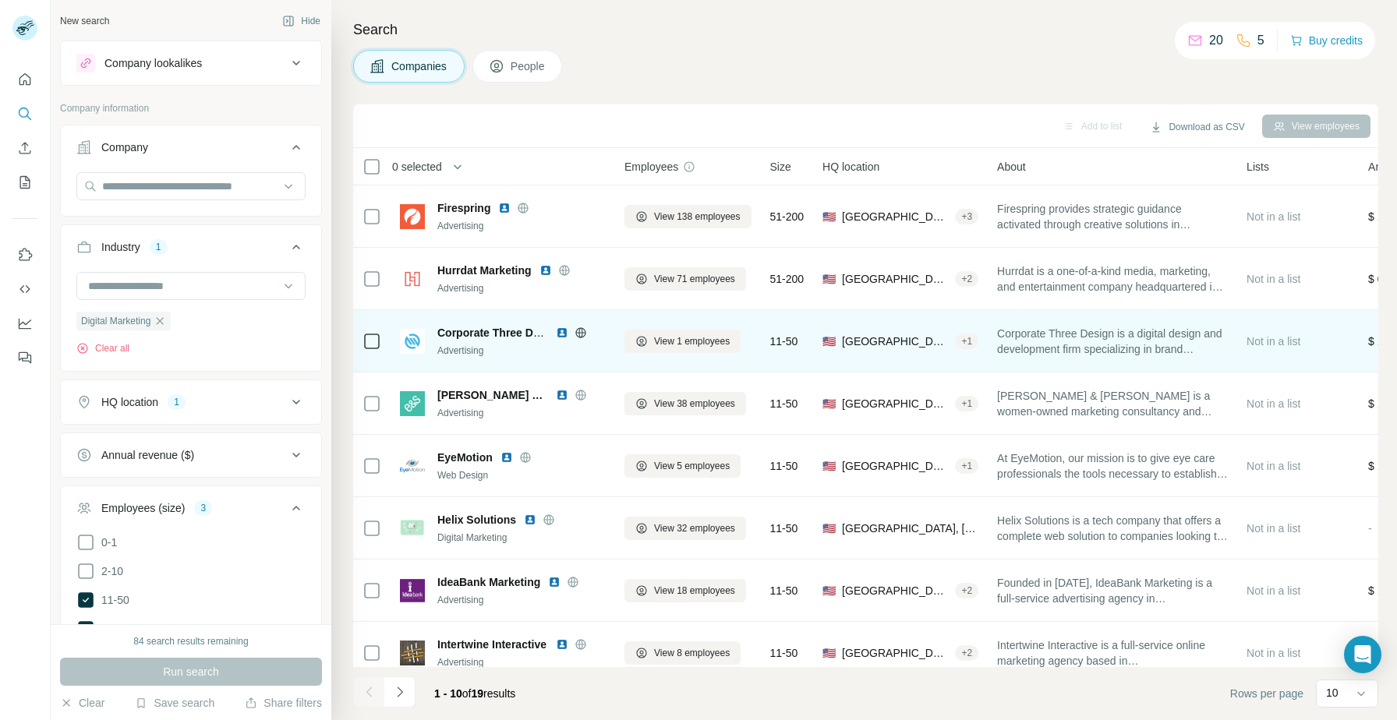
scroll to position [62, 0]
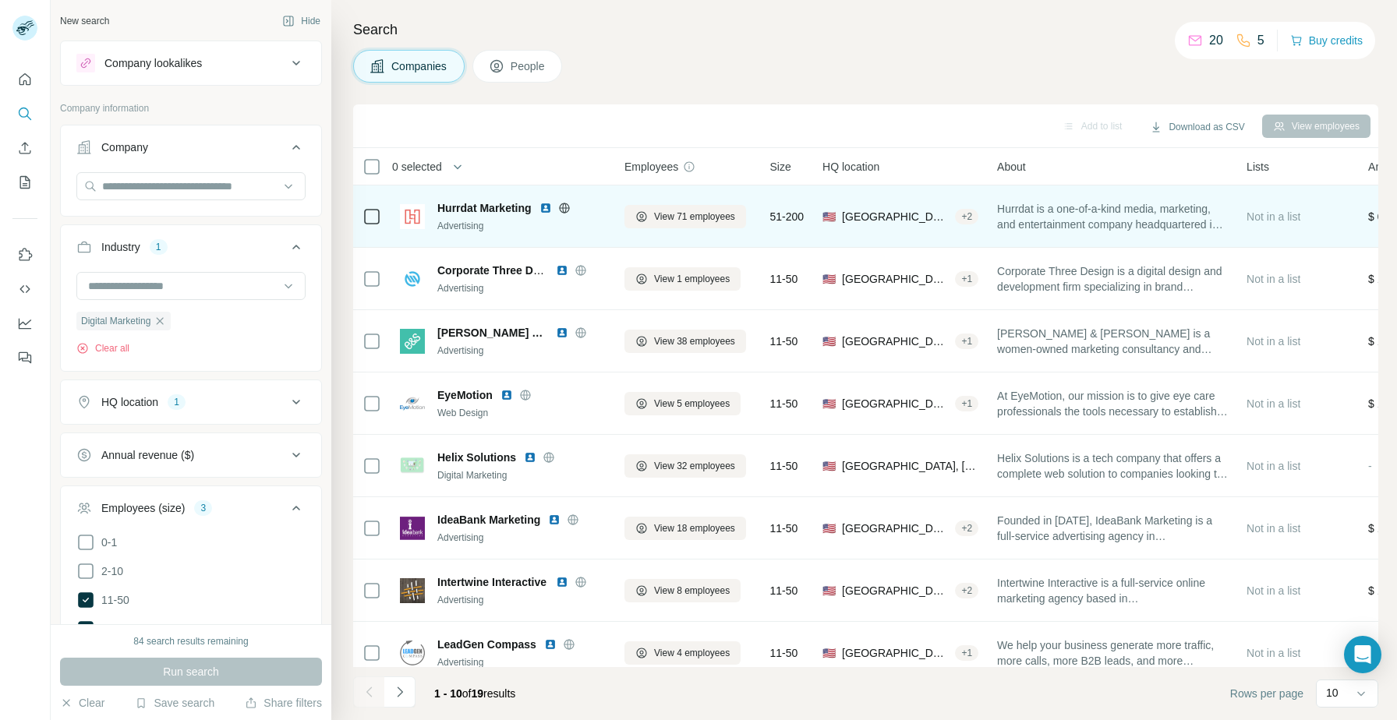
click at [546, 207] on img at bounding box center [545, 208] width 12 height 12
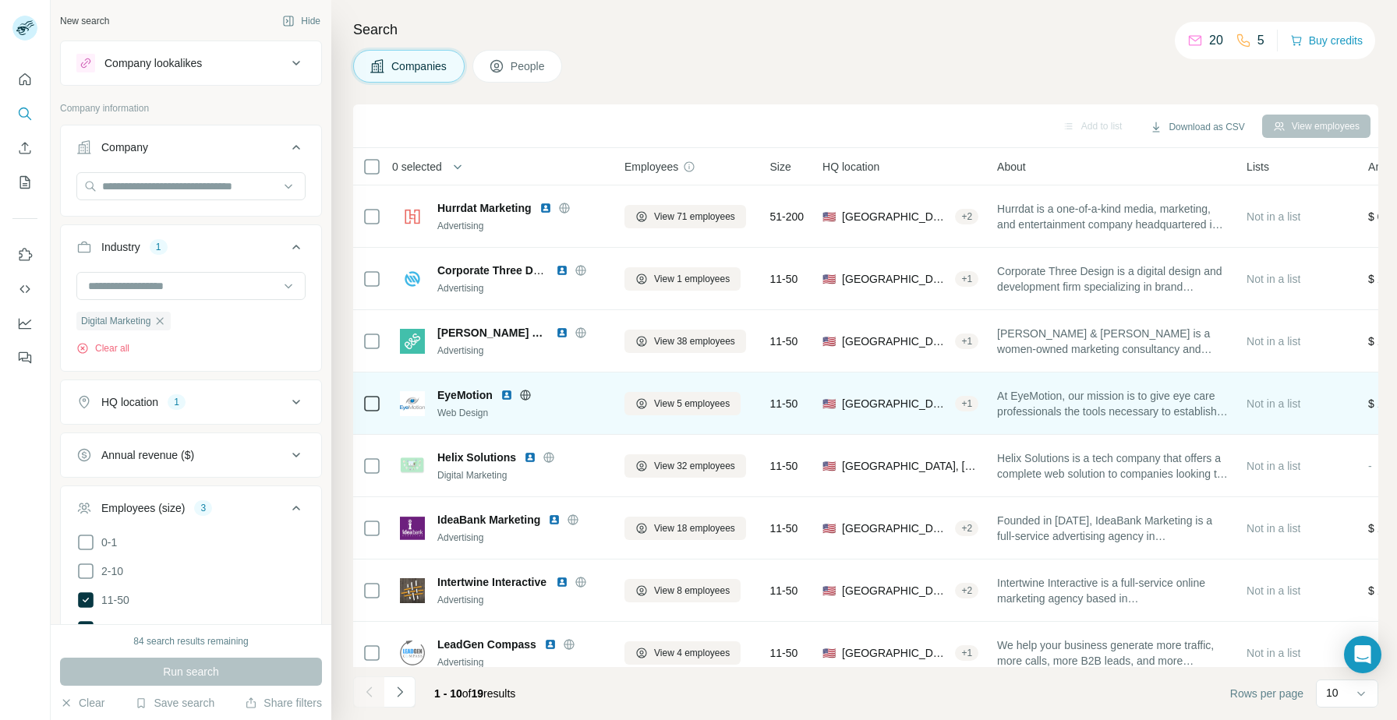
scroll to position [122, 0]
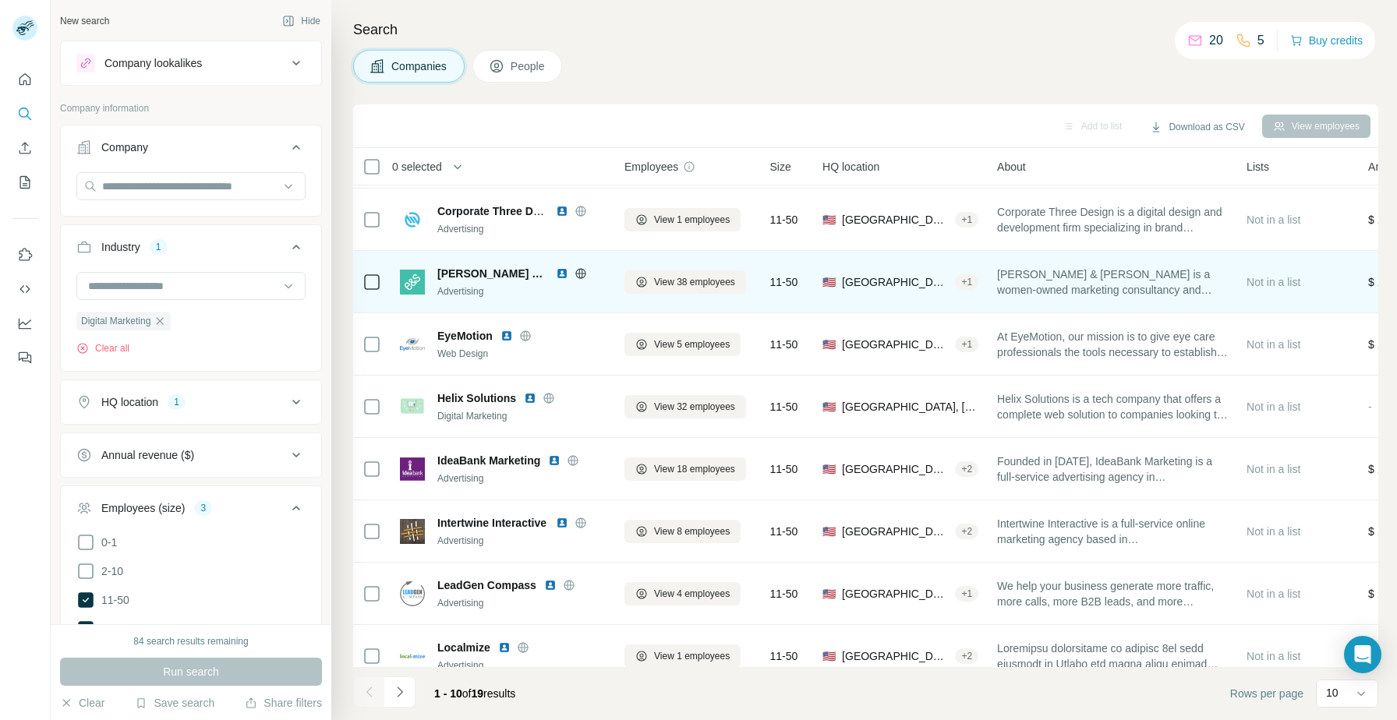
click at [556, 274] on img at bounding box center [562, 273] width 12 height 12
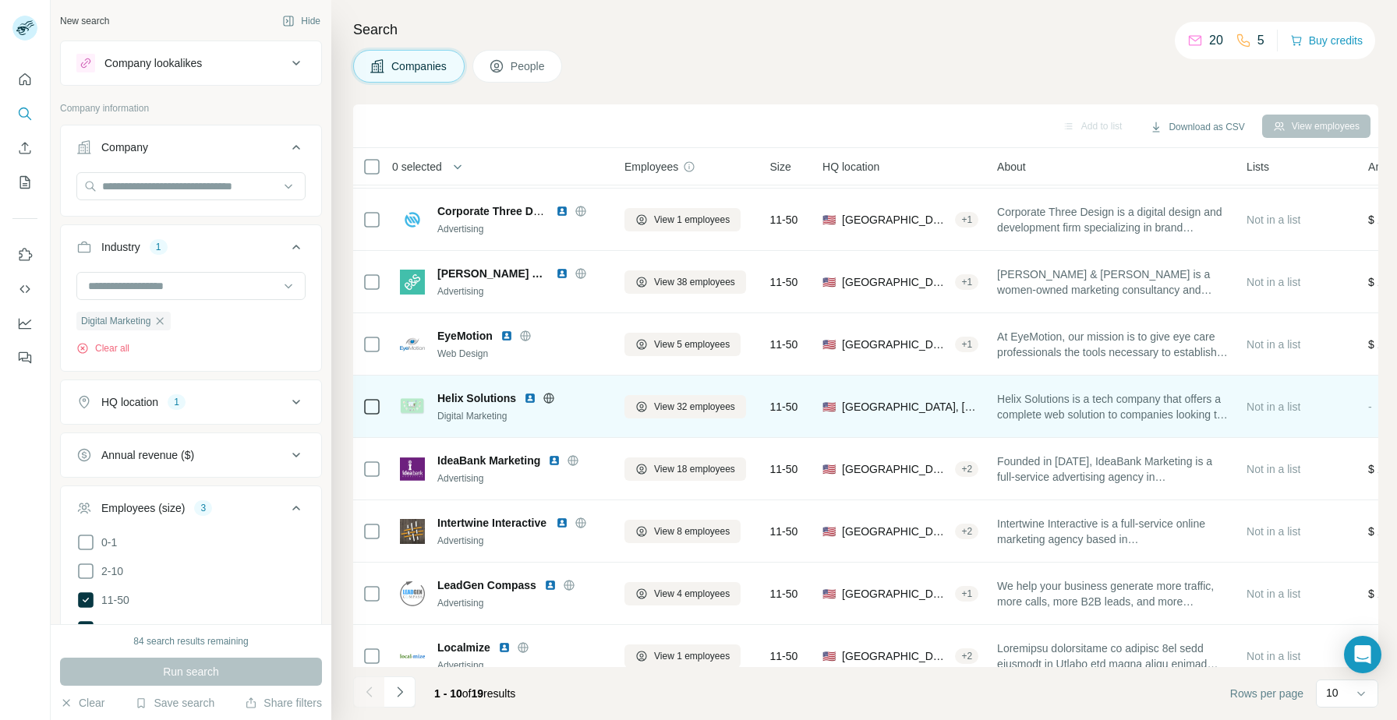
scroll to position [142, 0]
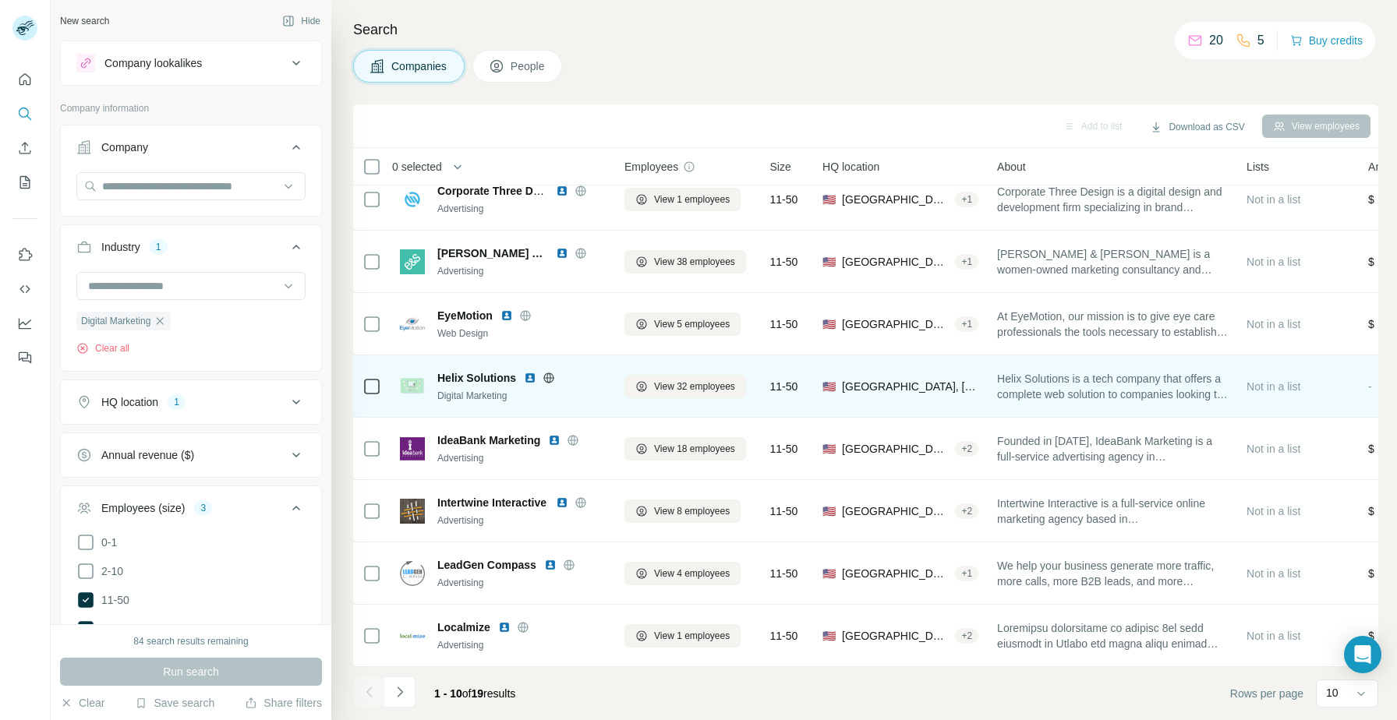
click at [528, 380] on img at bounding box center [530, 378] width 12 height 12
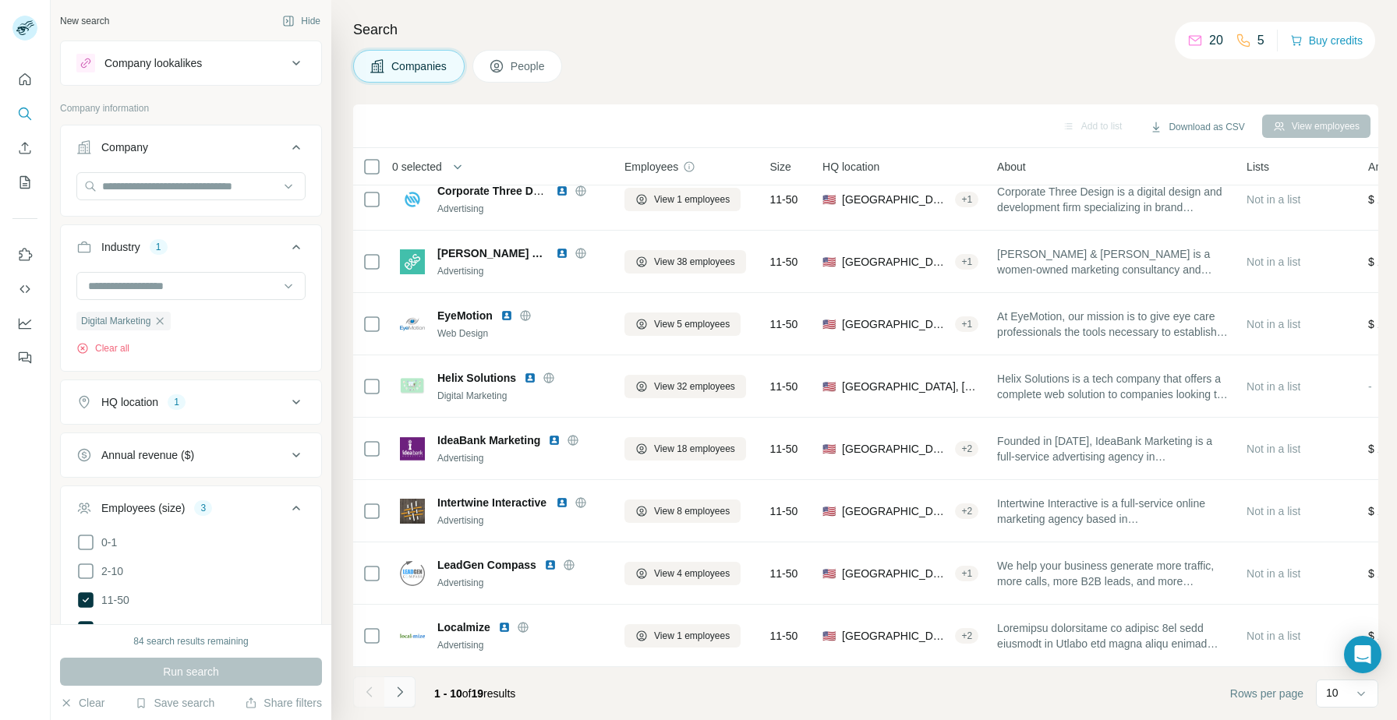
click at [403, 687] on icon "Navigate to next page" at bounding box center [400, 692] width 16 height 16
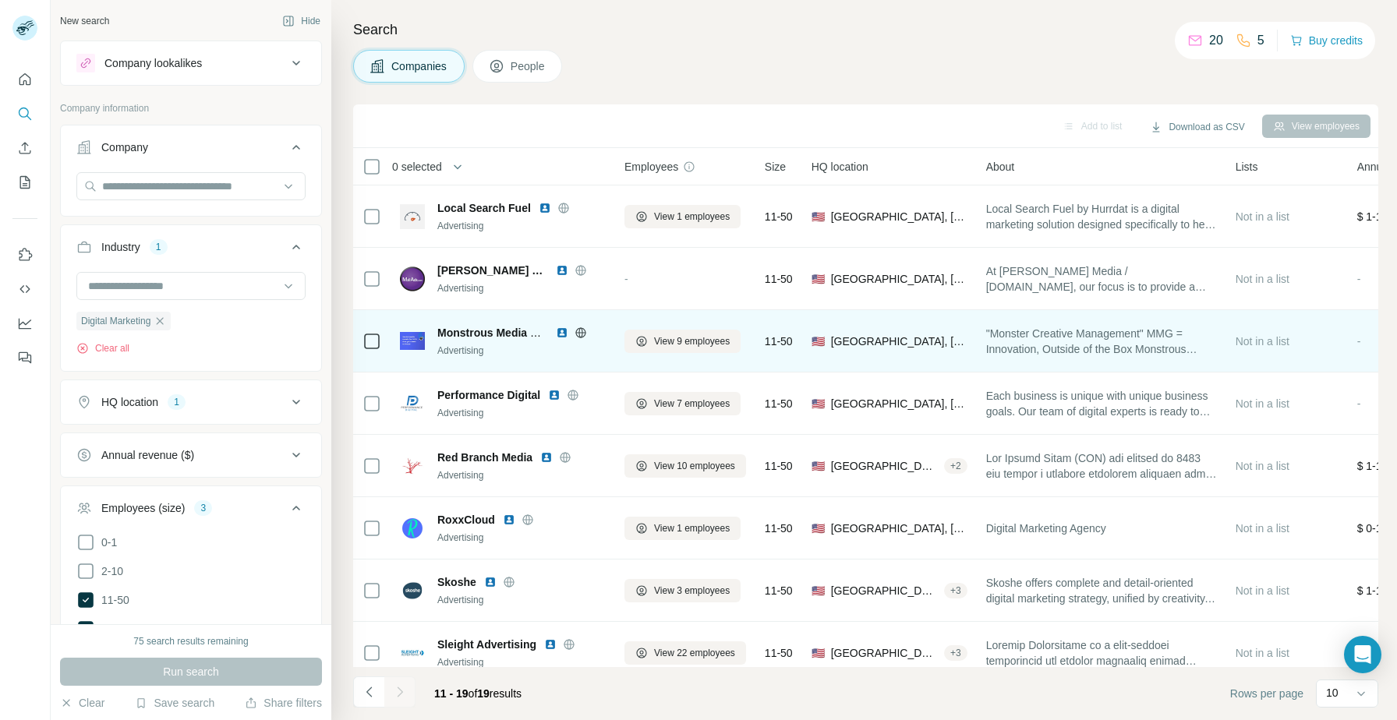
scroll to position [80, 0]
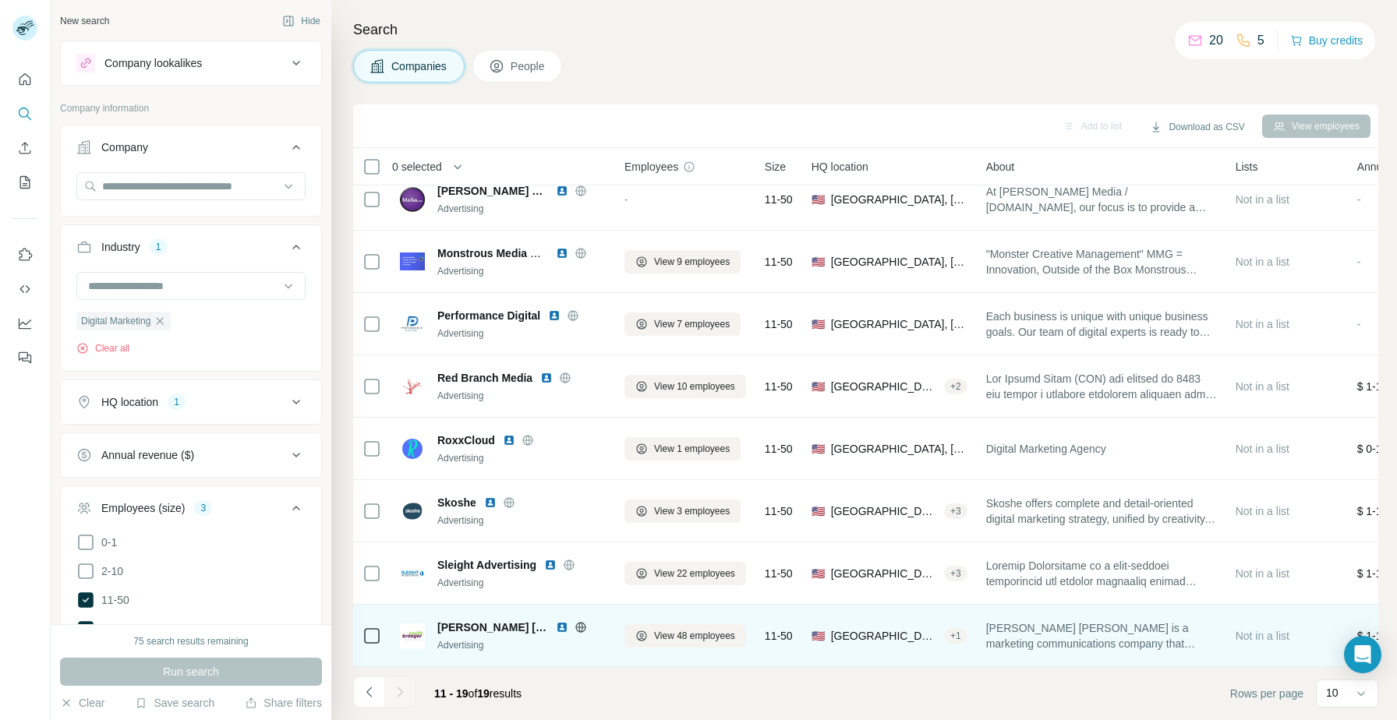
click at [556, 628] on img at bounding box center [562, 627] width 12 height 12
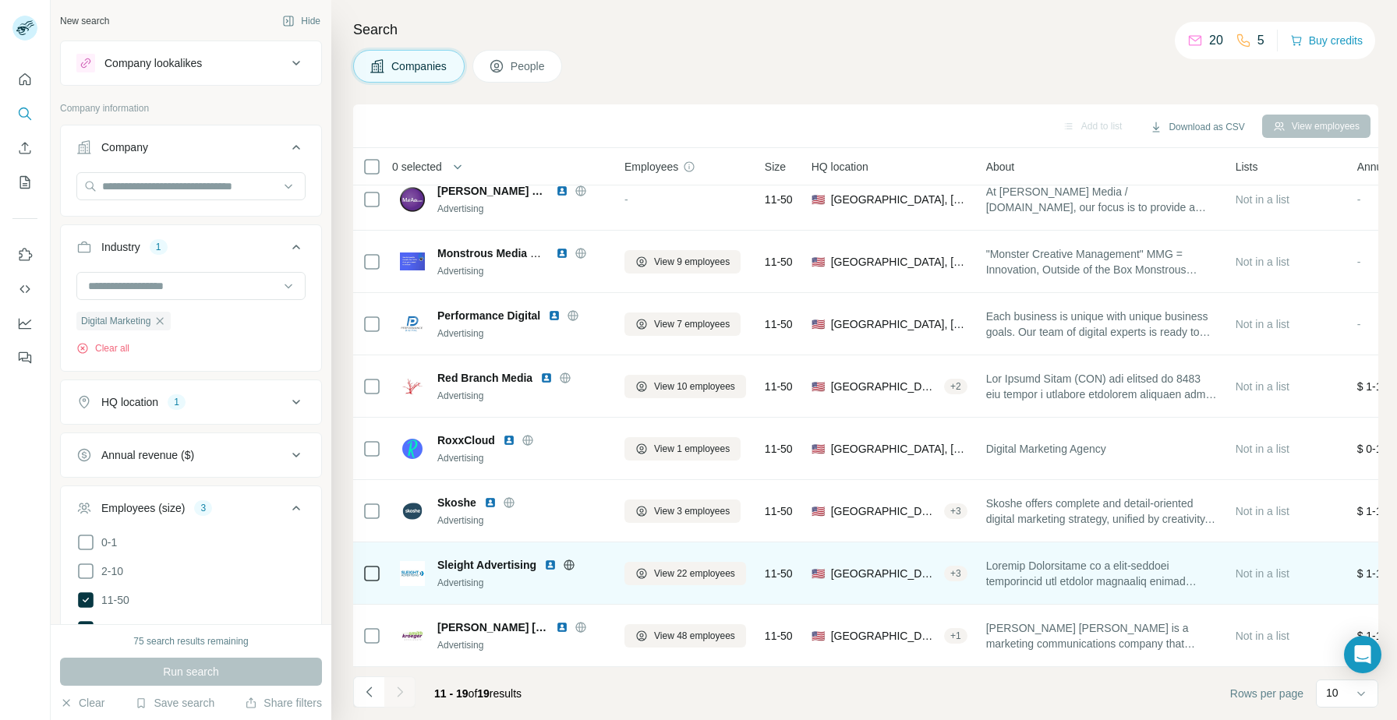
click at [547, 564] on img at bounding box center [550, 565] width 12 height 12
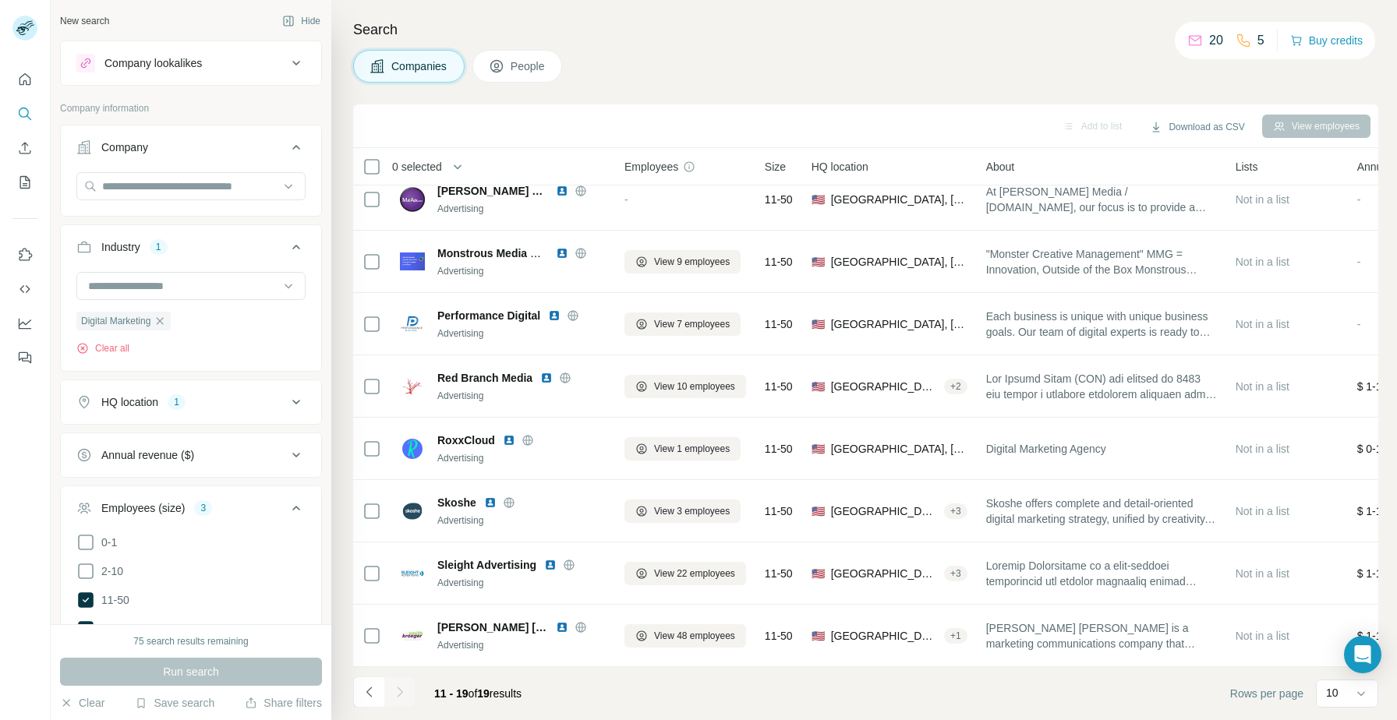
click at [250, 392] on button "HQ location 1" at bounding box center [191, 401] width 260 height 37
click at [140, 440] on input "text" at bounding box center [190, 441] width 229 height 28
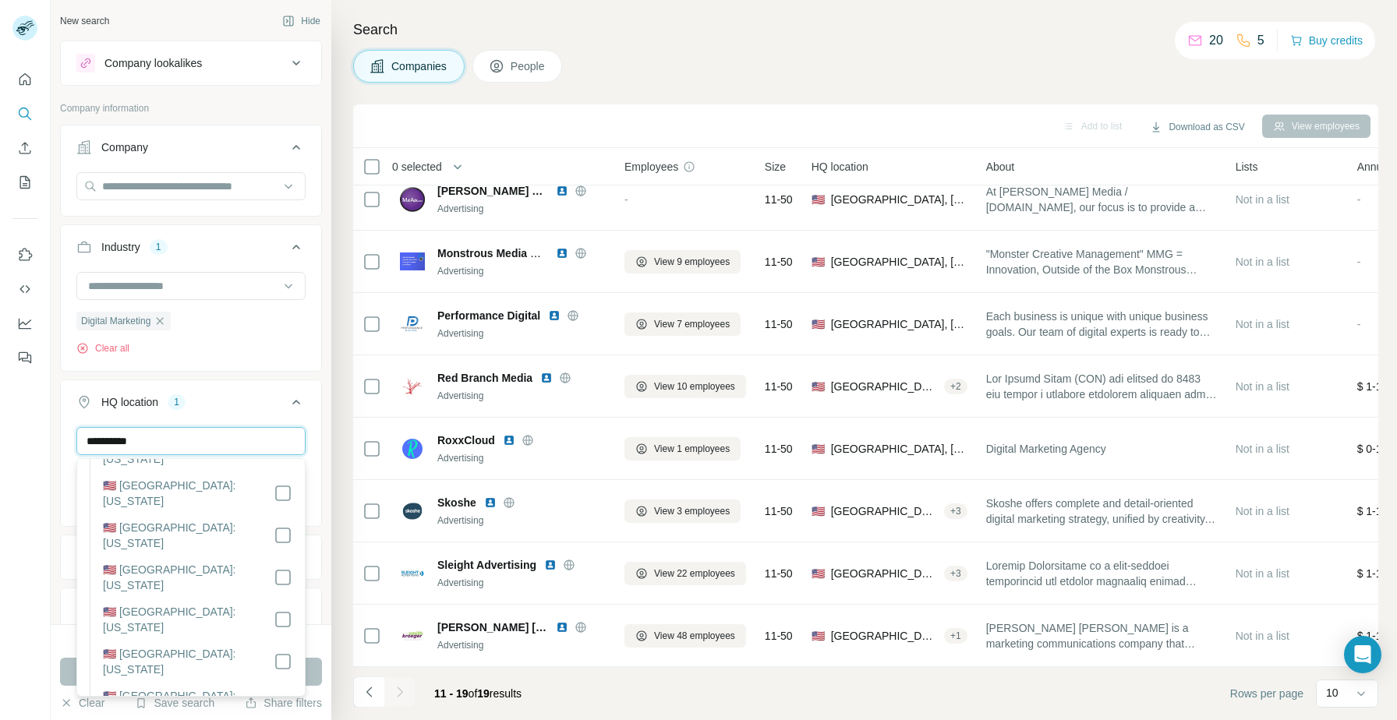
scroll to position [1009, 0]
type input "**********"
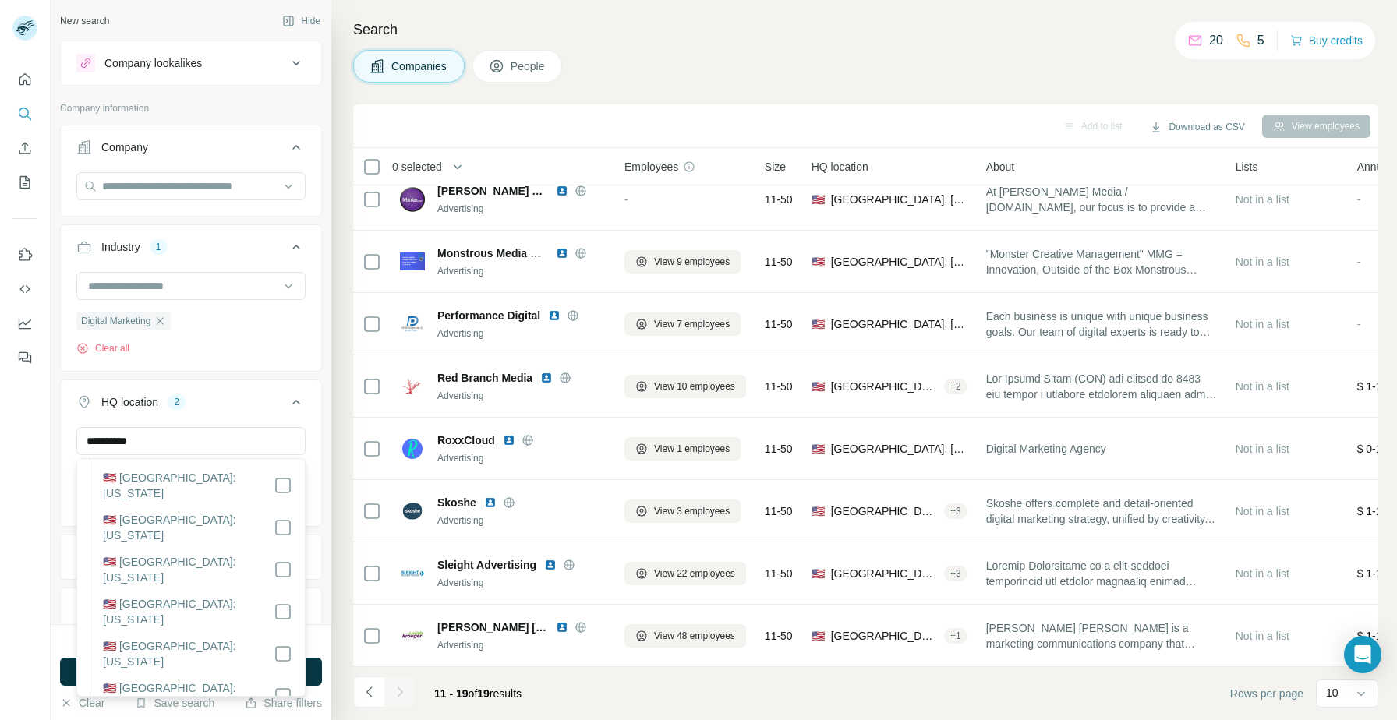
click at [283, 398] on div "HQ location 1" at bounding box center [181, 402] width 210 height 16
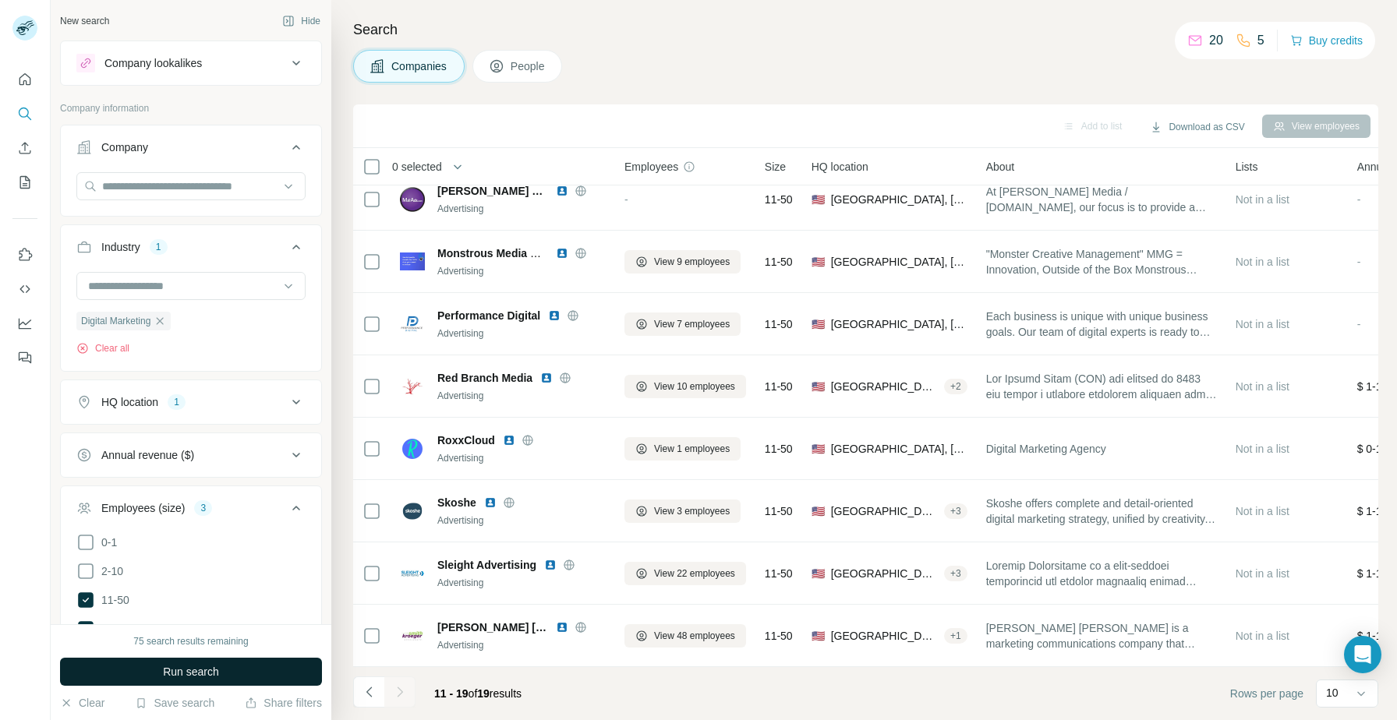
click at [210, 670] on span "Run search" at bounding box center [191, 672] width 56 height 16
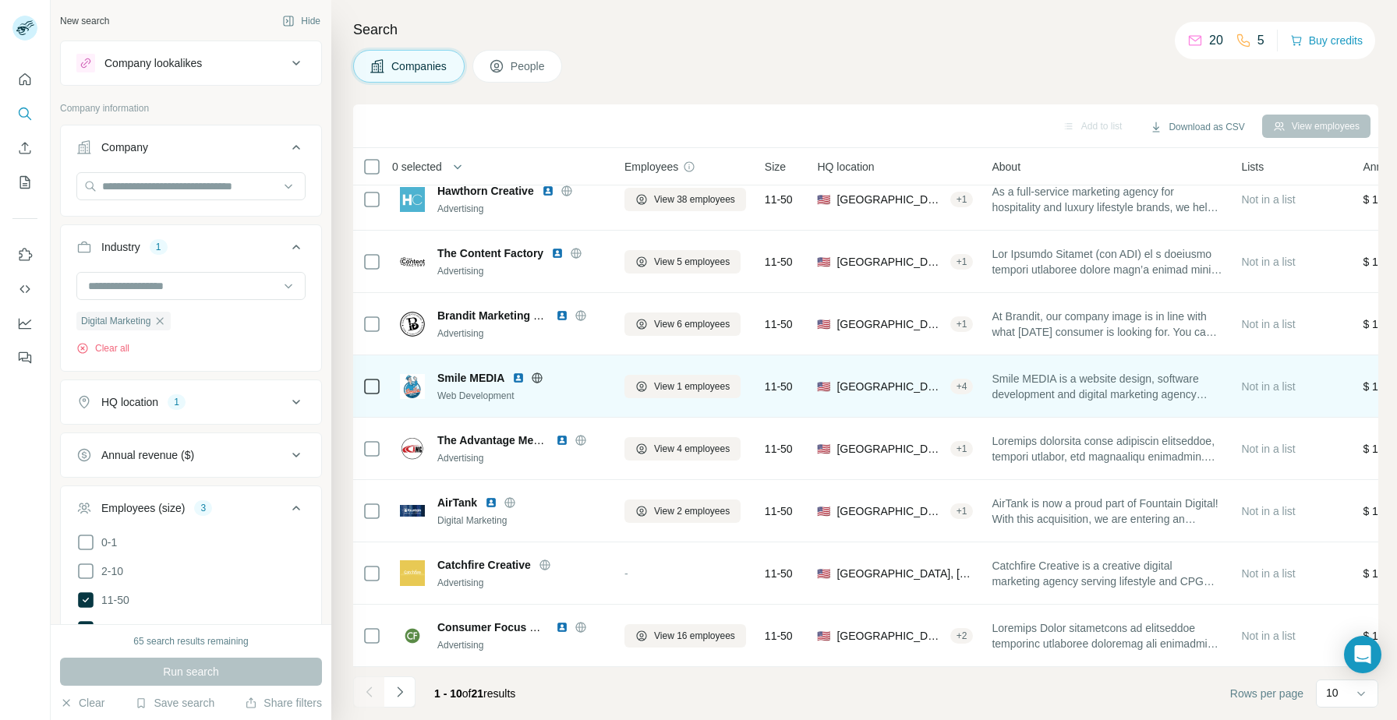
scroll to position [0, 0]
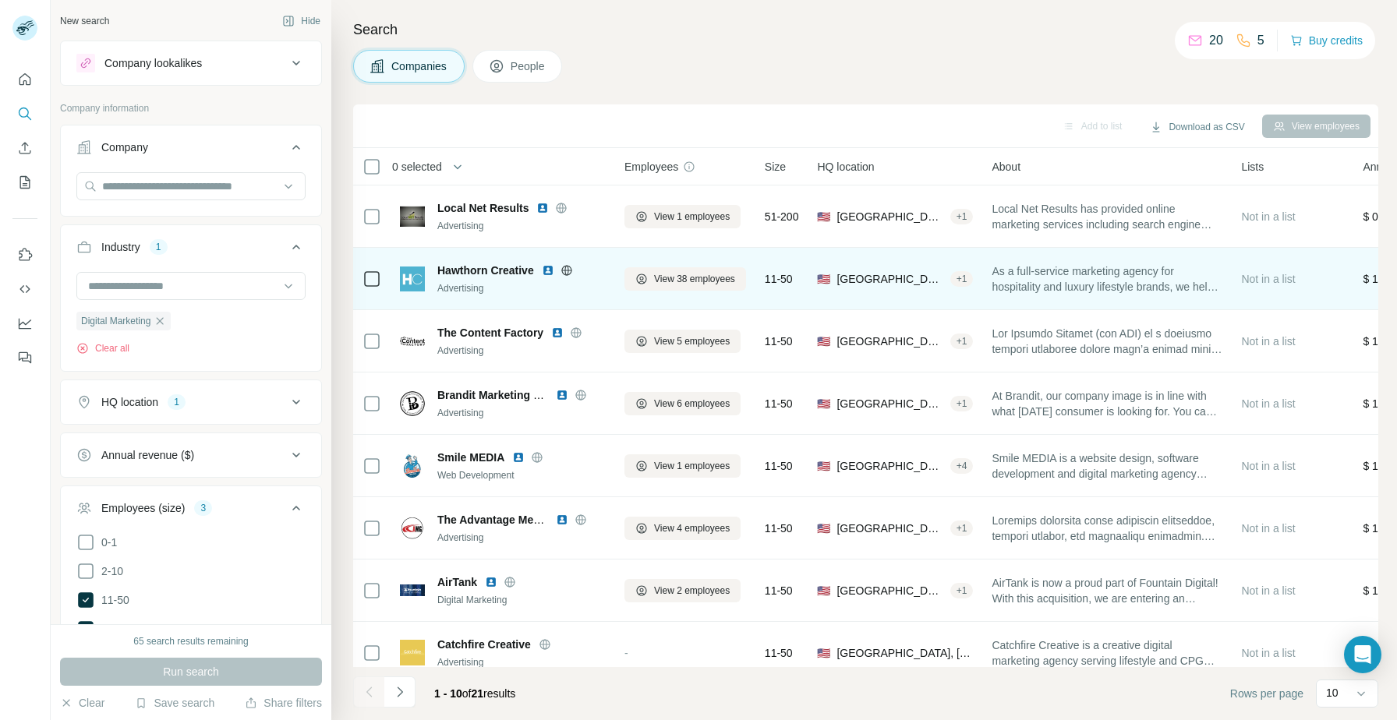
click at [553, 271] on img at bounding box center [548, 270] width 12 height 12
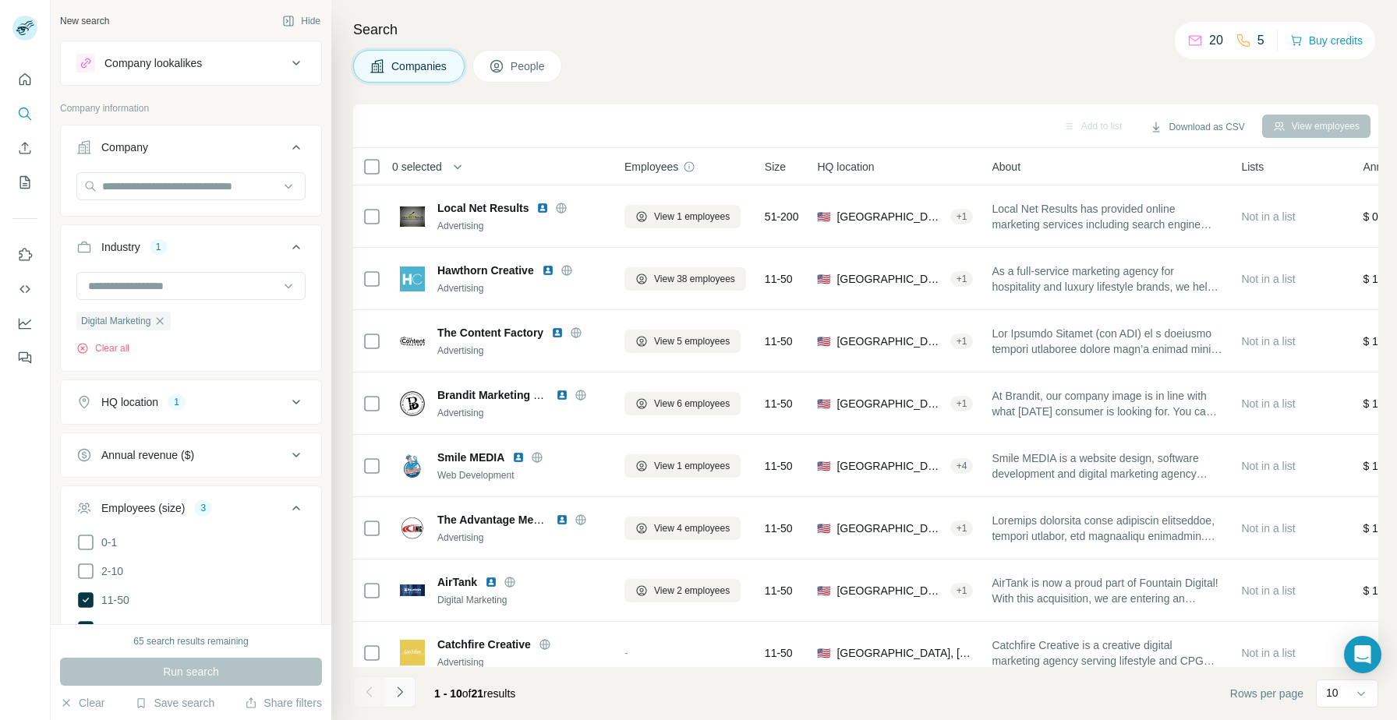
click at [404, 690] on icon "Navigate to next page" at bounding box center [400, 692] width 16 height 16
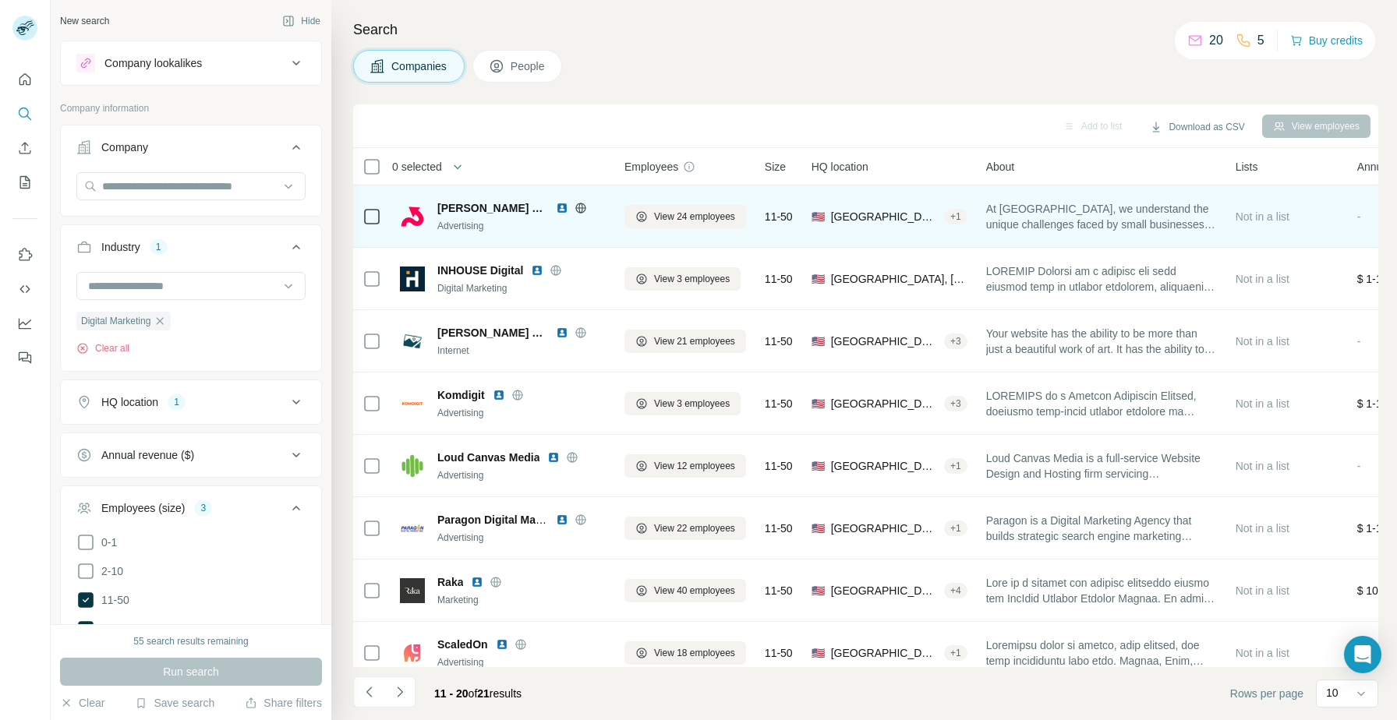
click at [556, 204] on img at bounding box center [562, 208] width 12 height 12
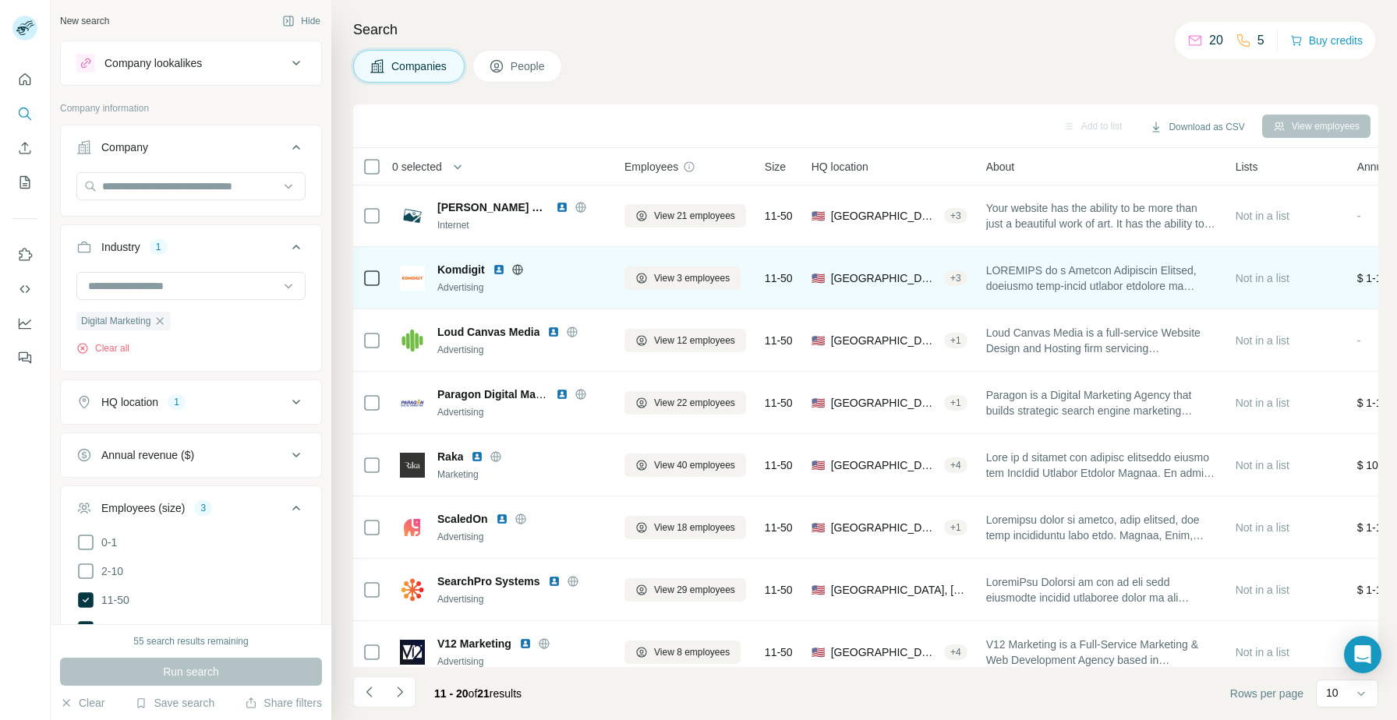
scroll to position [140, 0]
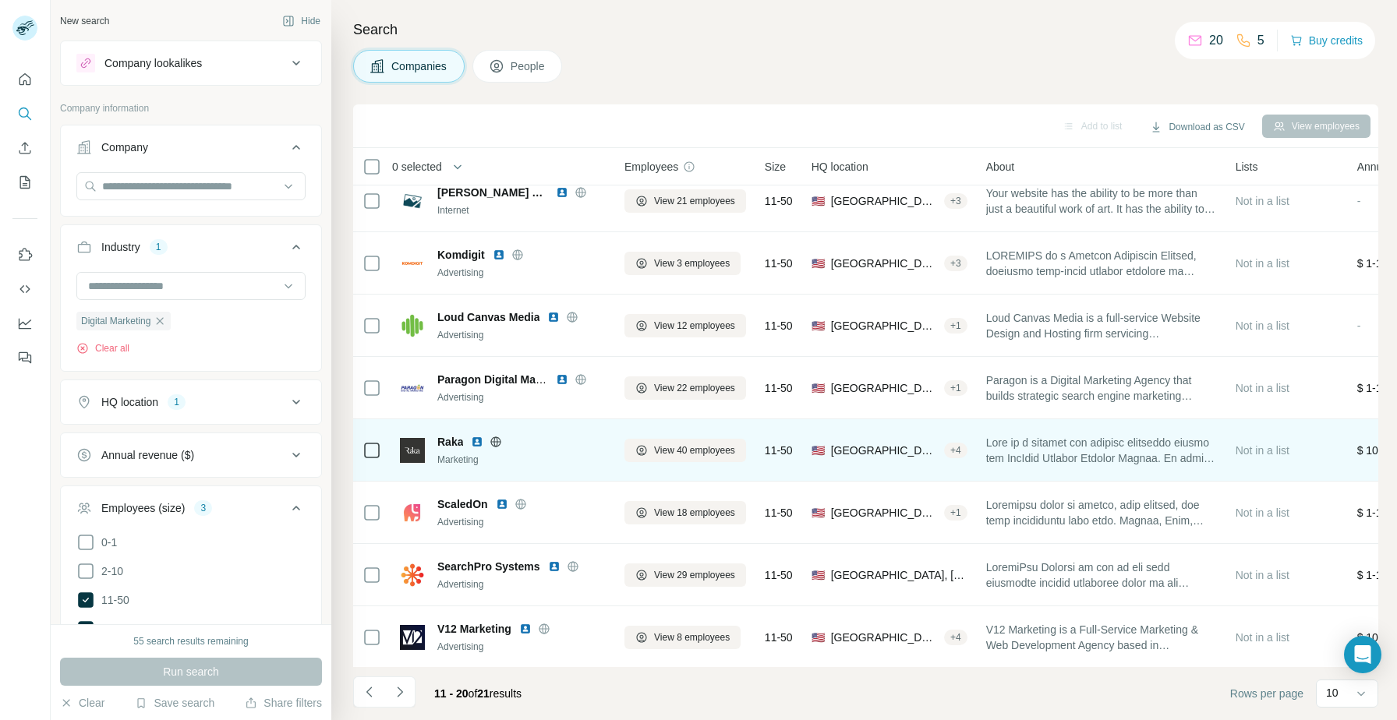
click at [479, 440] on img at bounding box center [477, 442] width 12 height 12
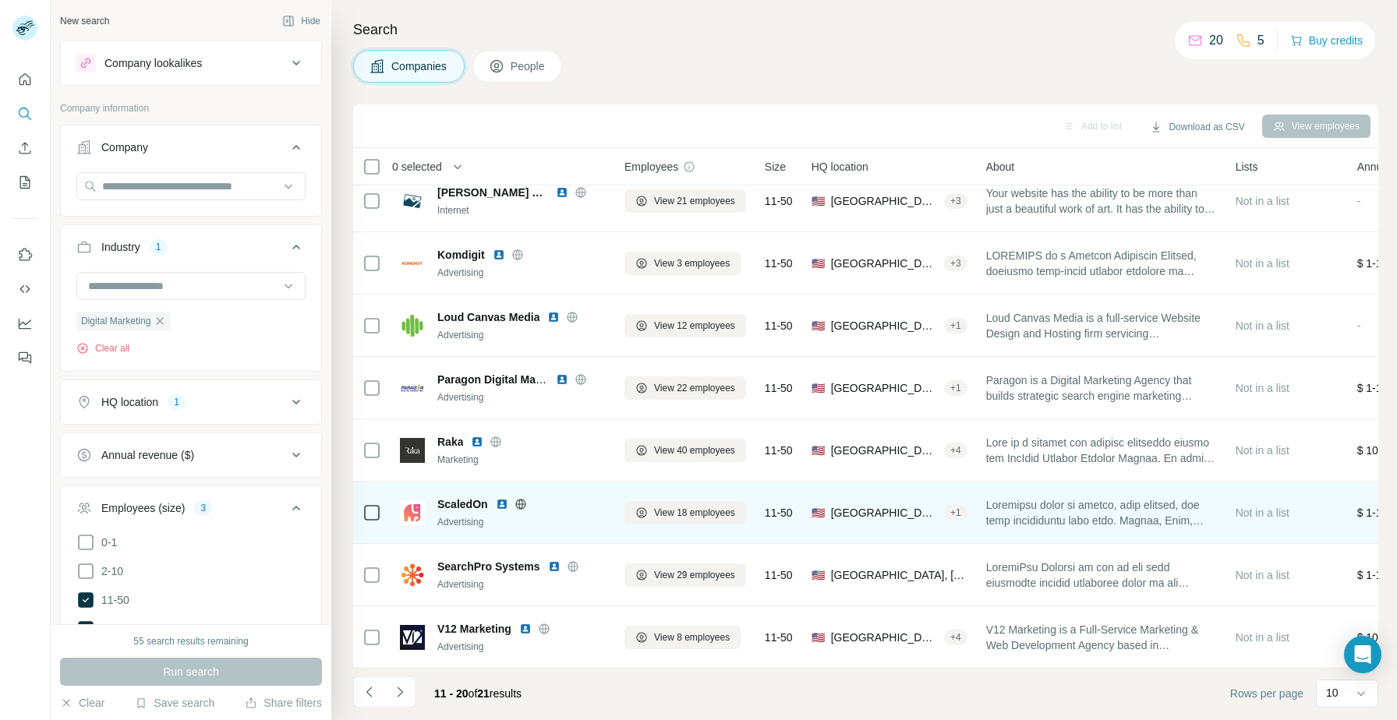
scroll to position [142, 0]
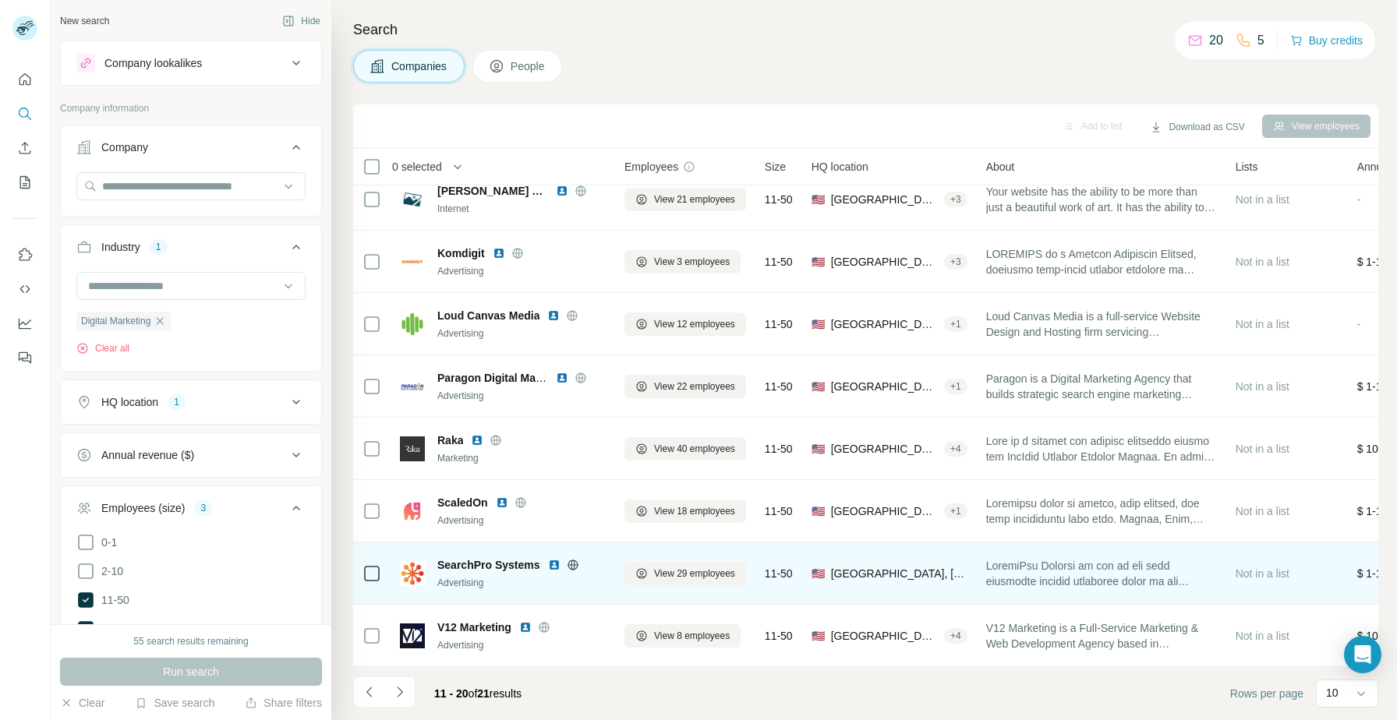
click at [554, 565] on img at bounding box center [554, 565] width 12 height 12
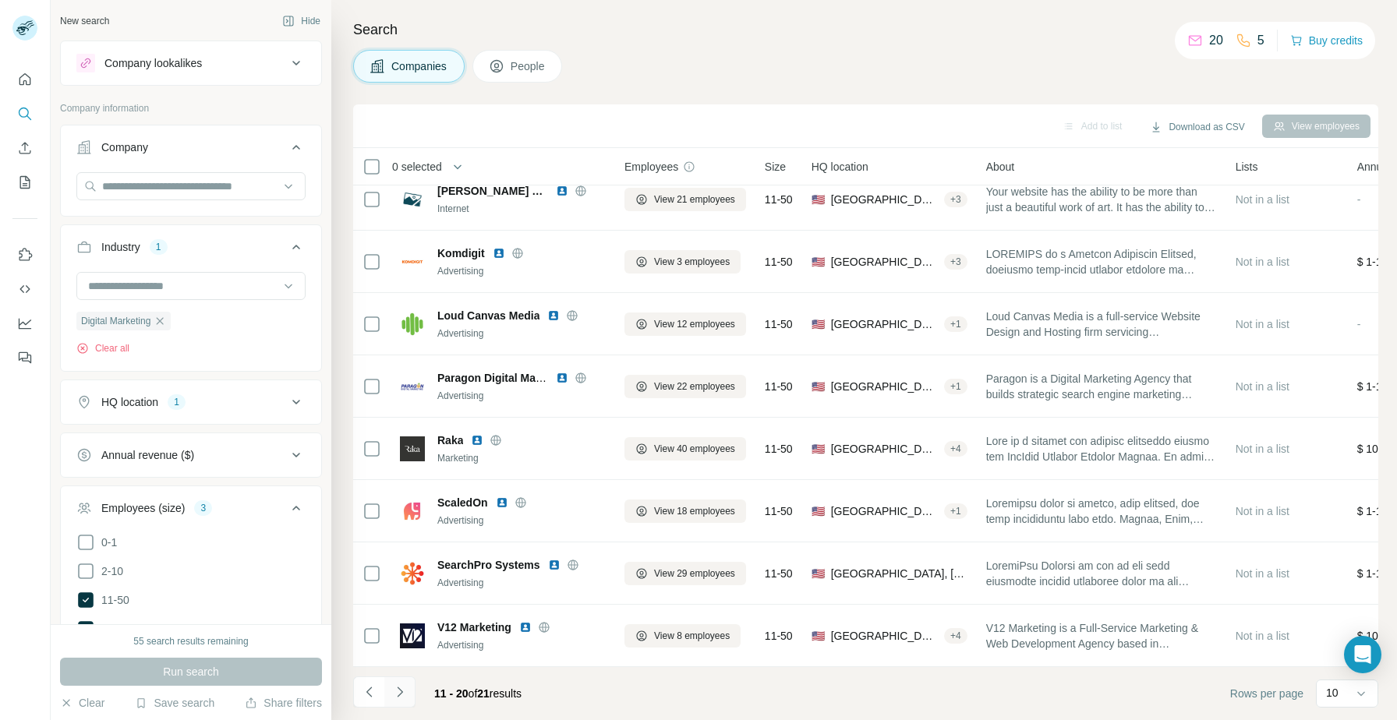
click at [412, 692] on button "Navigate to next page" at bounding box center [399, 692] width 31 height 31
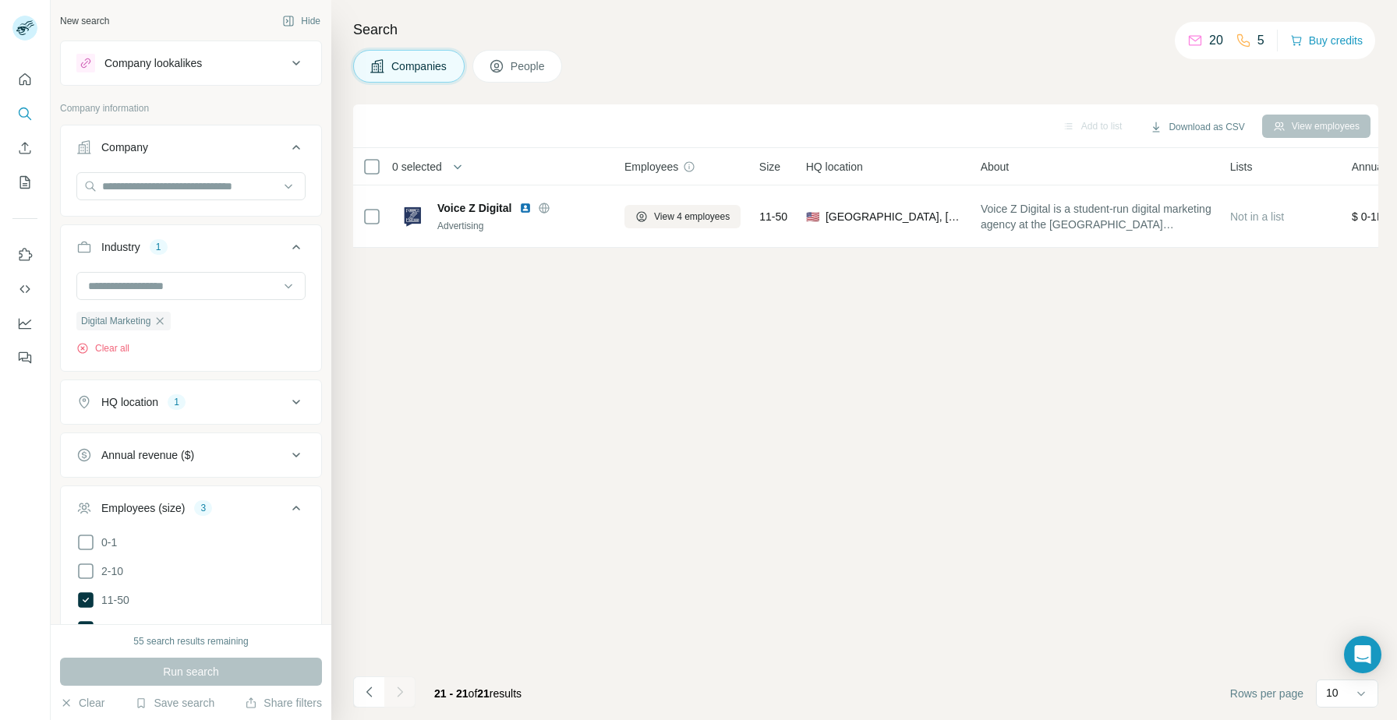
scroll to position [0, 0]
click at [220, 396] on div "HQ location 1" at bounding box center [181, 402] width 210 height 16
click at [153, 437] on input "text" at bounding box center [190, 441] width 229 height 28
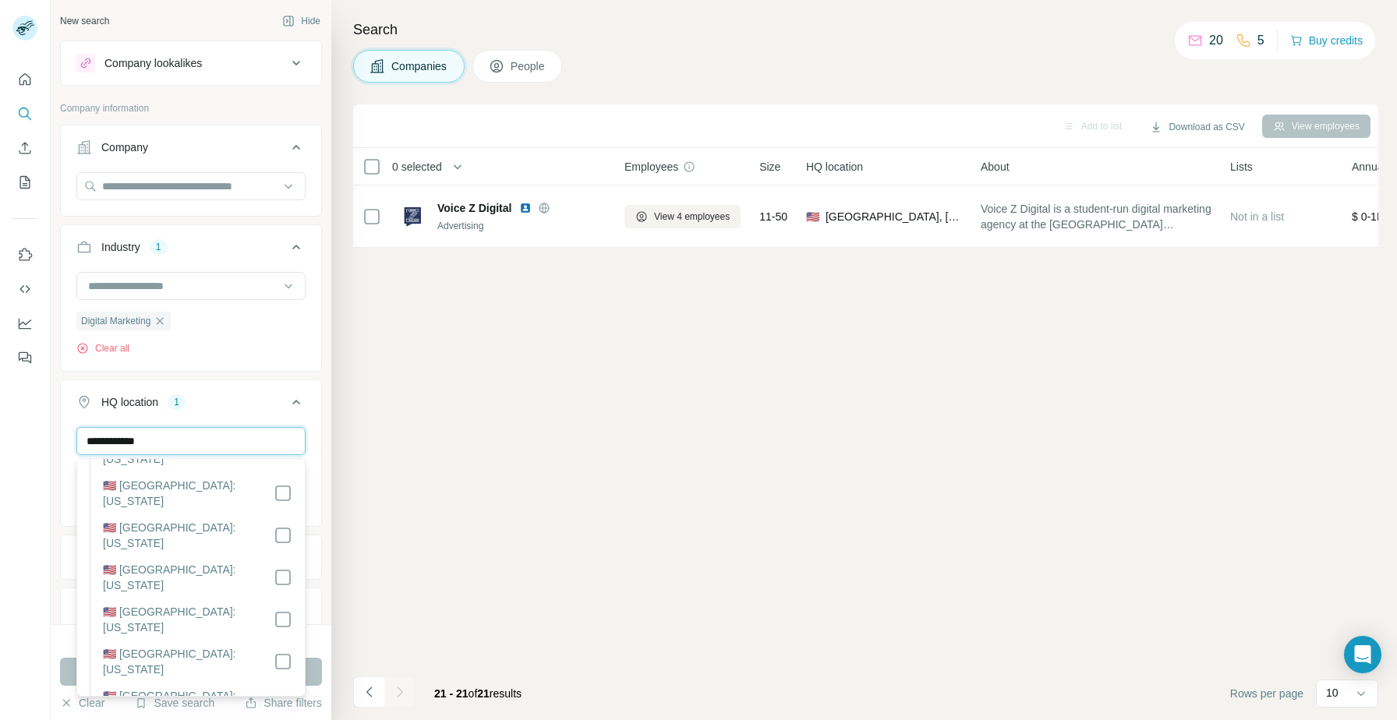
scroll to position [962, 0]
type input "**********"
click at [312, 676] on button "Run search" at bounding box center [191, 672] width 262 height 28
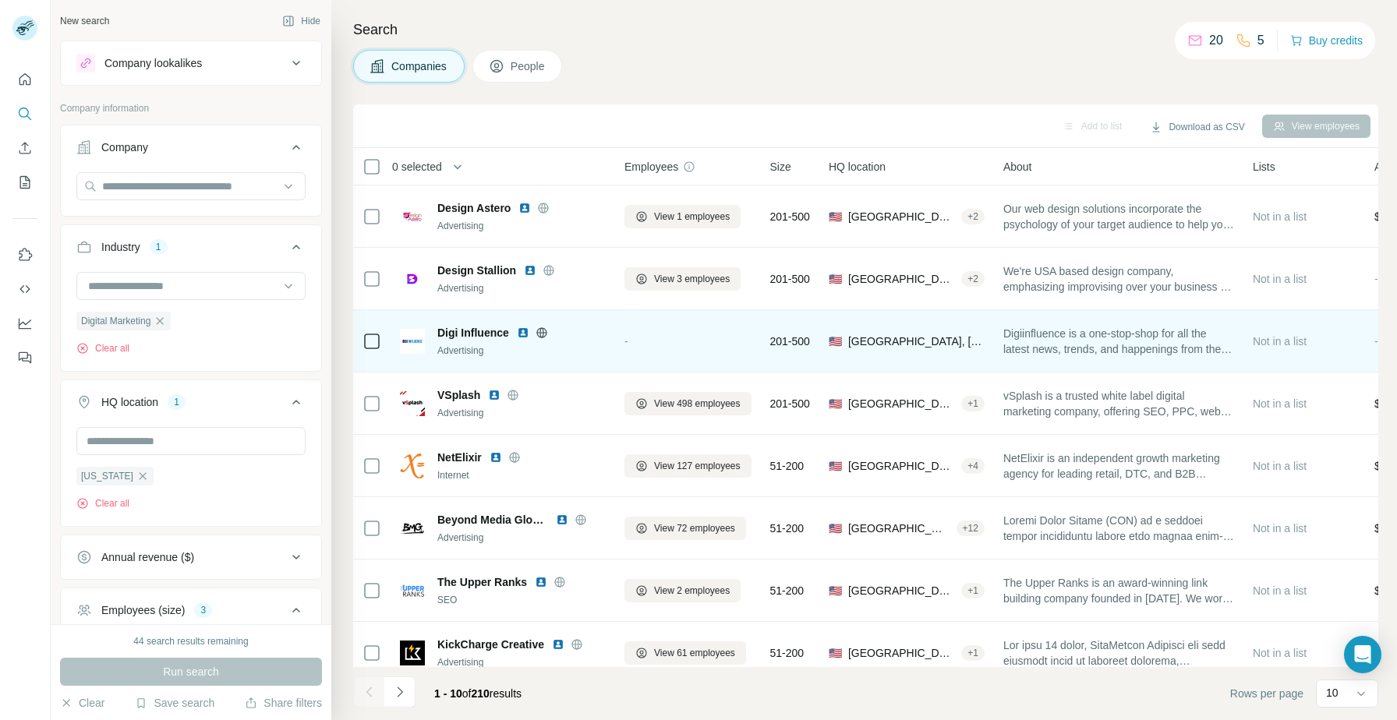
scroll to position [92, 0]
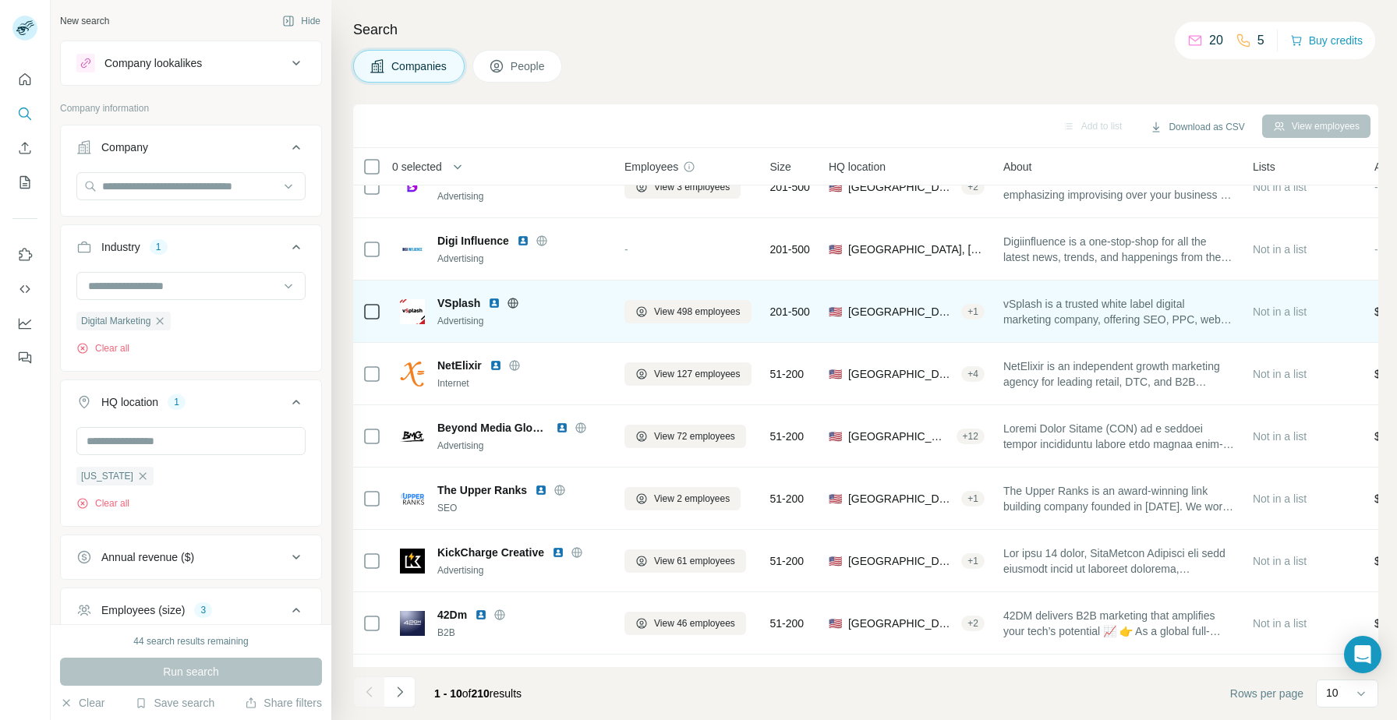
click at [495, 300] on img at bounding box center [494, 303] width 12 height 12
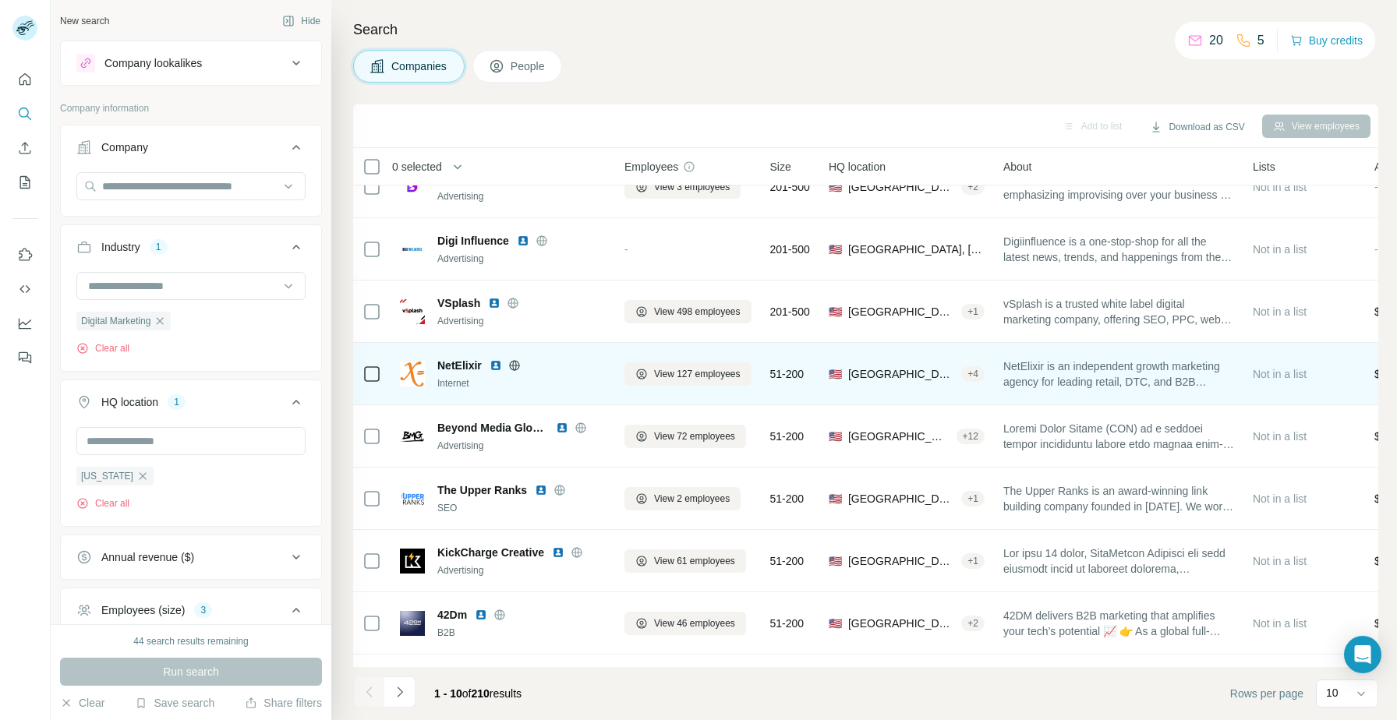
click at [493, 362] on img at bounding box center [496, 365] width 12 height 12
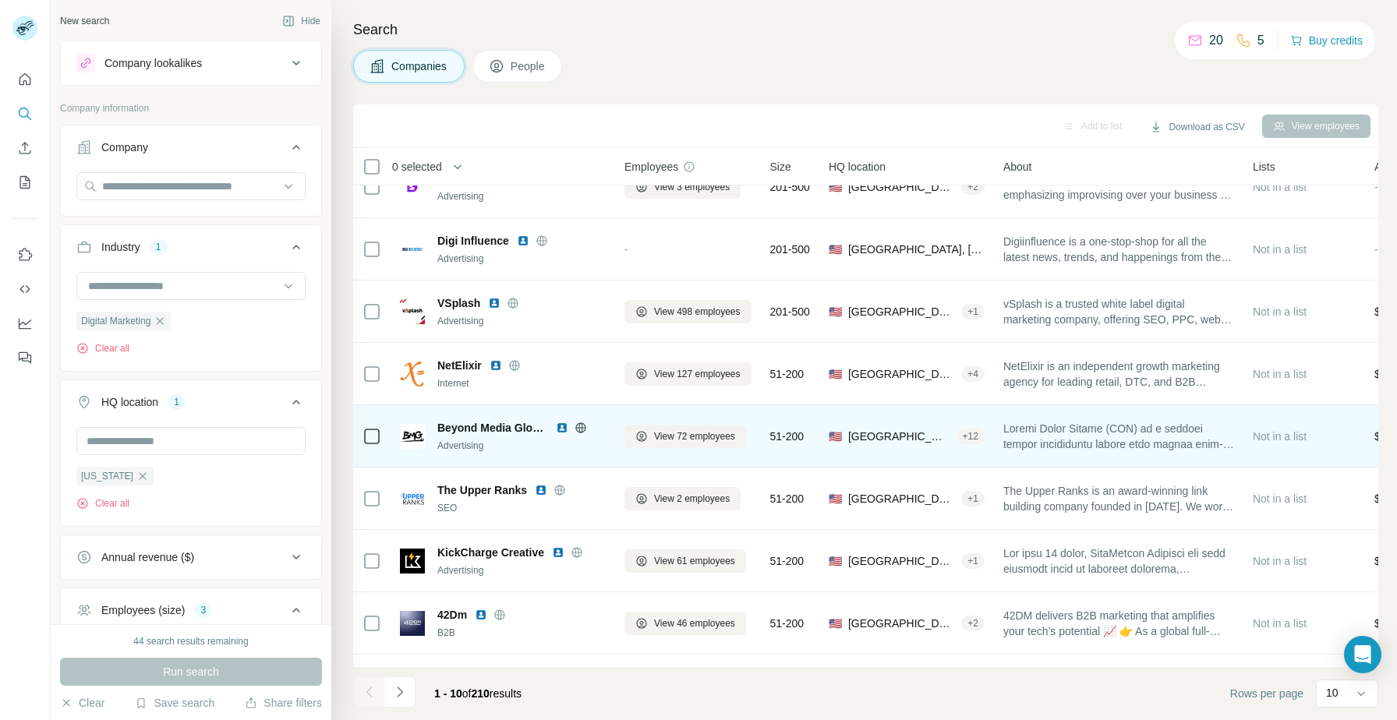
click at [560, 426] on img at bounding box center [562, 428] width 12 height 12
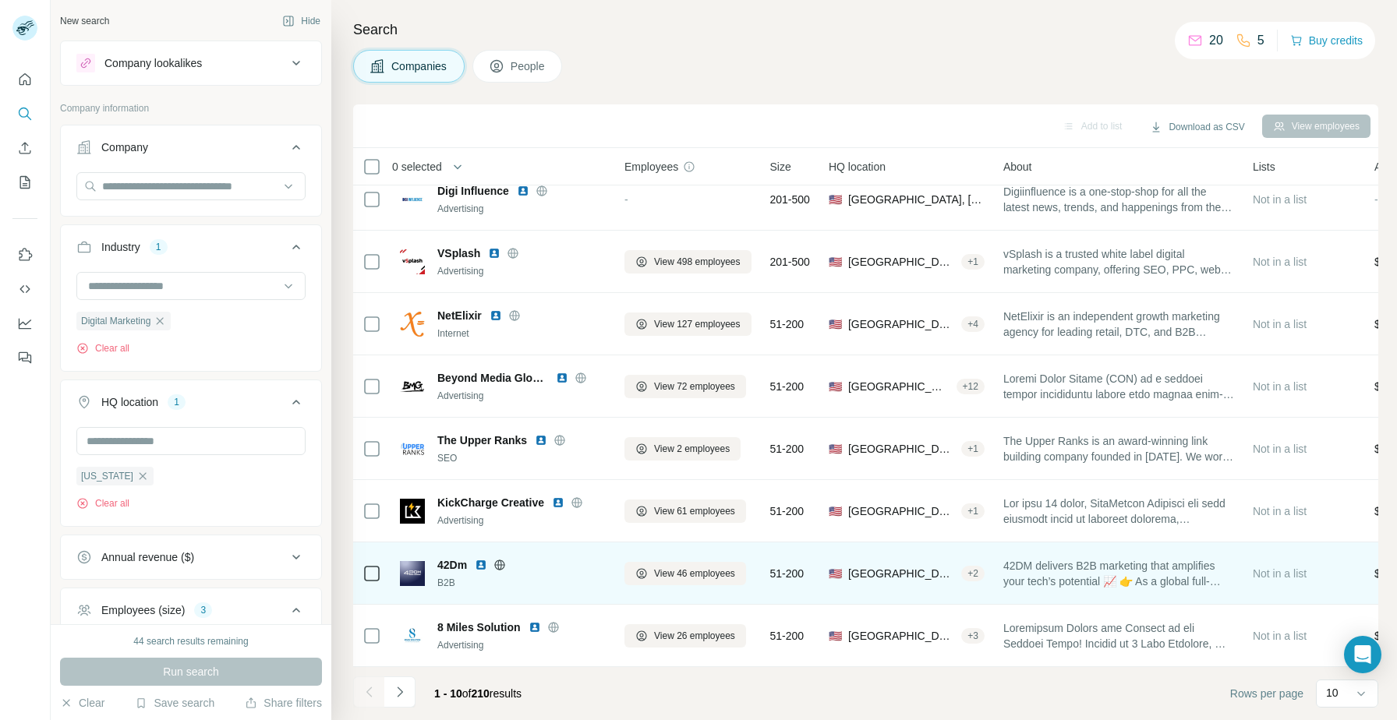
click at [480, 564] on img at bounding box center [481, 565] width 12 height 12
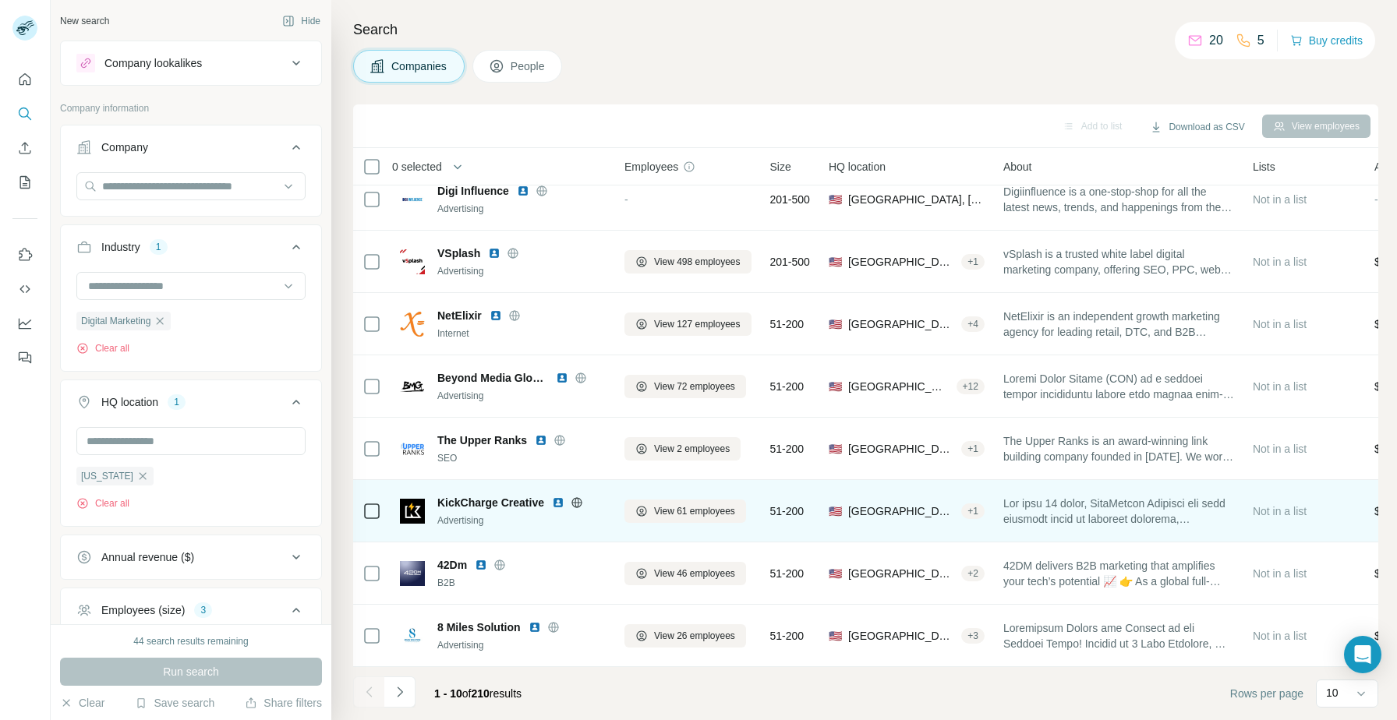
click at [553, 500] on img at bounding box center [558, 503] width 12 height 12
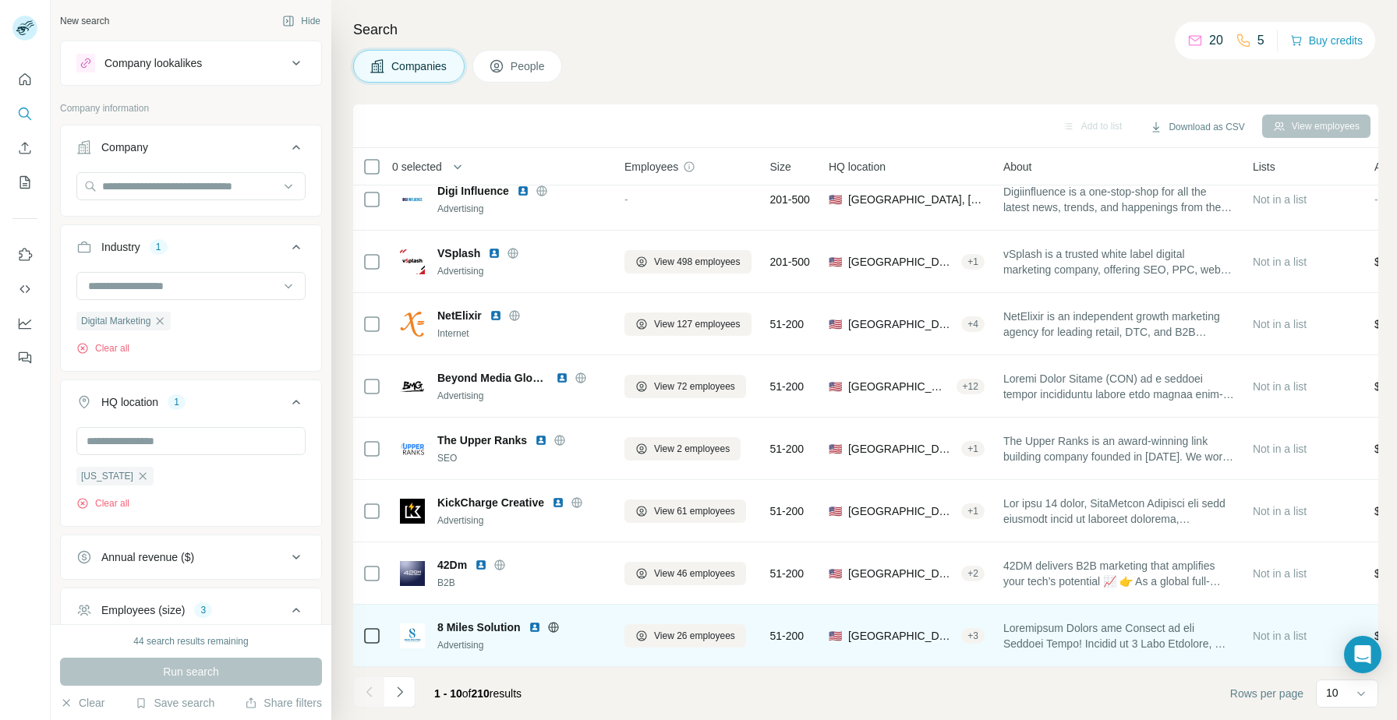
click at [533, 627] on img at bounding box center [534, 627] width 12 height 12
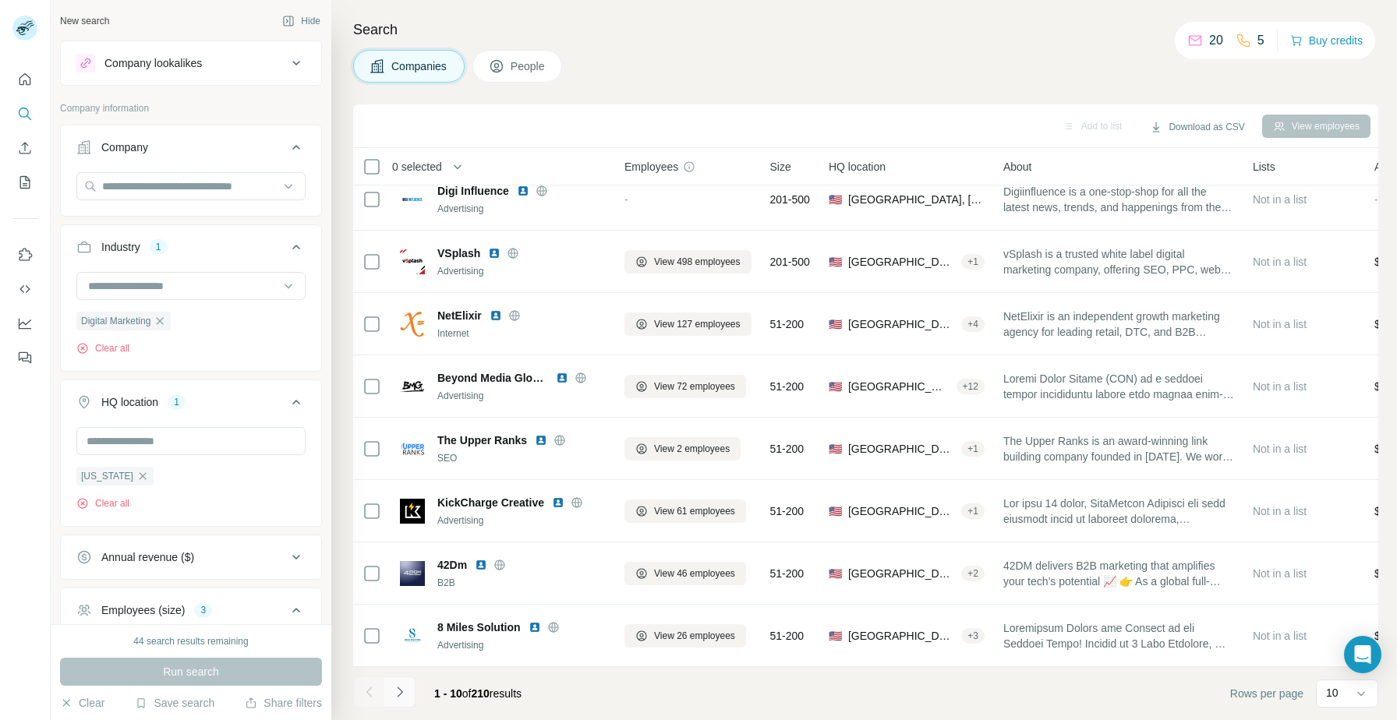
click at [392, 698] on icon "Navigate to next page" at bounding box center [400, 692] width 16 height 16
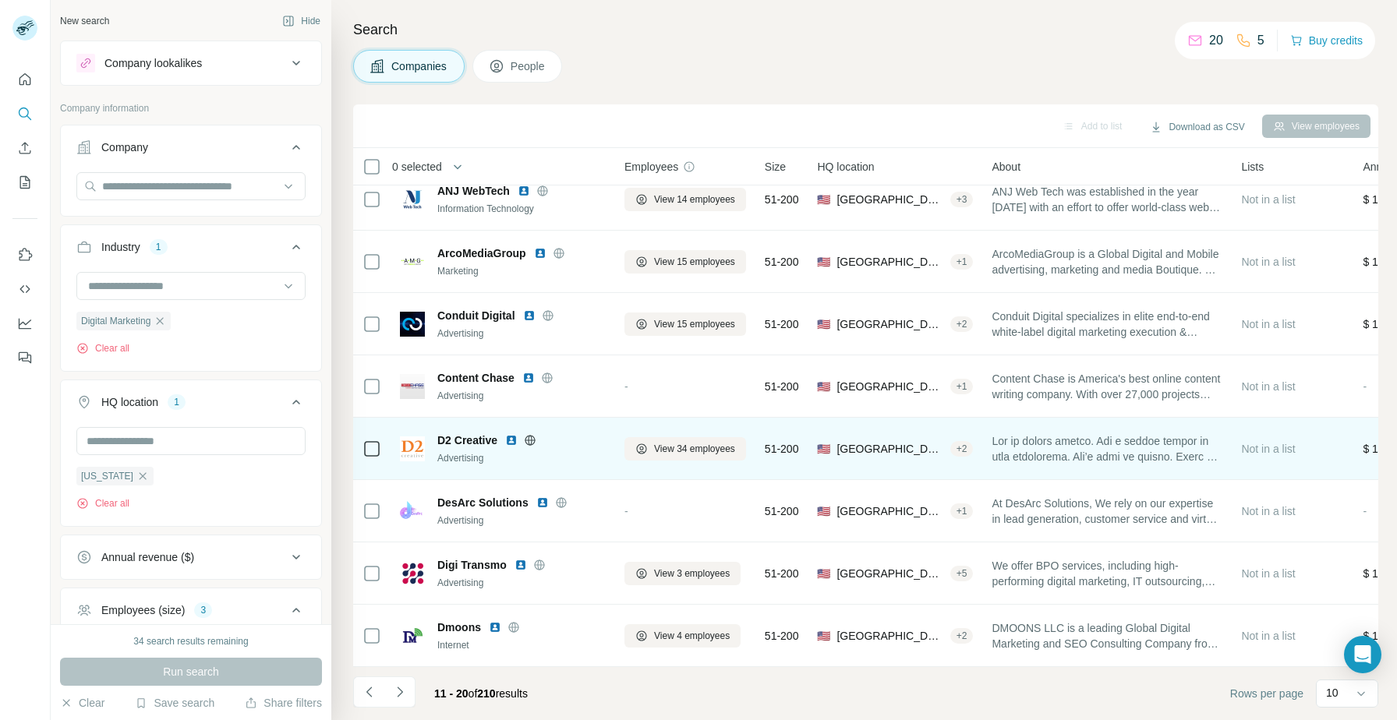
click at [510, 440] on img at bounding box center [511, 440] width 12 height 12
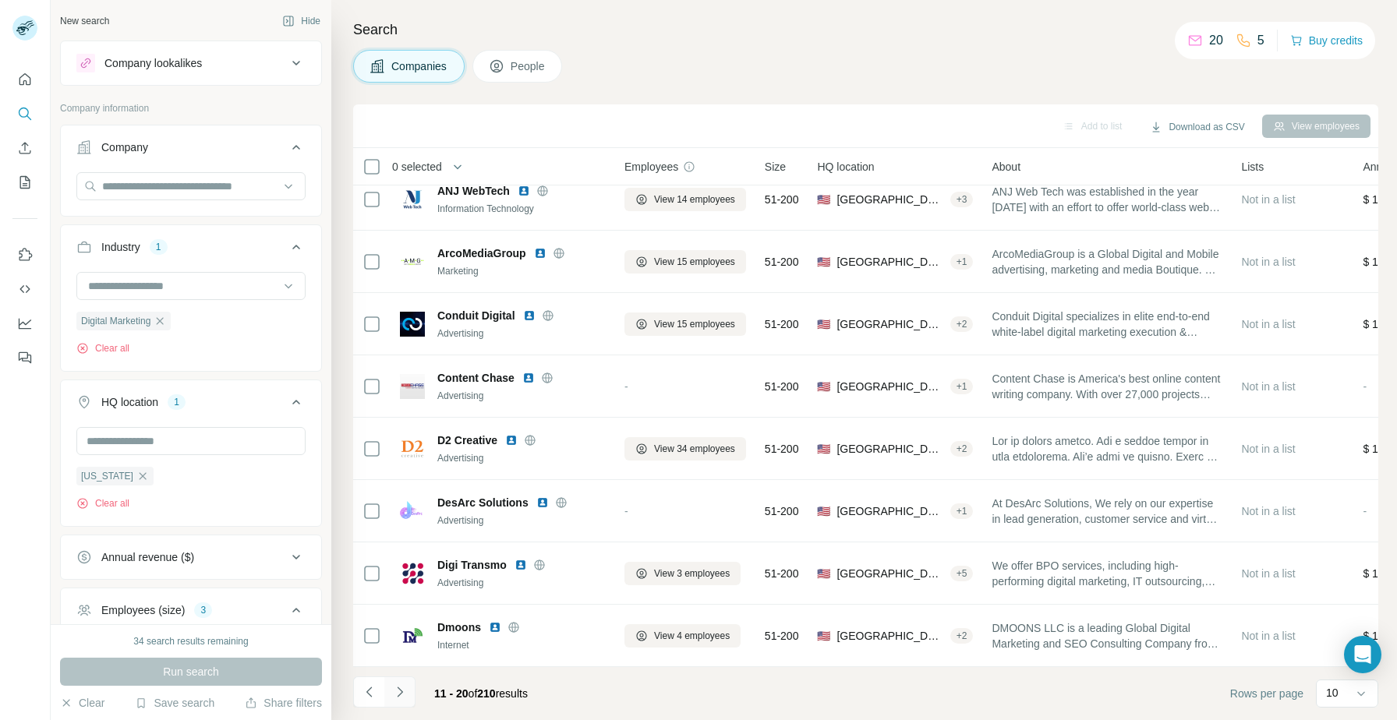
click at [402, 687] on icon "Navigate to next page" at bounding box center [400, 692] width 16 height 16
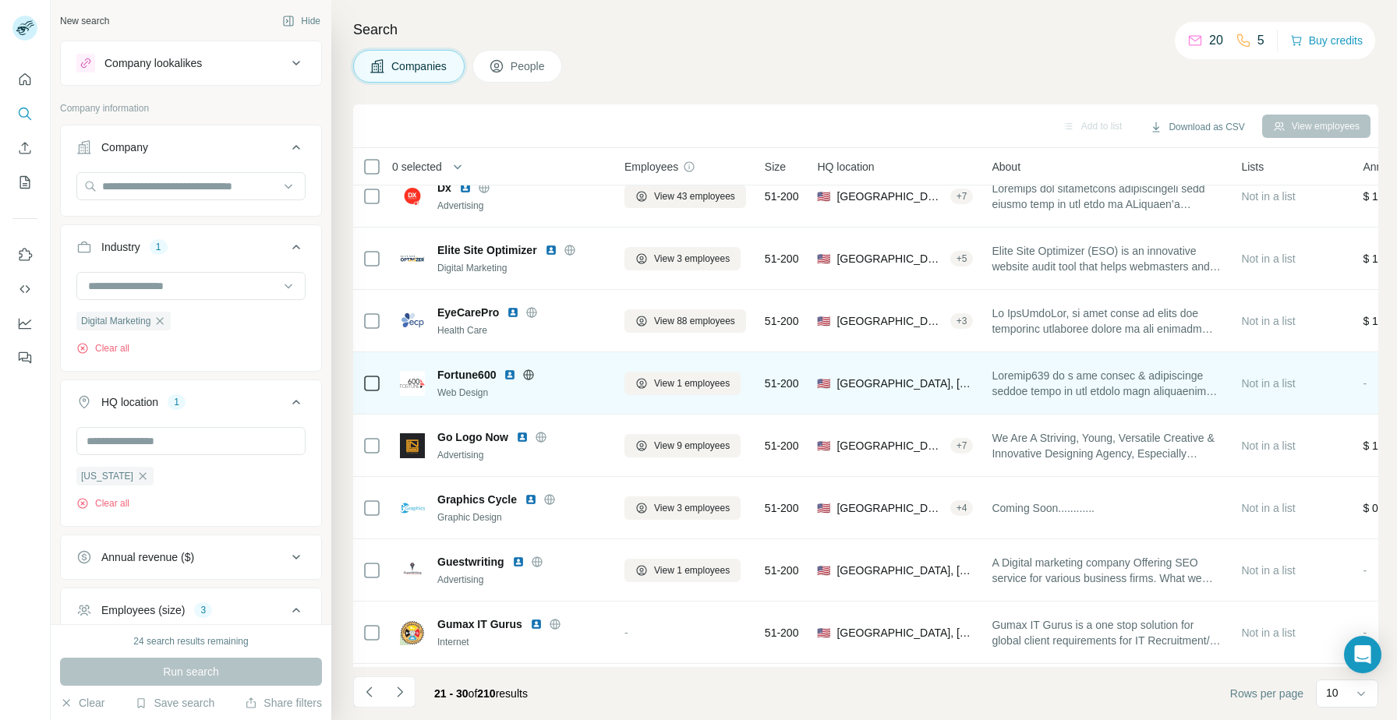
scroll to position [0, 0]
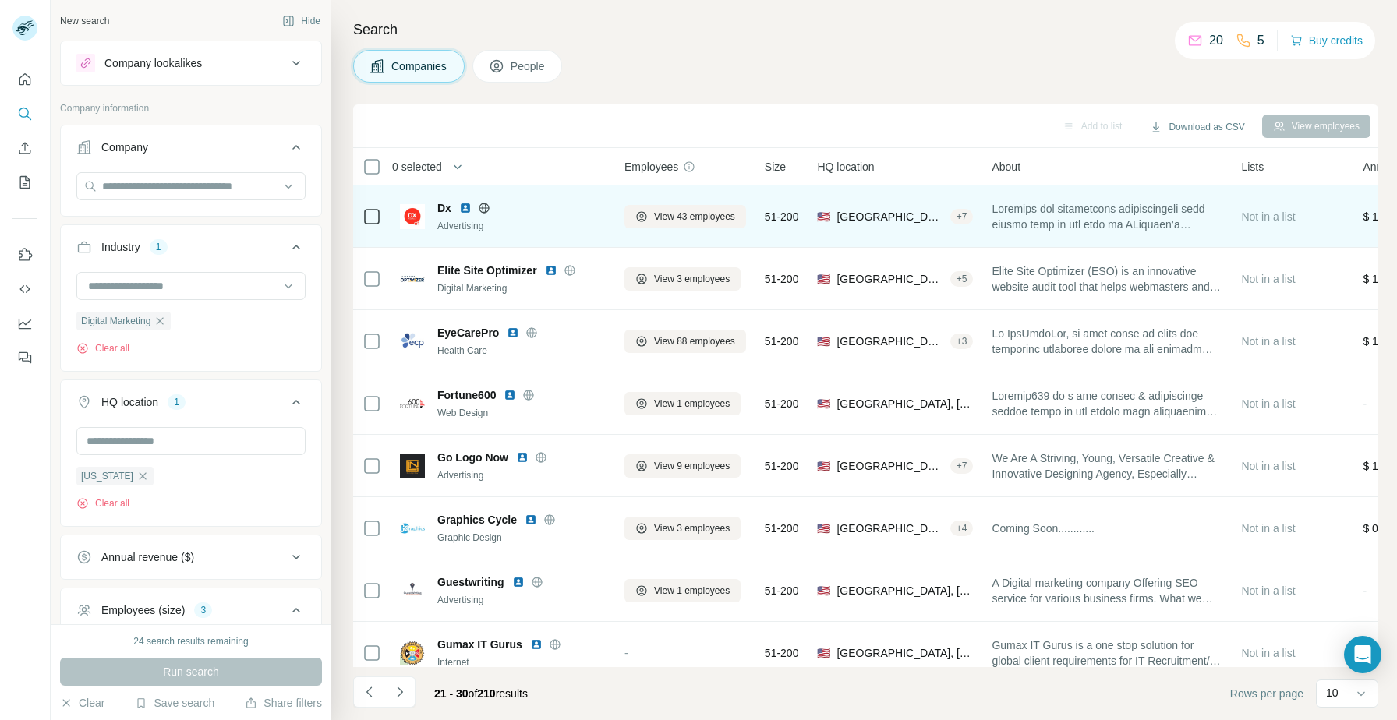
click at [465, 207] on img at bounding box center [465, 208] width 12 height 12
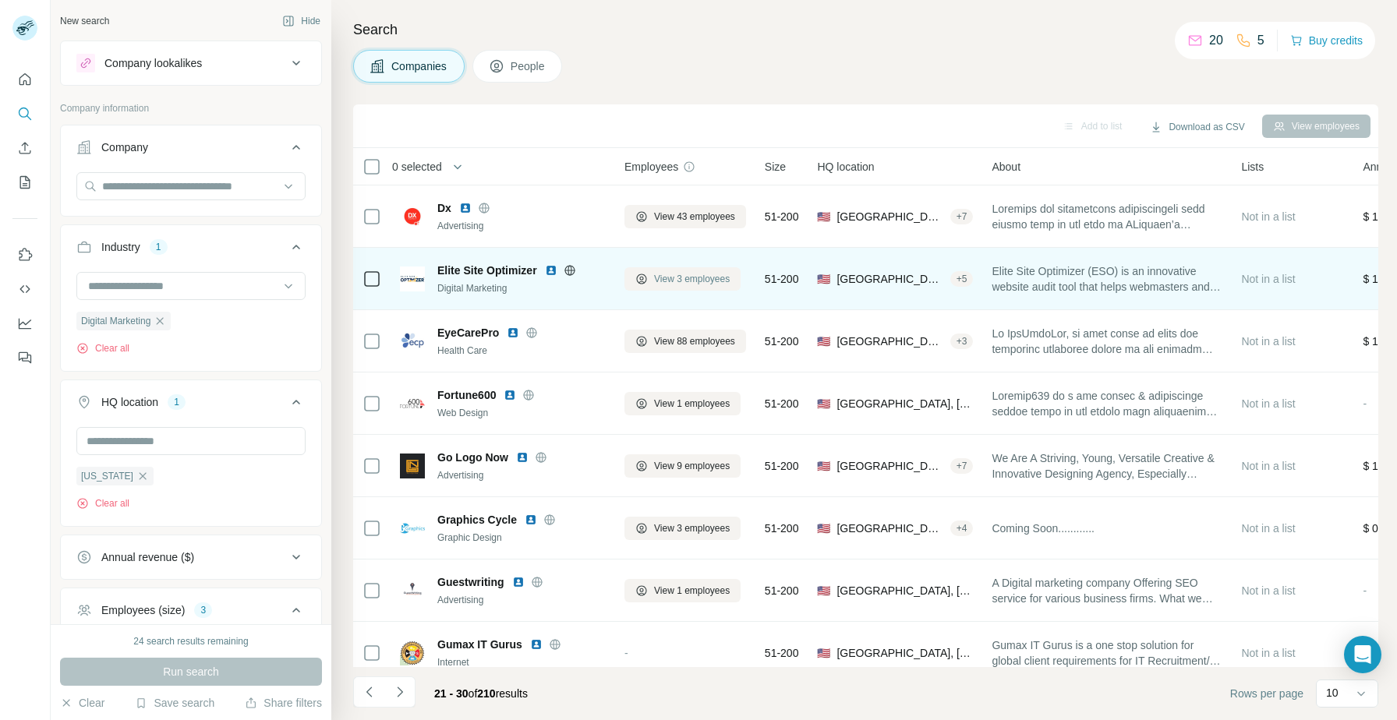
scroll to position [76, 0]
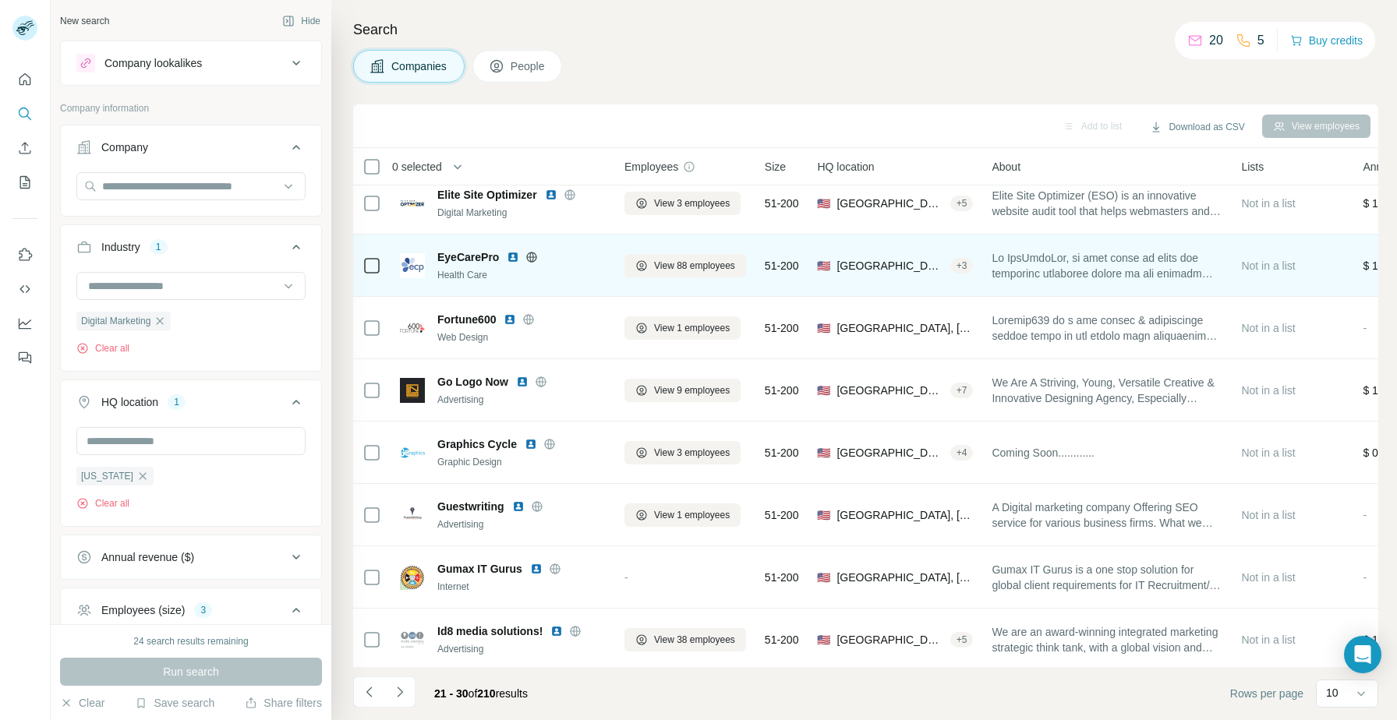
click at [511, 257] on img at bounding box center [513, 257] width 12 height 12
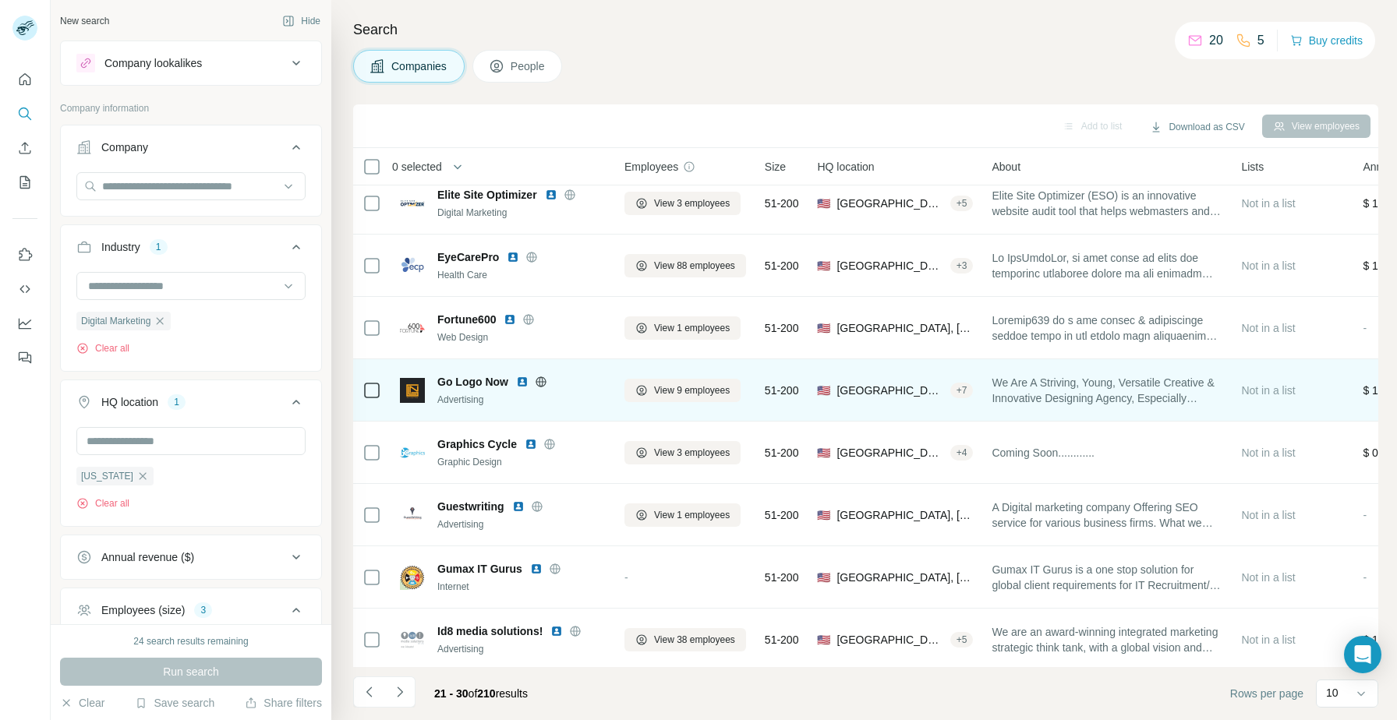
scroll to position [142, 0]
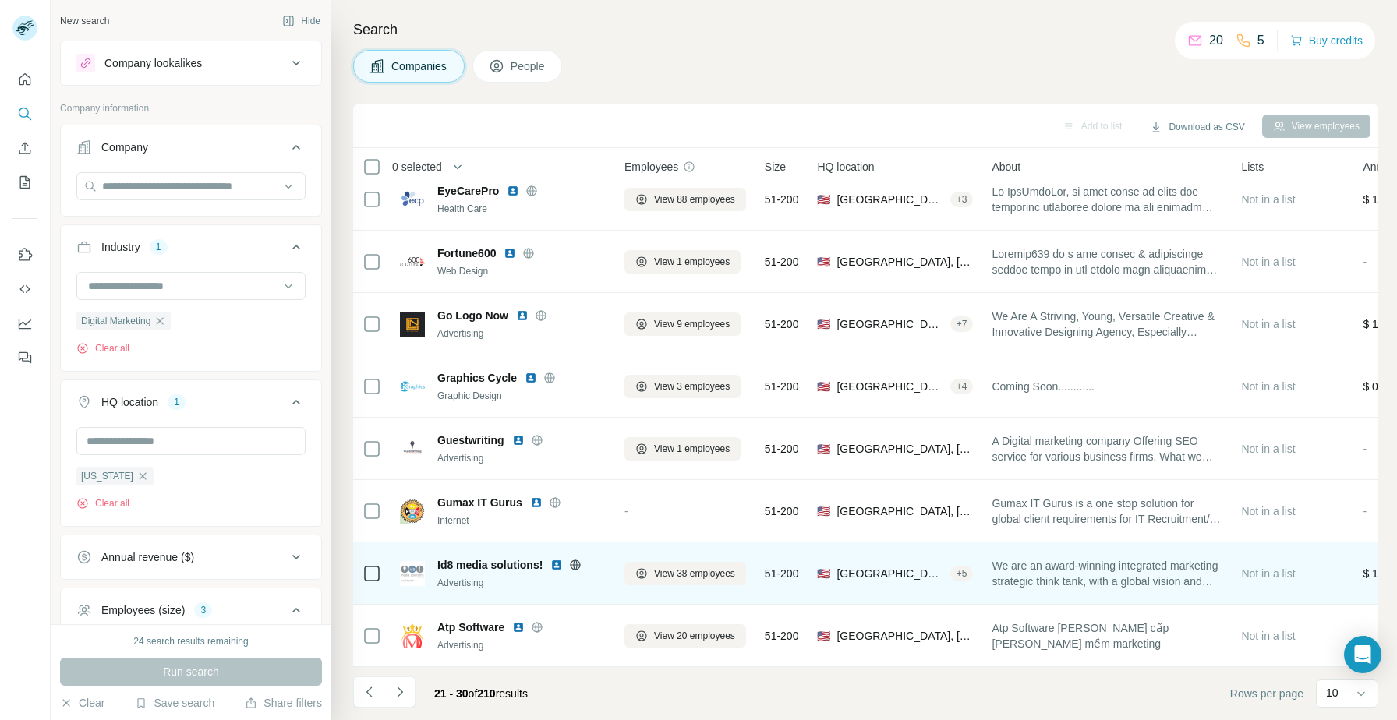
click at [553, 565] on img at bounding box center [556, 565] width 12 height 12
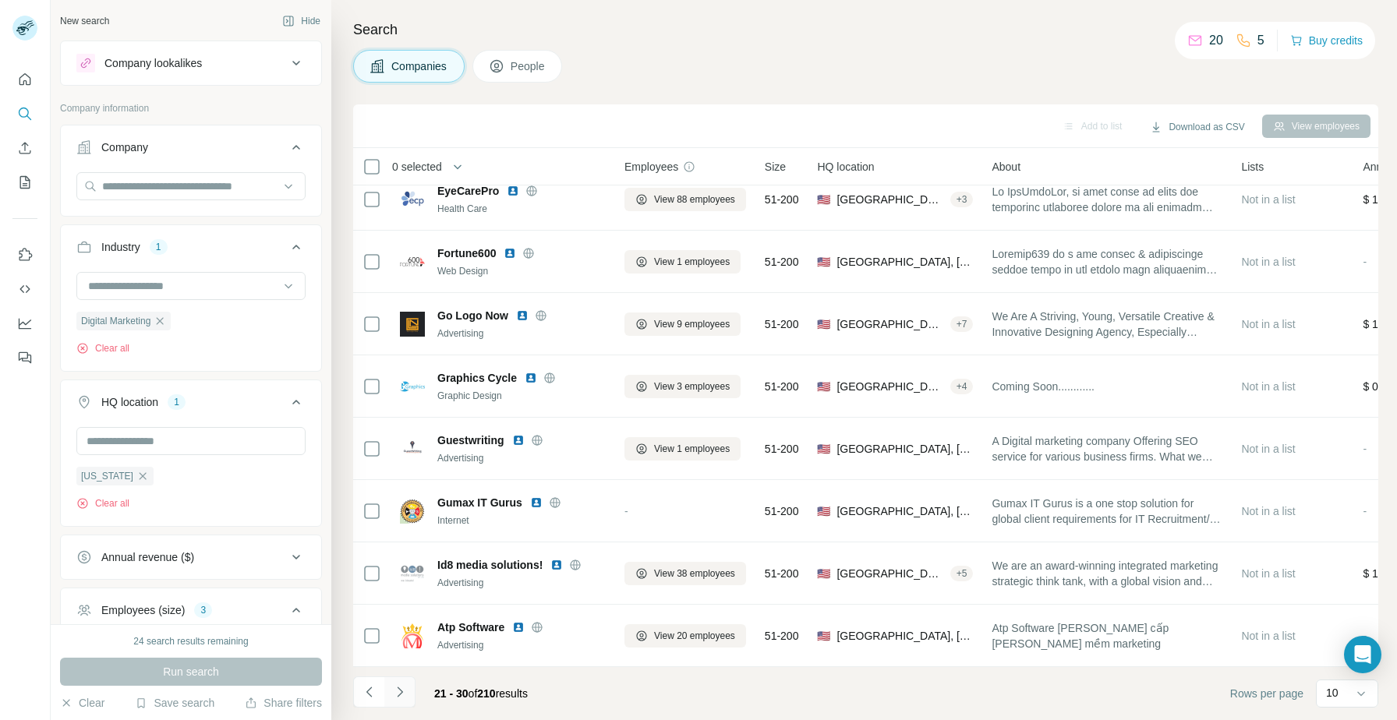
click at [397, 697] on icon "Navigate to next page" at bounding box center [399, 692] width 5 height 10
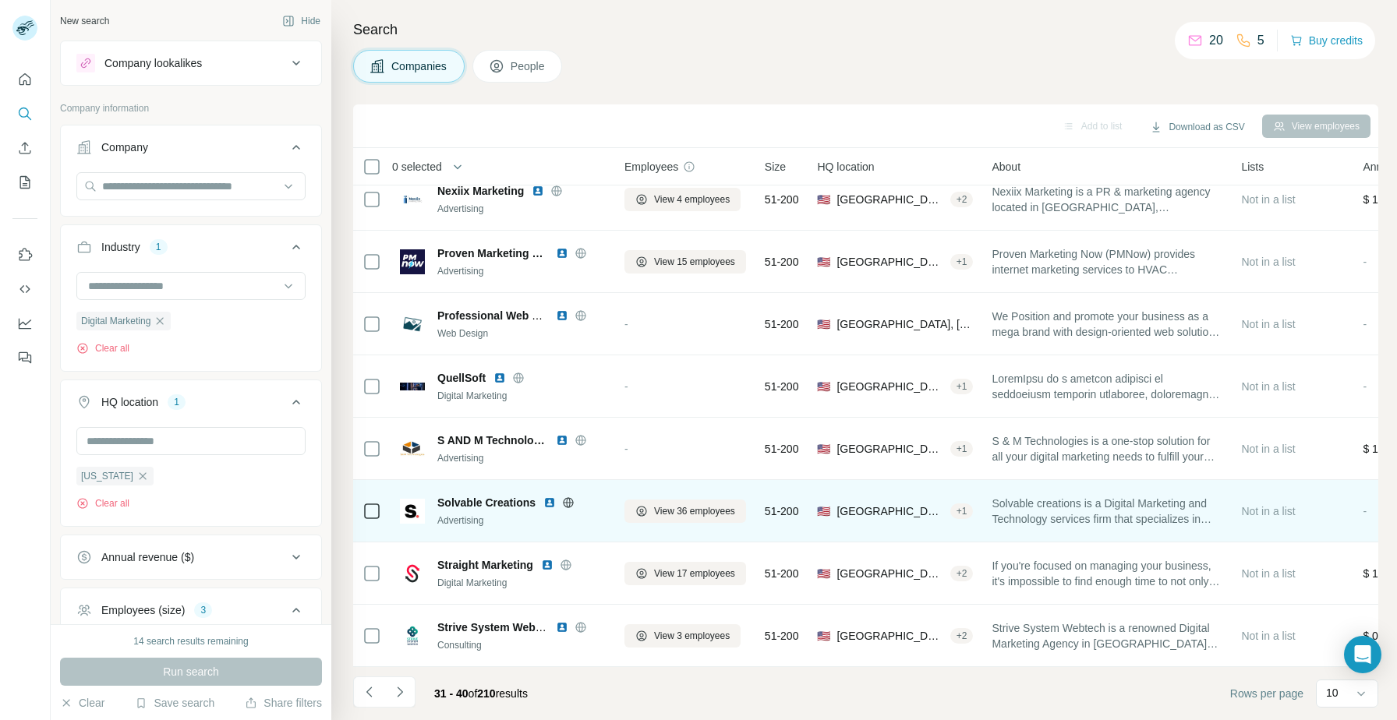
click at [547, 504] on img at bounding box center [549, 503] width 12 height 12
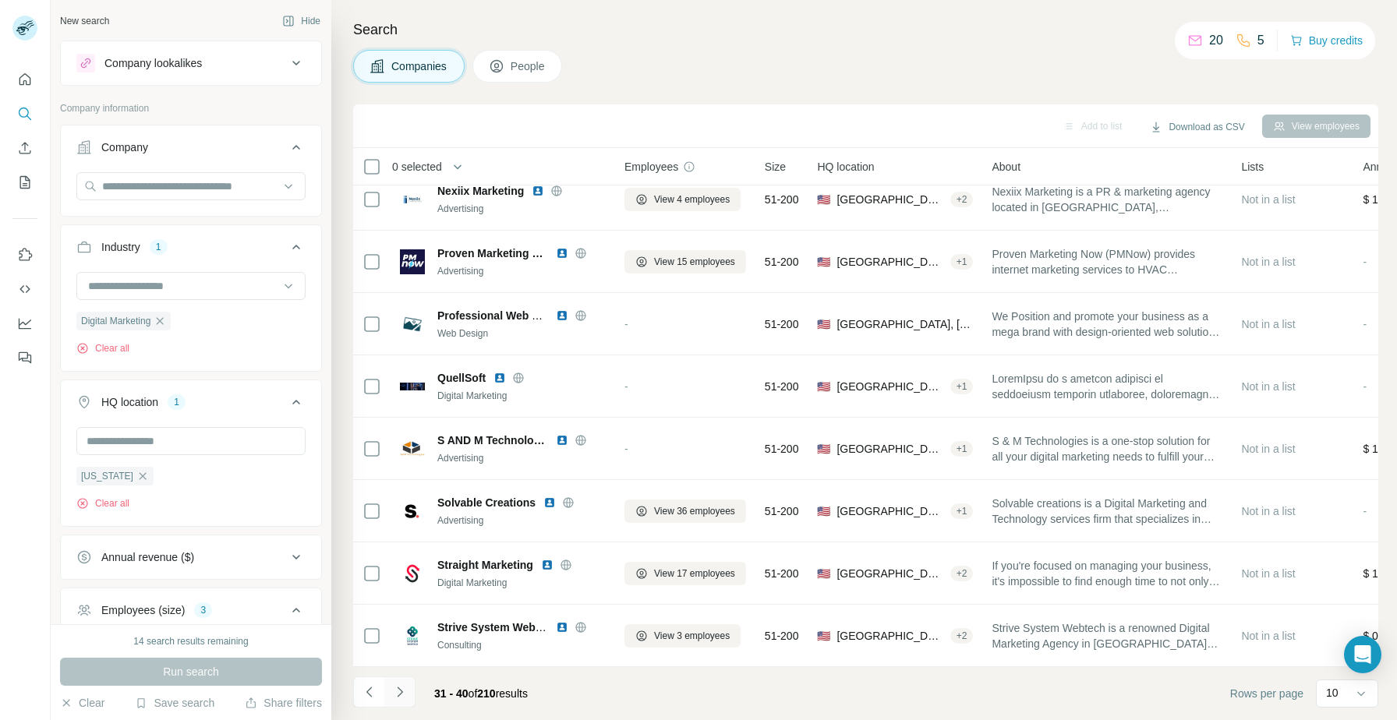
click at [408, 693] on button "Navigate to next page" at bounding box center [399, 692] width 31 height 31
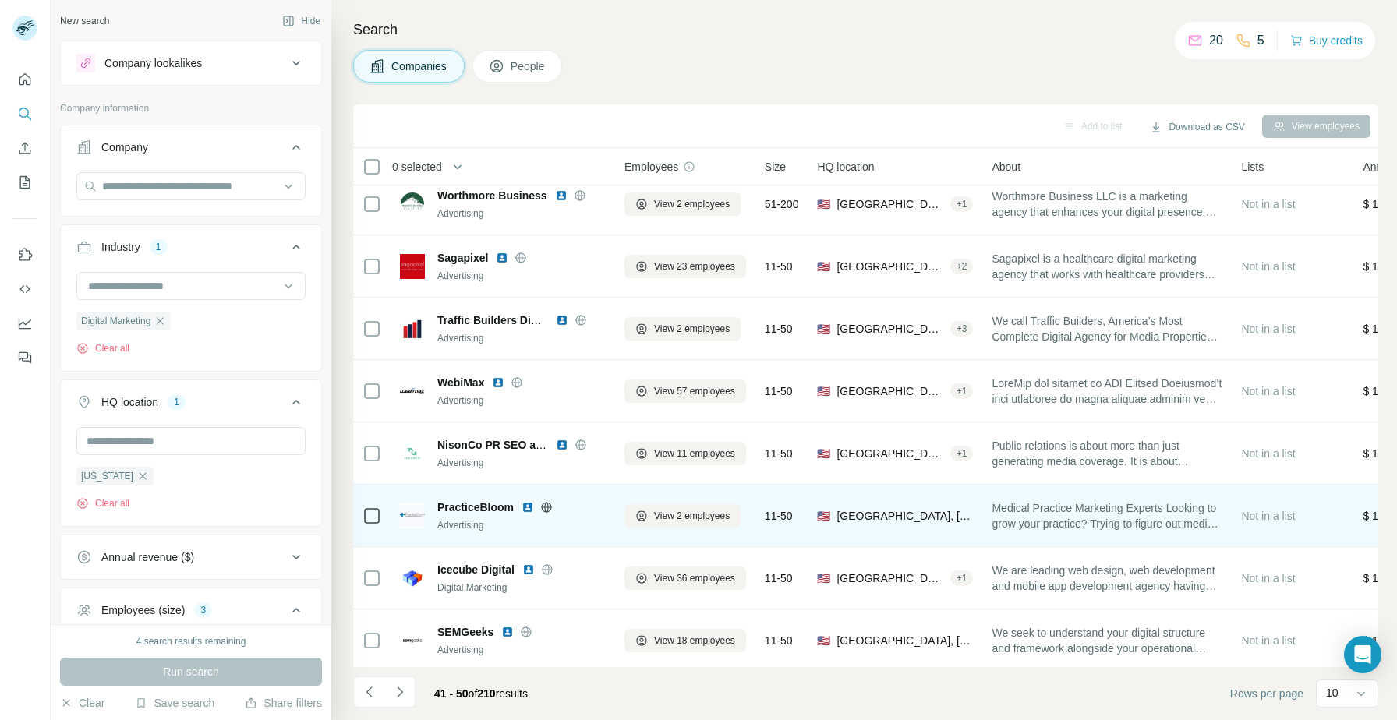
scroll to position [65, 0]
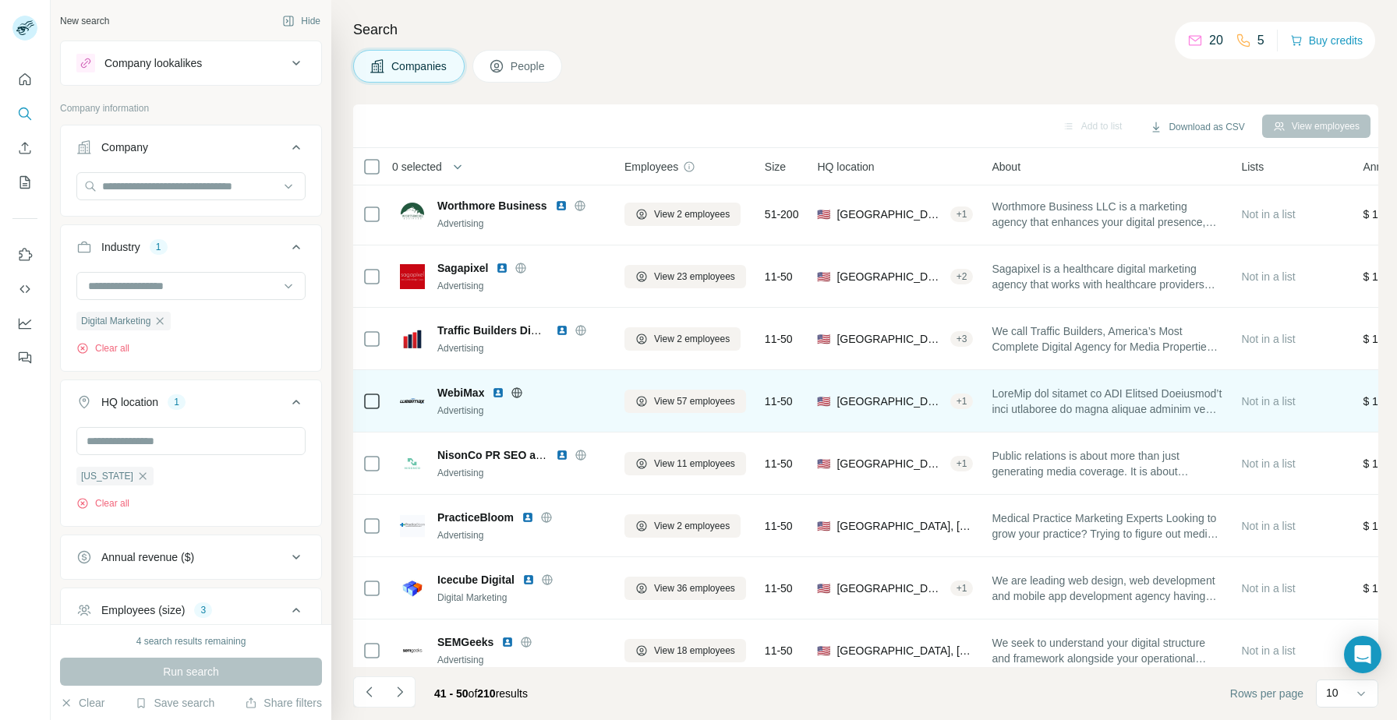
click at [499, 394] on img at bounding box center [498, 393] width 12 height 12
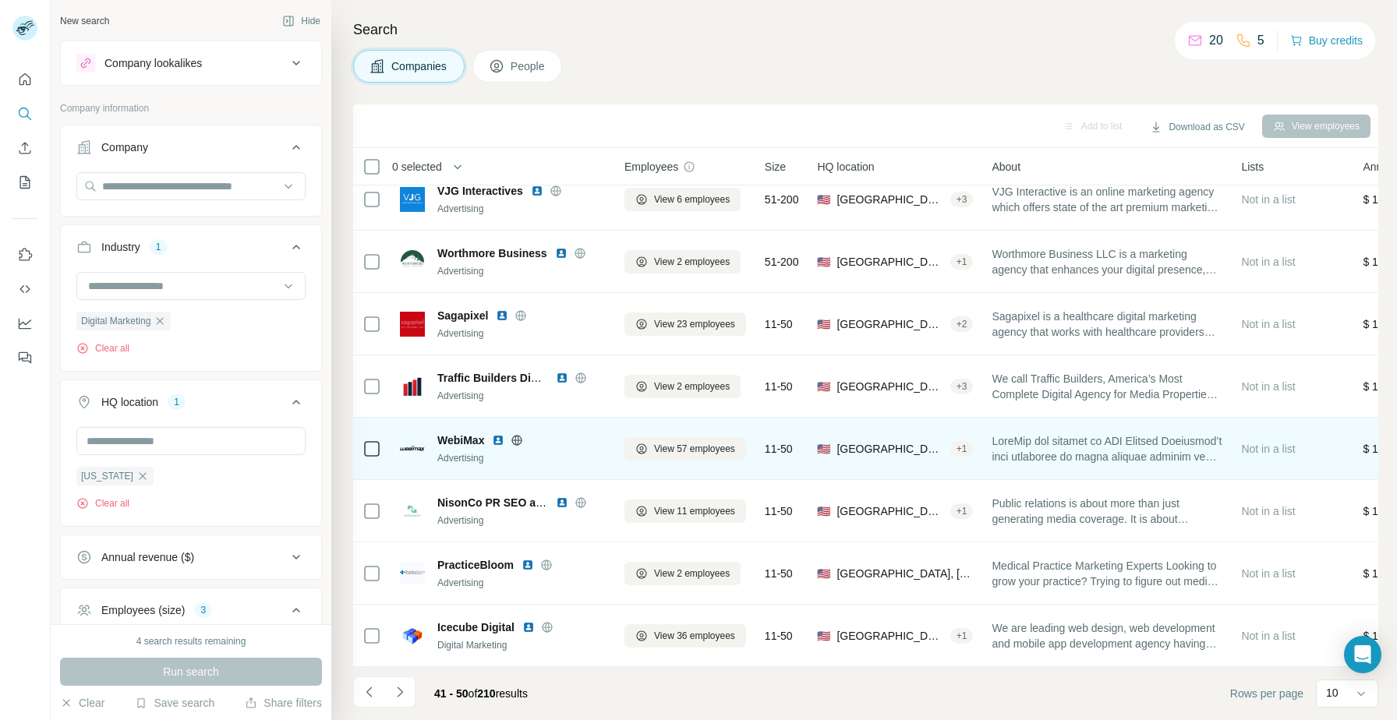
scroll to position [16, 0]
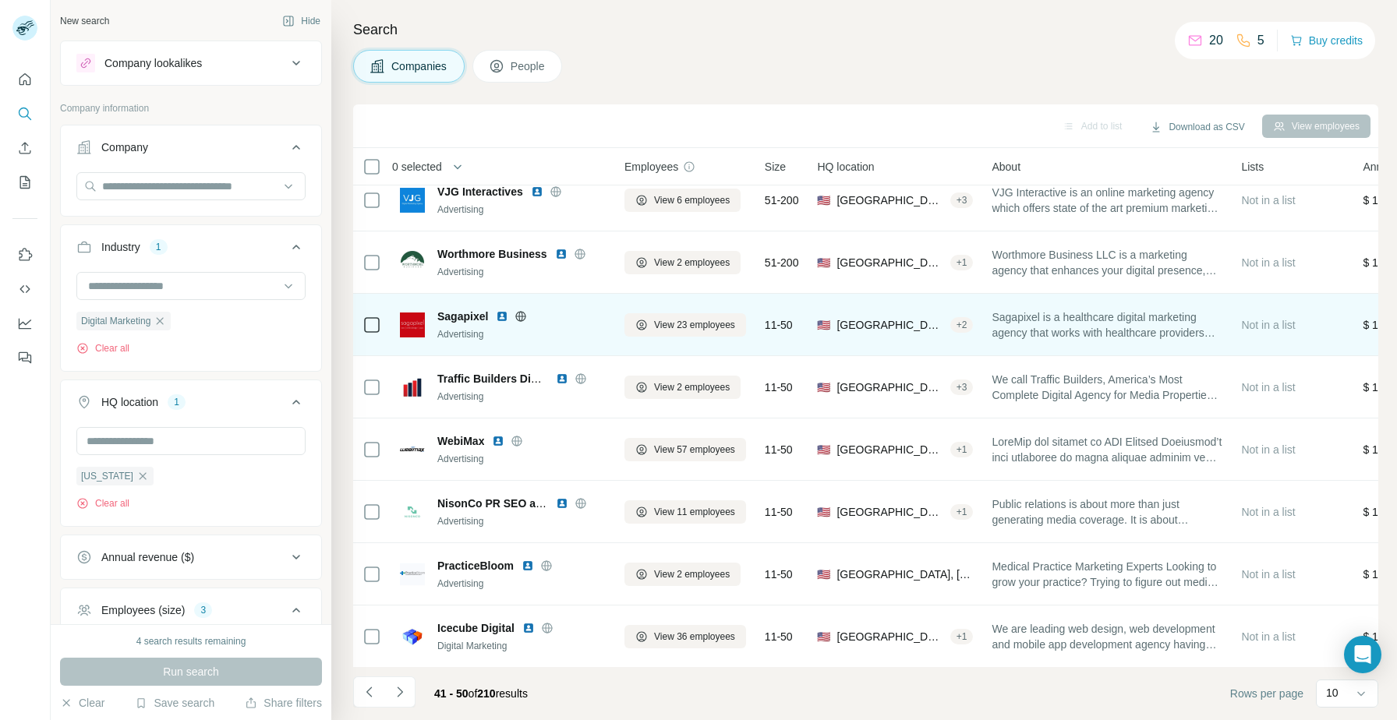
click at [500, 314] on img at bounding box center [502, 316] width 12 height 12
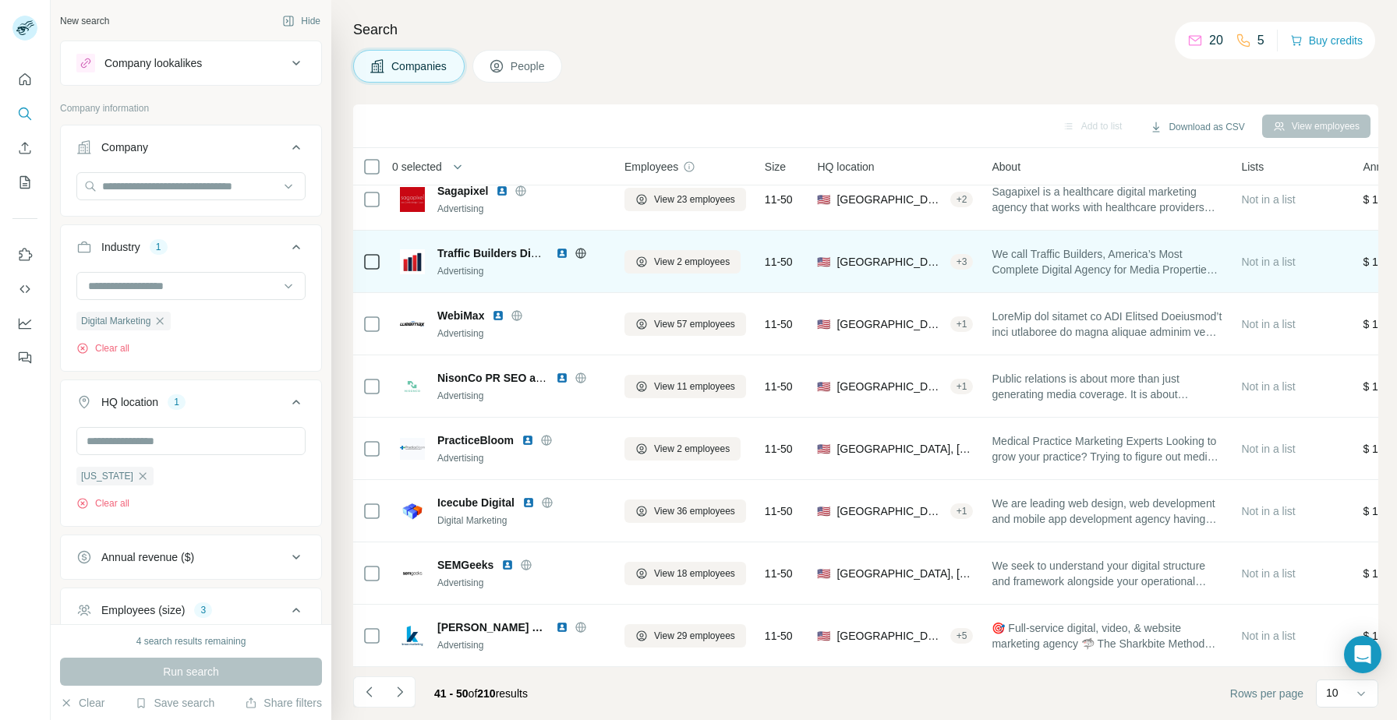
scroll to position [141, 0]
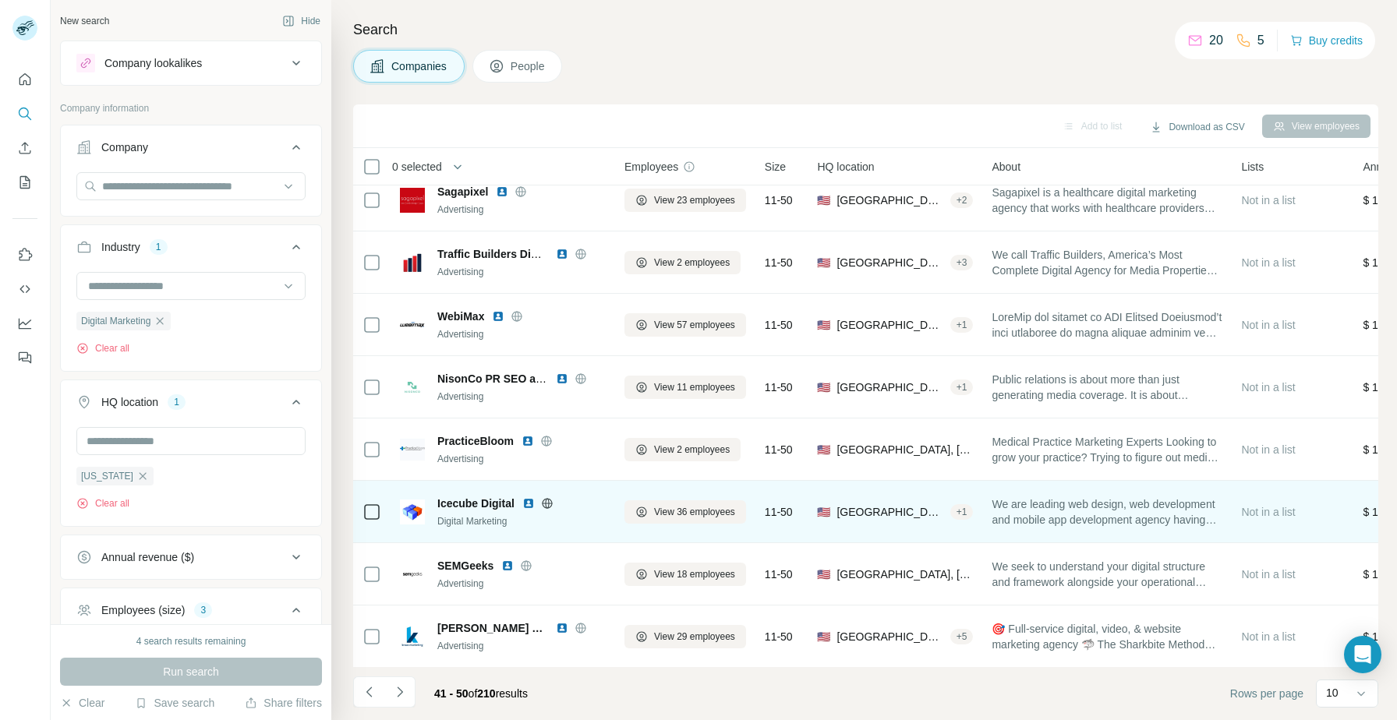
click at [528, 504] on img at bounding box center [528, 503] width 12 height 12
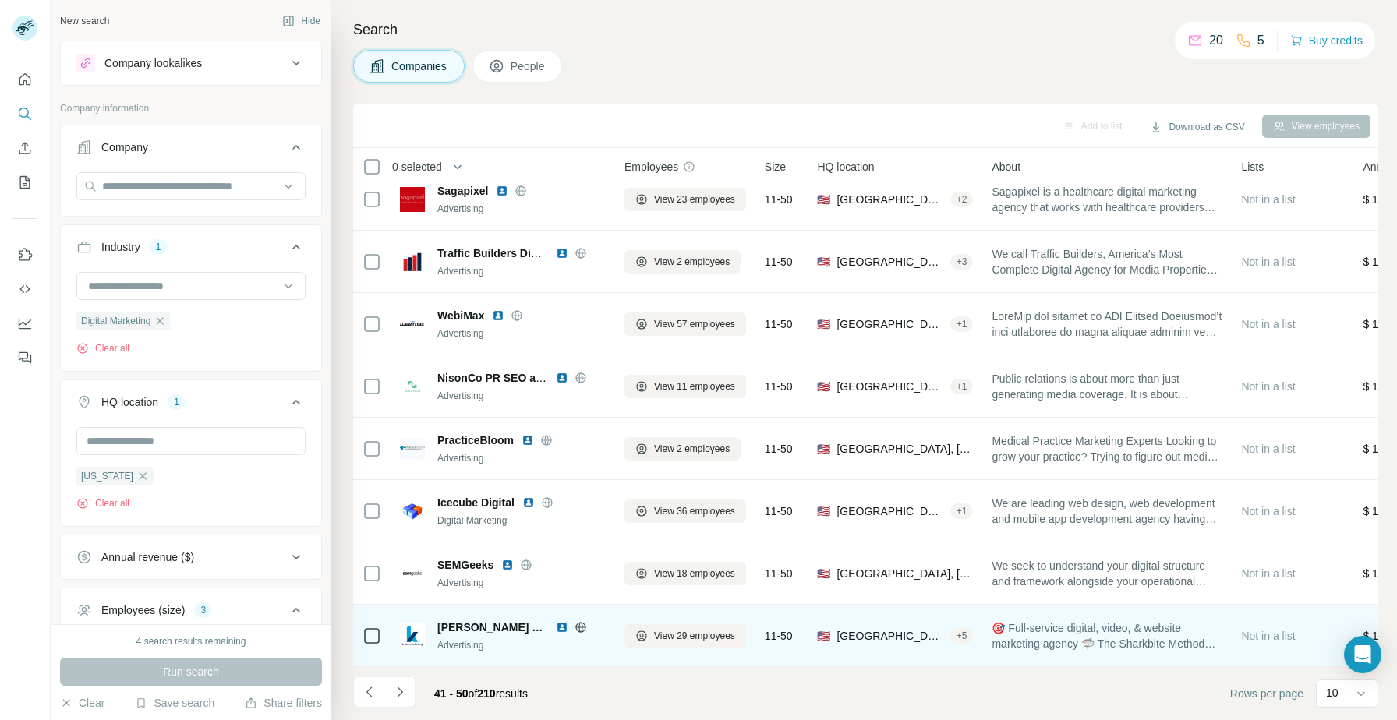
click at [556, 626] on img at bounding box center [562, 627] width 12 height 12
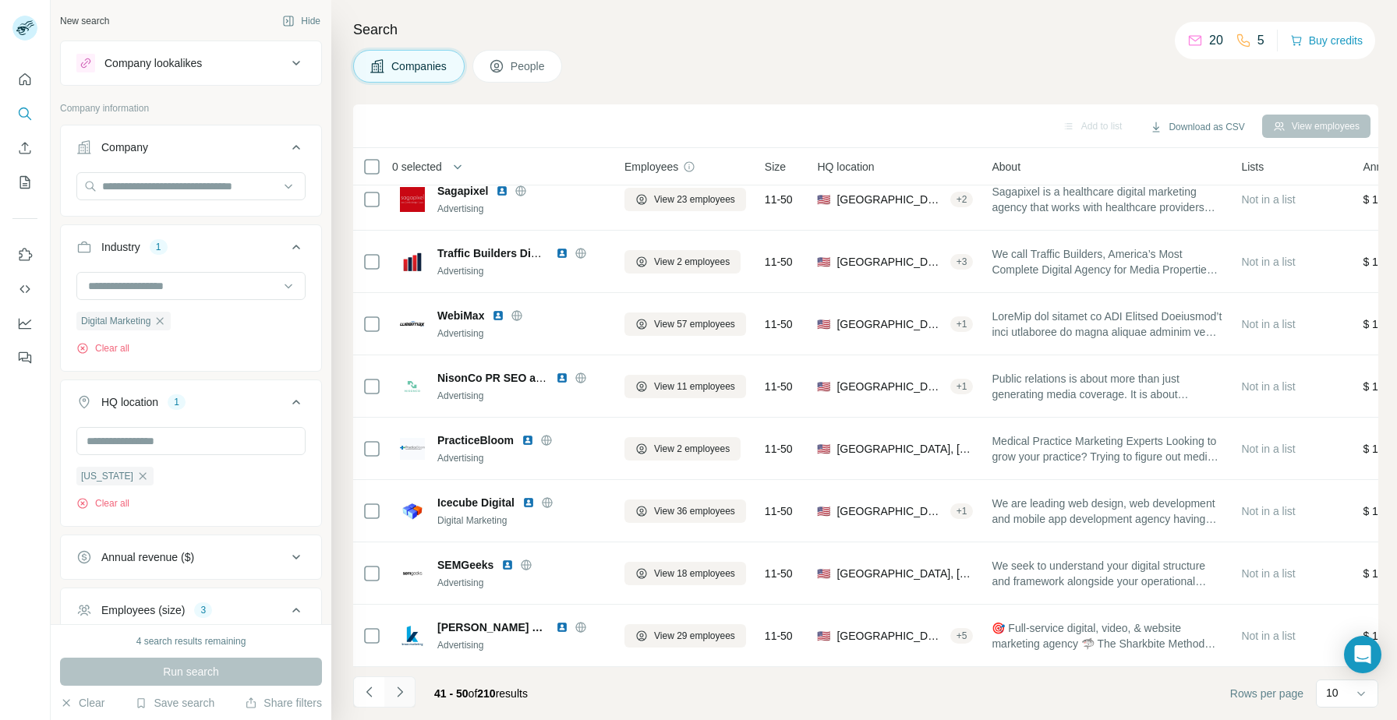
click at [401, 692] on icon "Navigate to next page" at bounding box center [399, 692] width 5 height 10
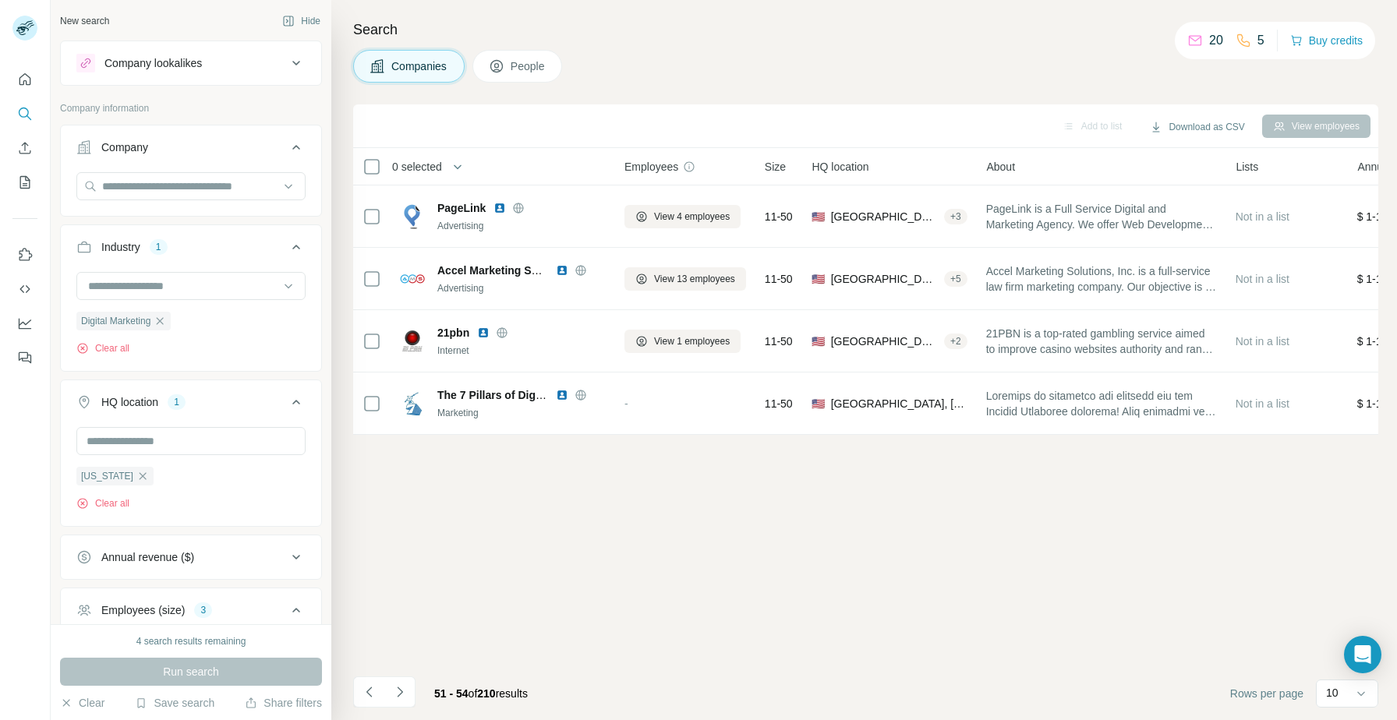
scroll to position [0, 0]
